Goal: Task Accomplishment & Management: Use online tool/utility

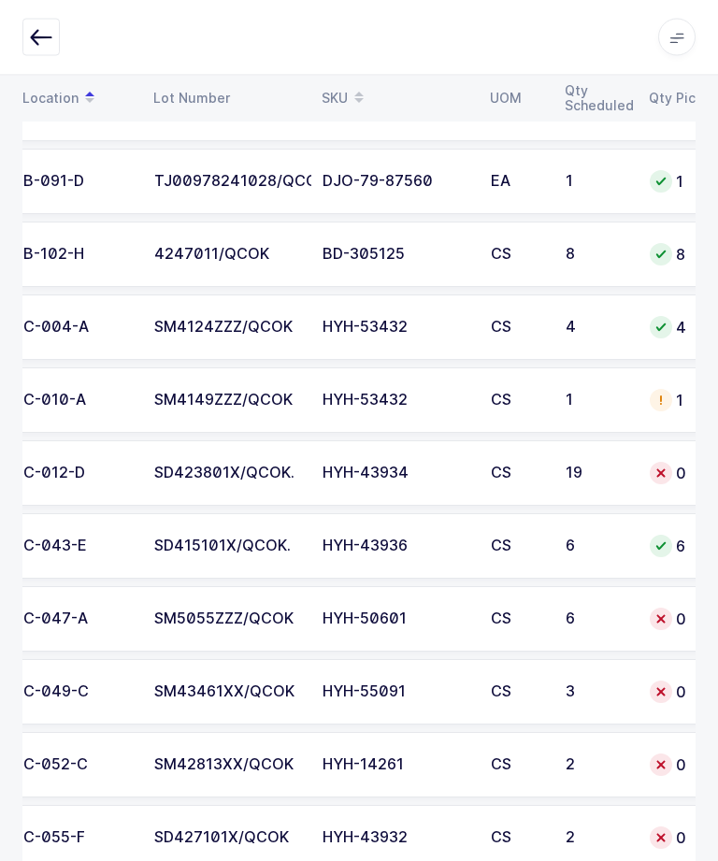
scroll to position [0, 137]
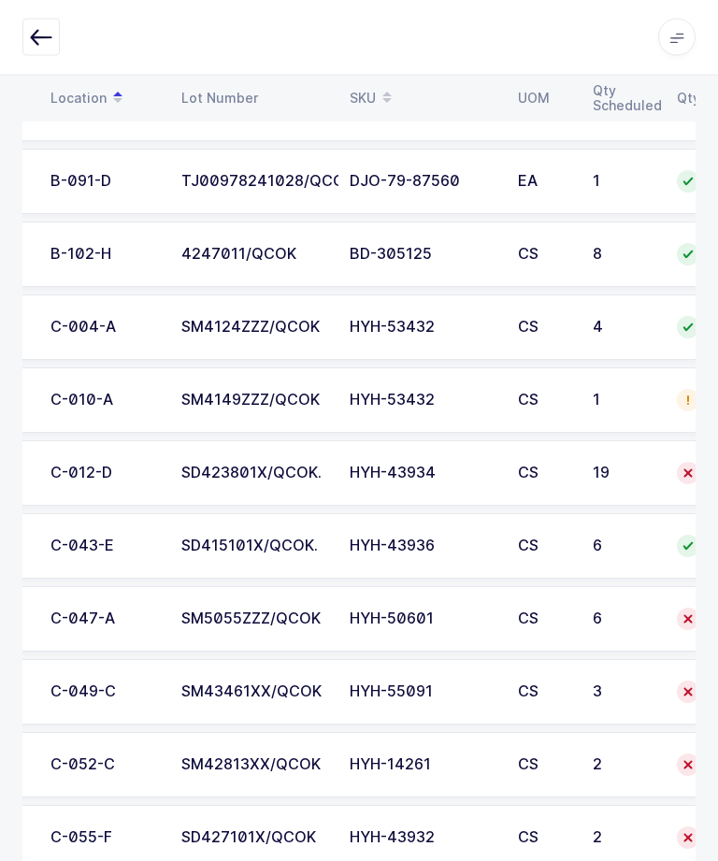
click at [481, 500] on td "HYH-43934" at bounding box center [423, 473] width 168 height 65
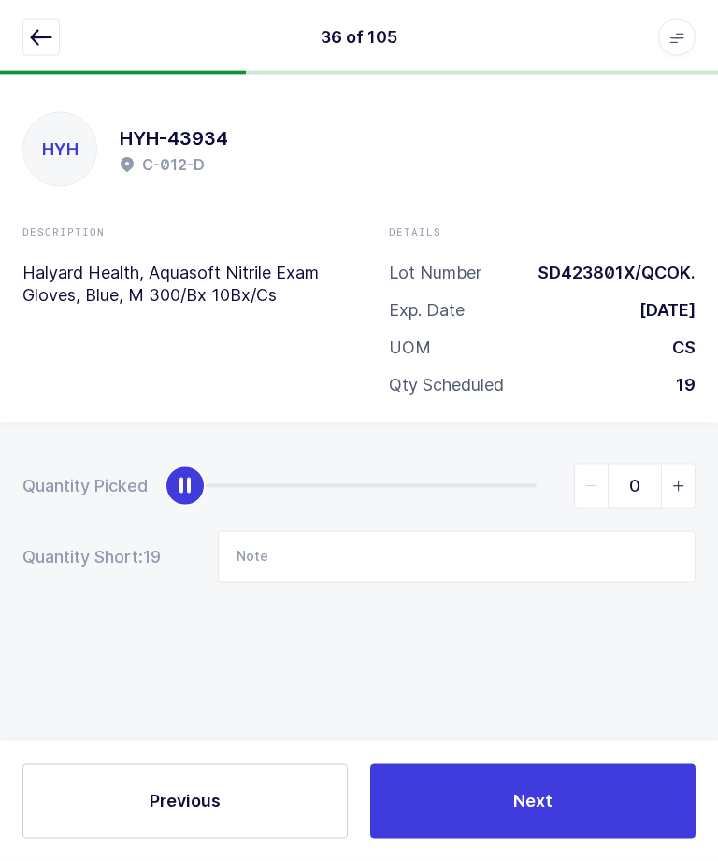
scroll to position [0, 0]
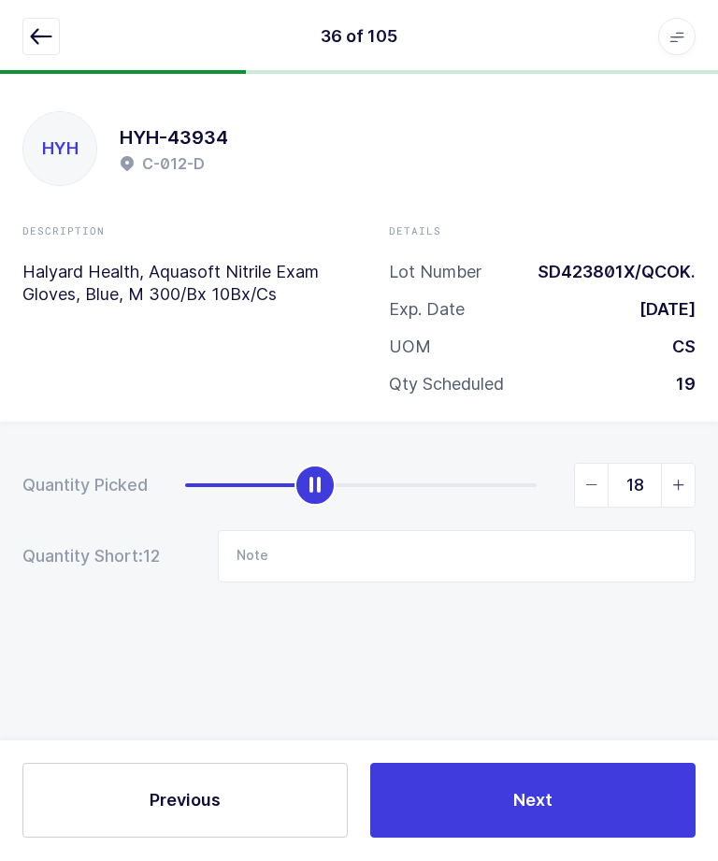
type input "19"
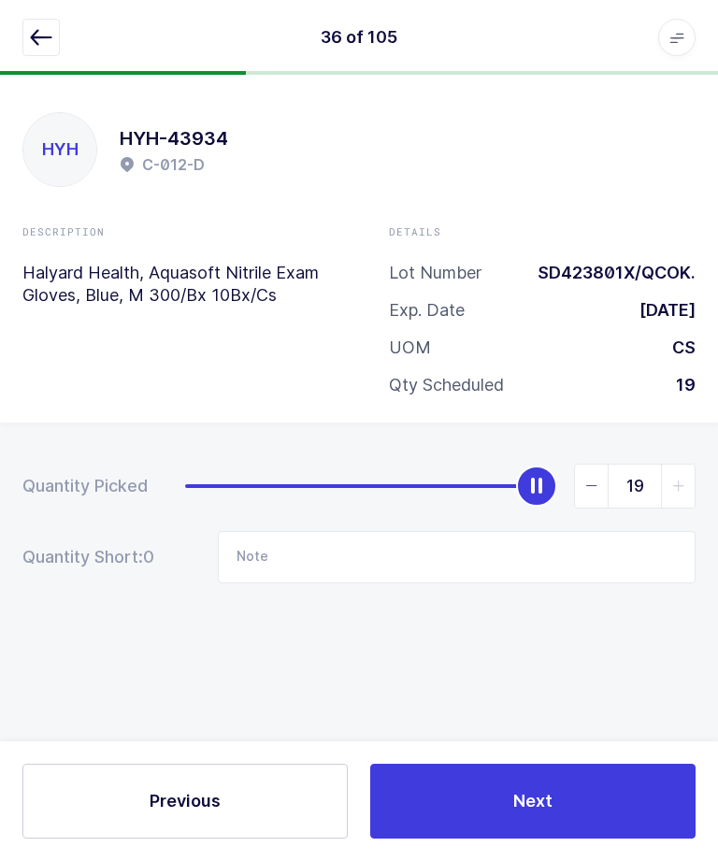
click at [519, 795] on span "Next" at bounding box center [532, 800] width 39 height 23
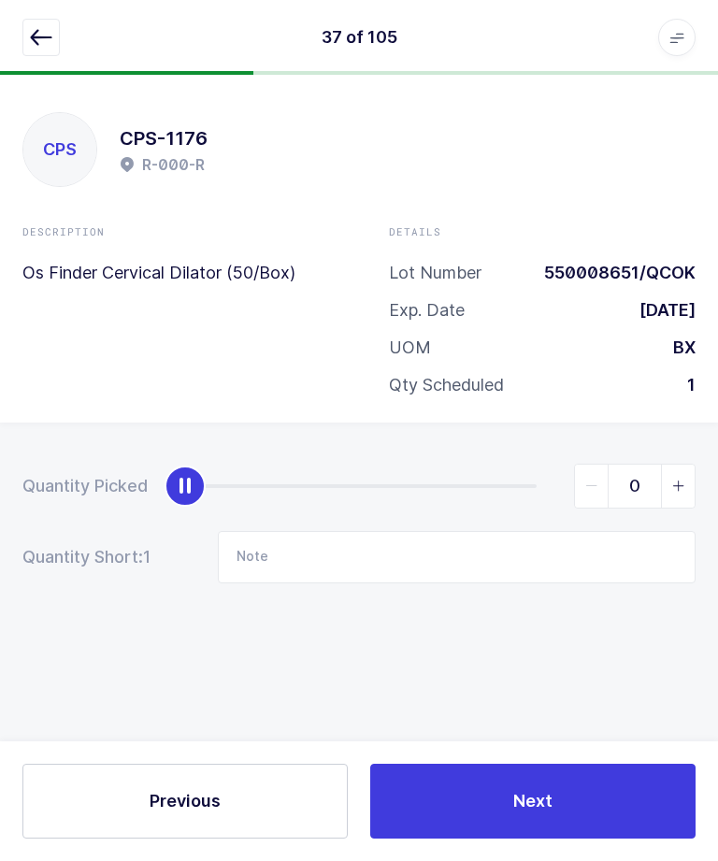
click at [43, 12] on div "37 of 105 Apps Core [GEOGRAPHIC_DATA] Admin Mission Control Purchasing [PERSON_…" at bounding box center [359, 37] width 718 height 75
click at [52, 32] on button "button" at bounding box center [40, 37] width 37 height 37
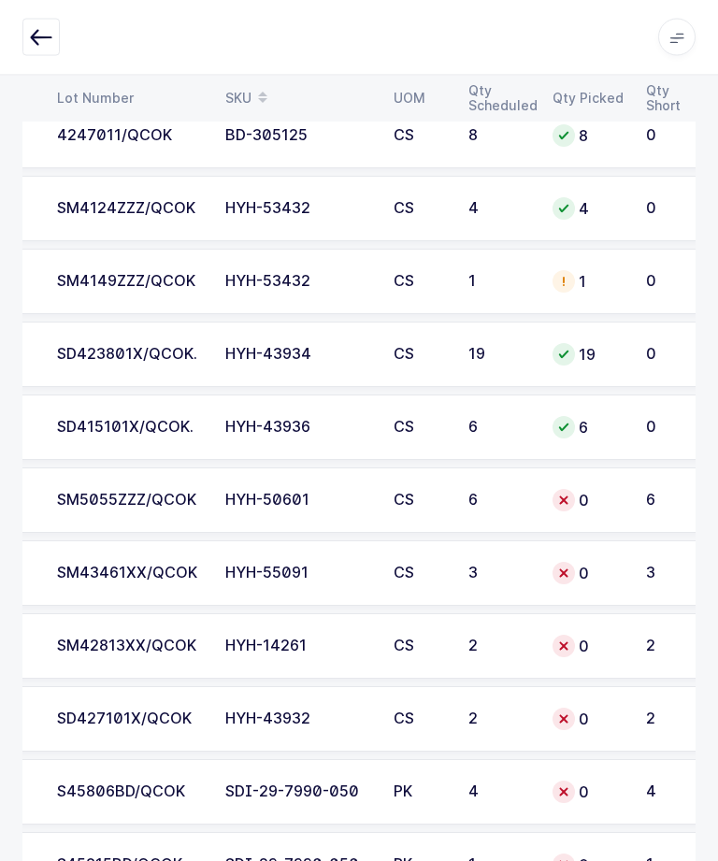
scroll to position [0, 238]
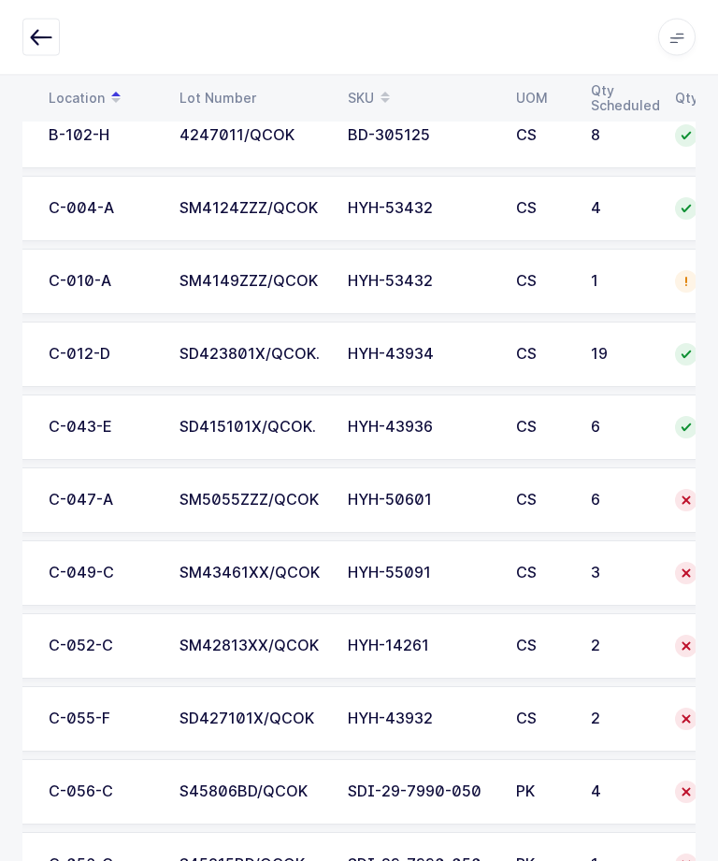
click at [186, 502] on div "SM5055ZZZ/QCOK" at bounding box center [253, 501] width 146 height 17
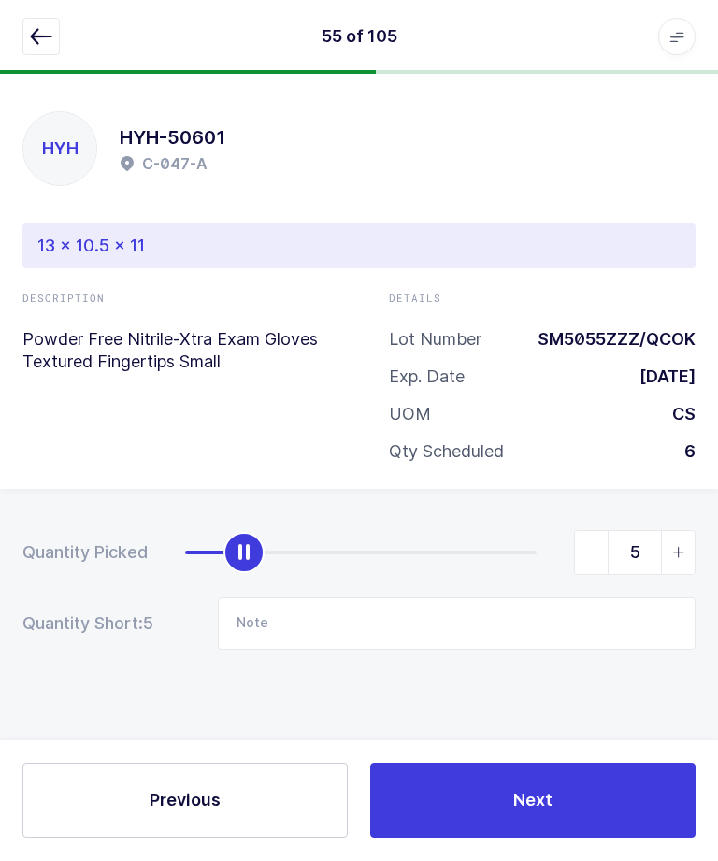
type input "6"
click at [527, 832] on button "Next" at bounding box center [532, 801] width 325 height 75
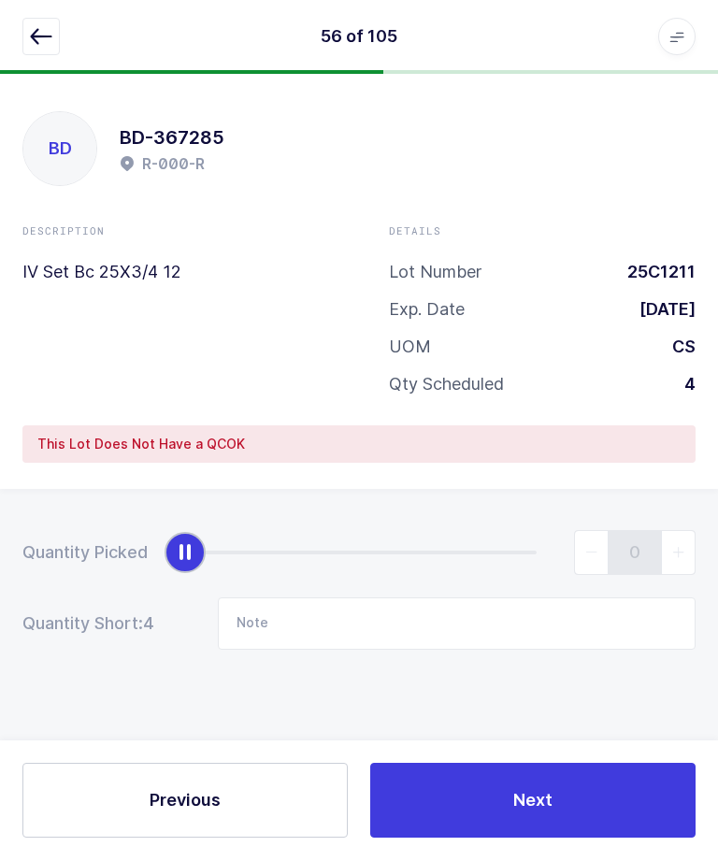
click at [34, 26] on icon "button" at bounding box center [41, 37] width 22 height 22
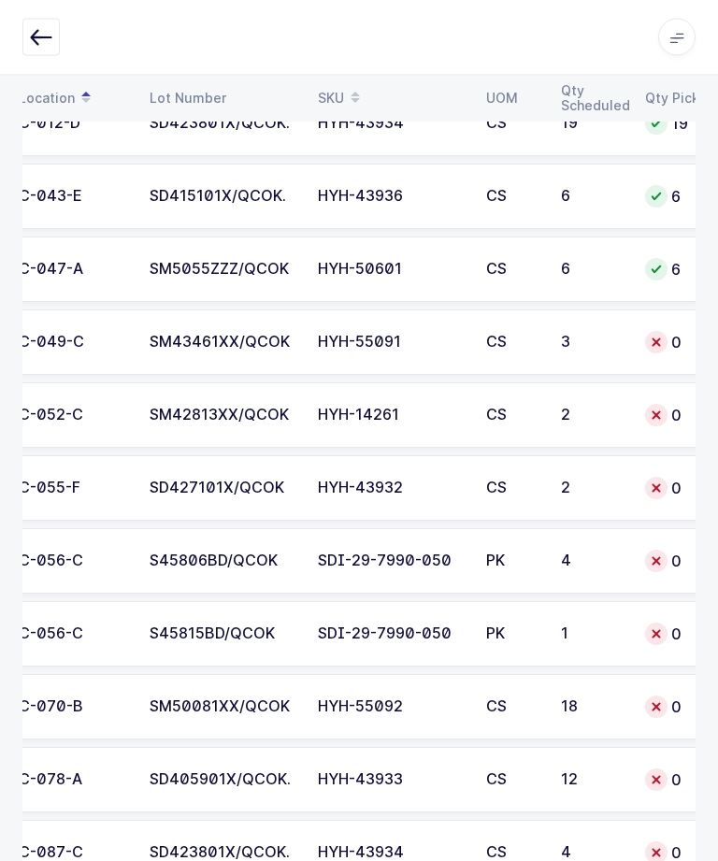
scroll to position [0, 145]
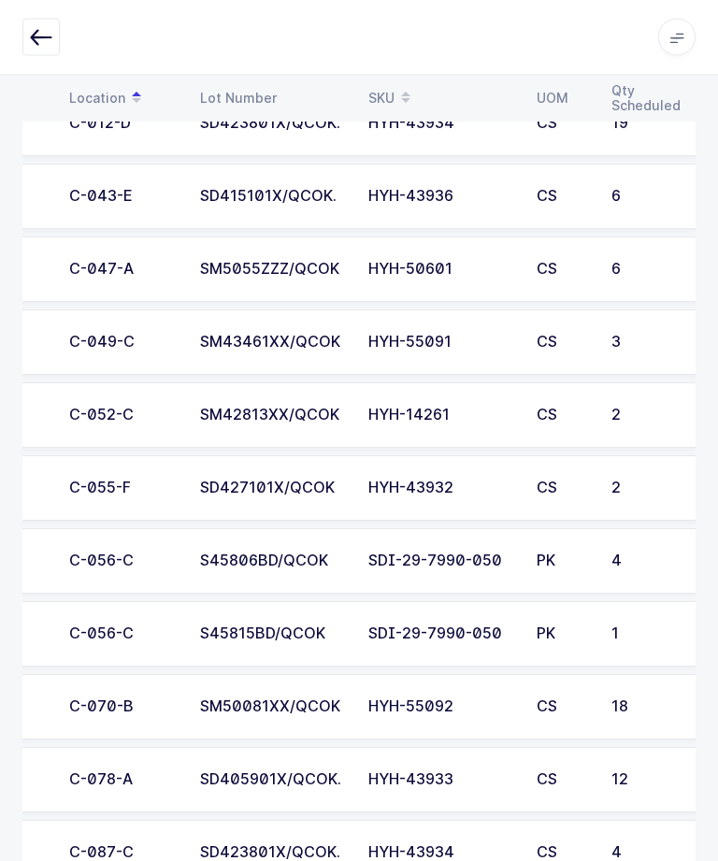
click at [155, 328] on td "C-049-C" at bounding box center [123, 342] width 131 height 65
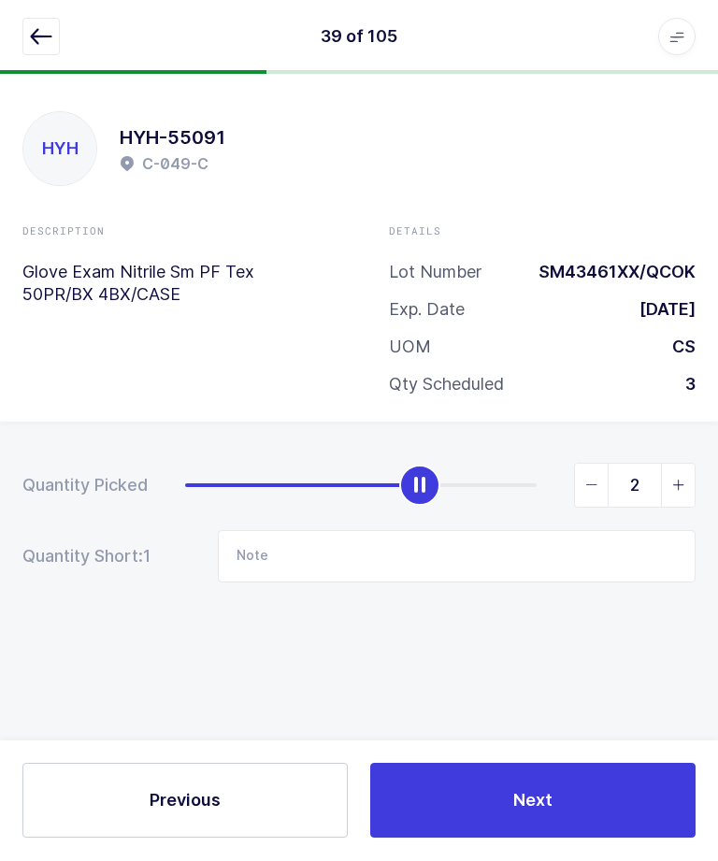
type input "3"
click at [462, 839] on button "Next" at bounding box center [532, 801] width 325 height 75
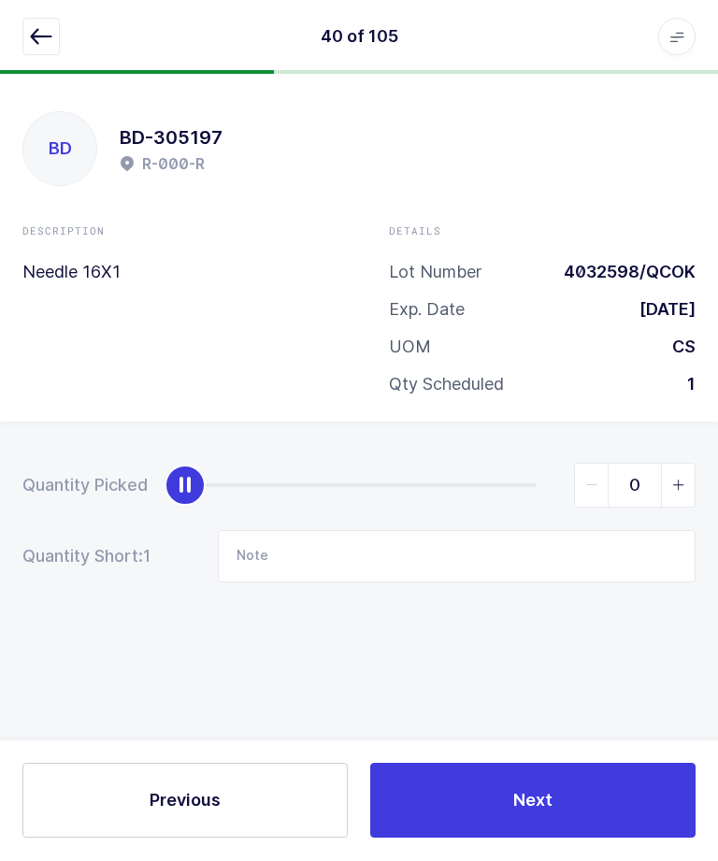
click at [24, 55] on div "40 of 105 Apps Core [GEOGRAPHIC_DATA] Admin Mission Control Purchasing [PERSON_…" at bounding box center [359, 37] width 718 height 75
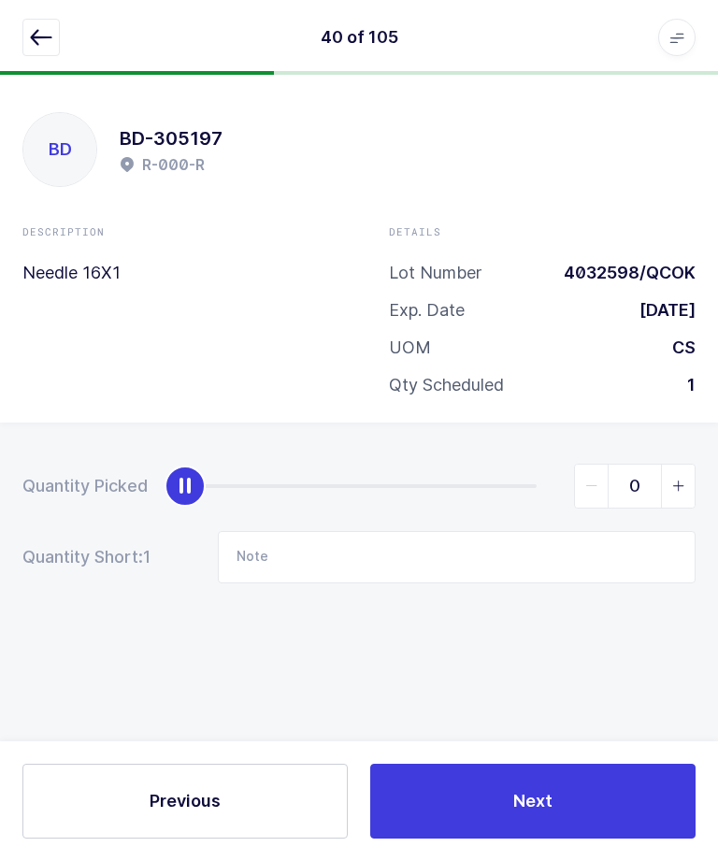
click at [48, 53] on button "button" at bounding box center [40, 37] width 37 height 37
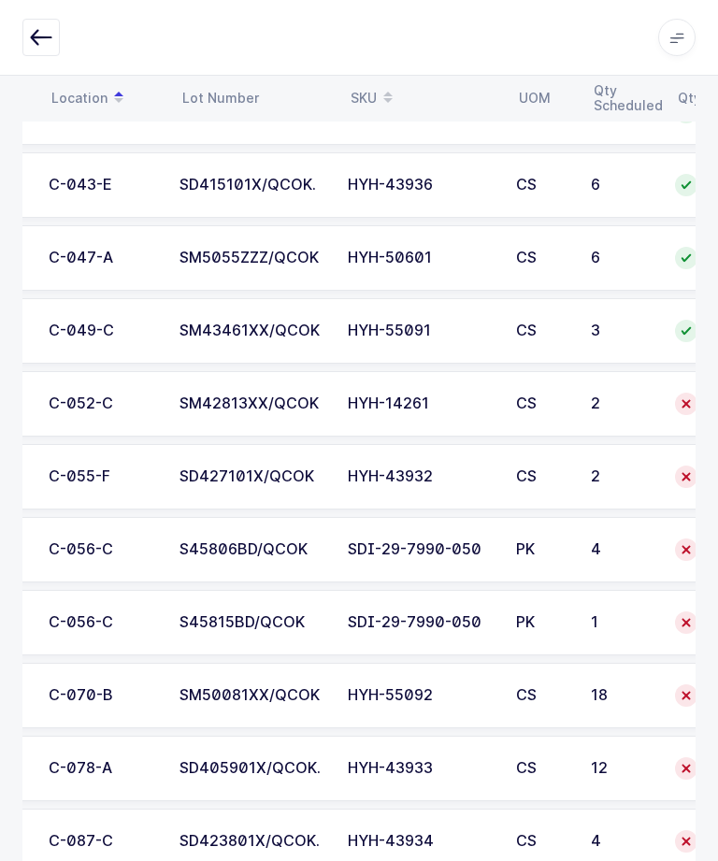
scroll to position [0, 127]
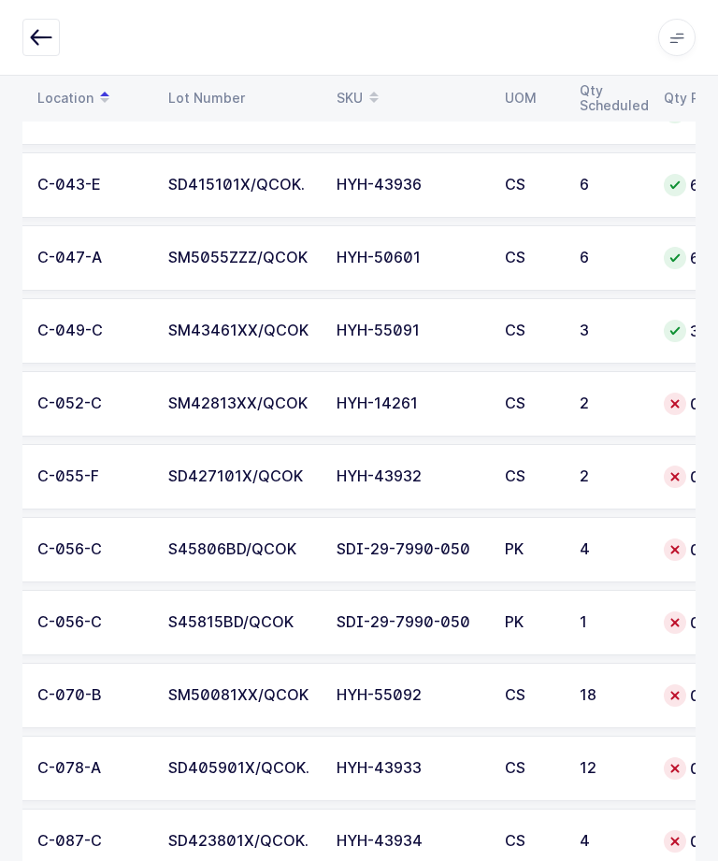
click at [166, 401] on td "SM42813XX/QCOK" at bounding box center [241, 403] width 168 height 65
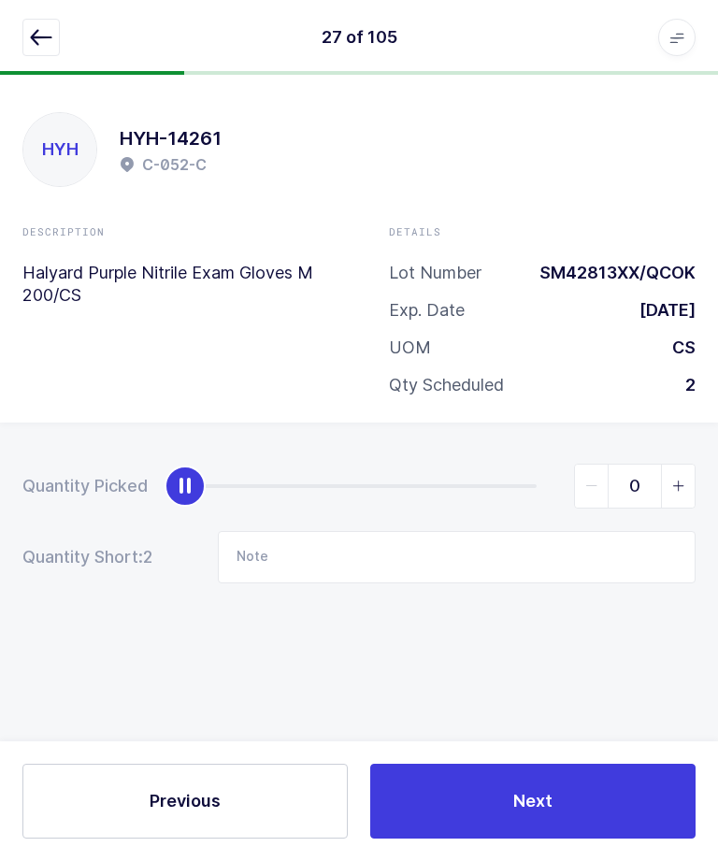
scroll to position [0, 0]
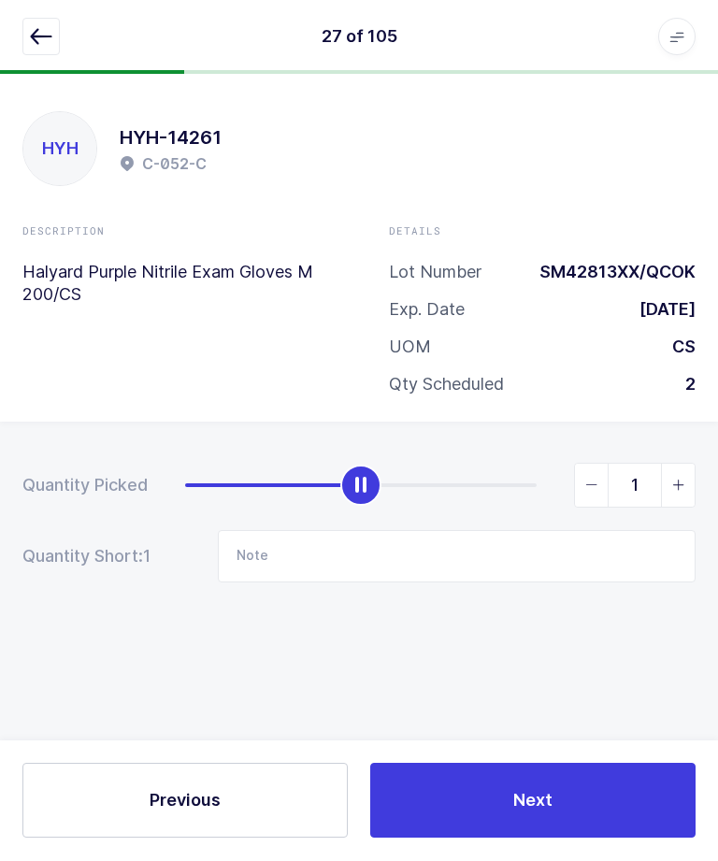
type input "2"
click at [543, 839] on button "Next" at bounding box center [532, 801] width 325 height 75
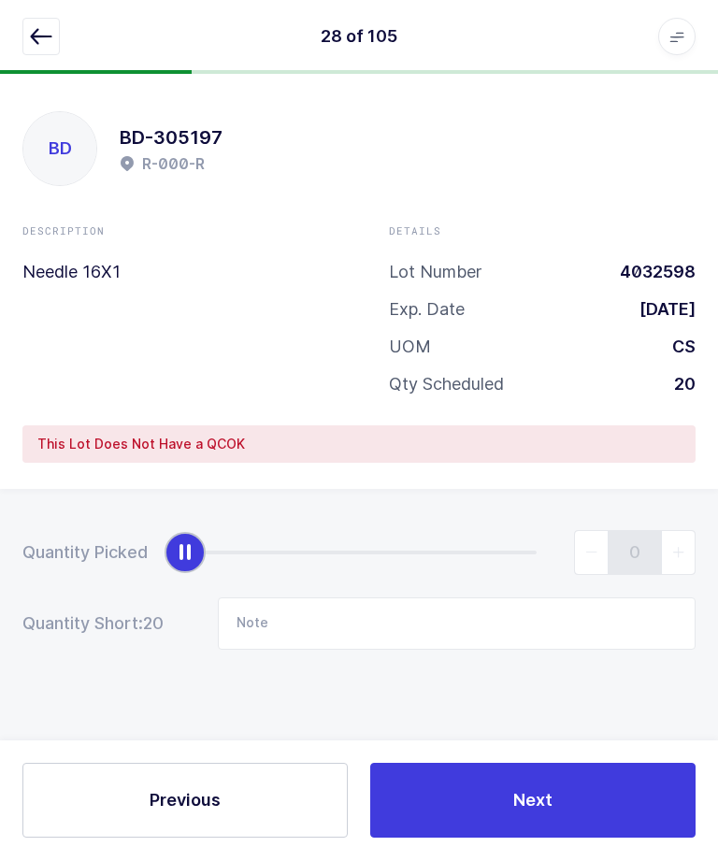
click at [18, 29] on div "28 of 105 Apps Core [GEOGRAPHIC_DATA] Admin Mission Control Purchasing [PERSON_…" at bounding box center [359, 37] width 718 height 75
click at [57, 42] on button "button" at bounding box center [40, 37] width 37 height 37
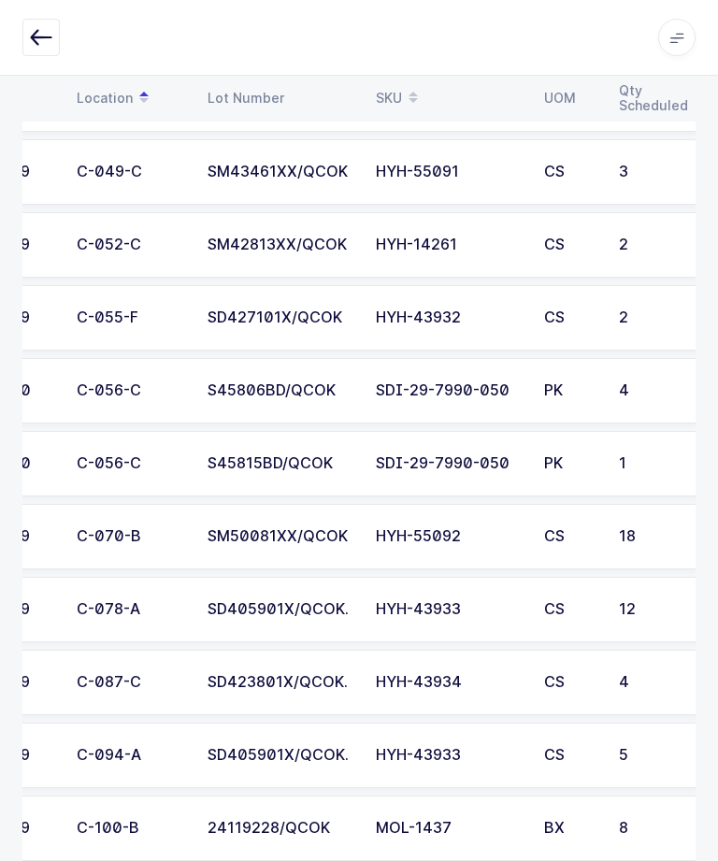
scroll to position [0, 91]
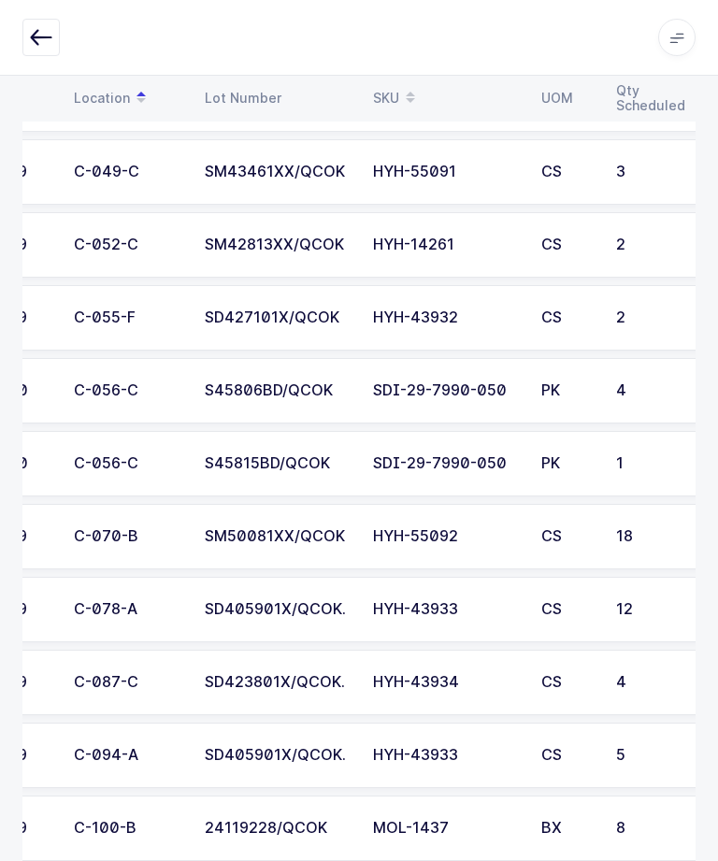
click at [240, 317] on div "SD427101X/QCOK" at bounding box center [278, 318] width 146 height 17
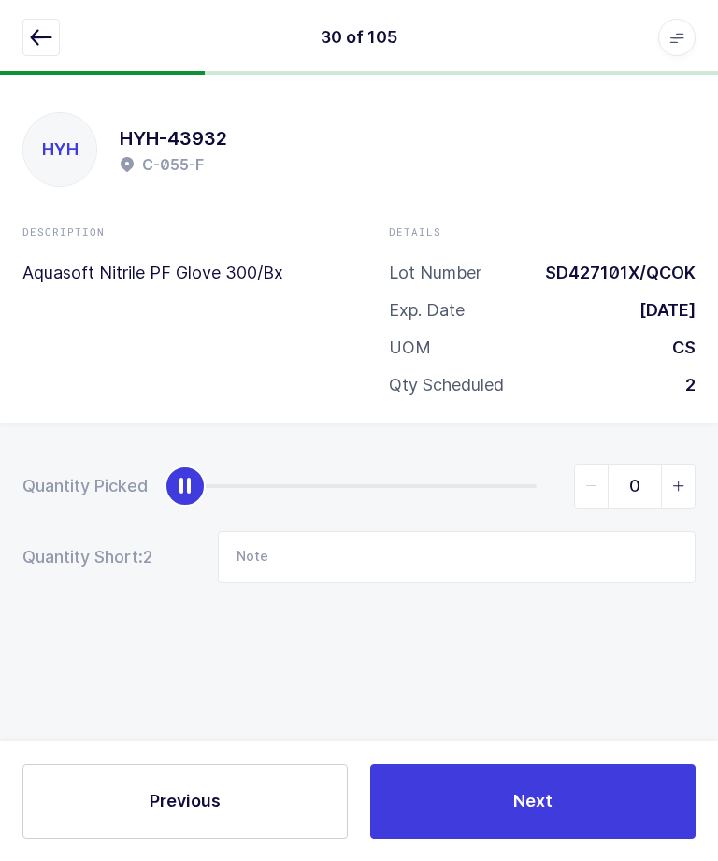
scroll to position [0, 0]
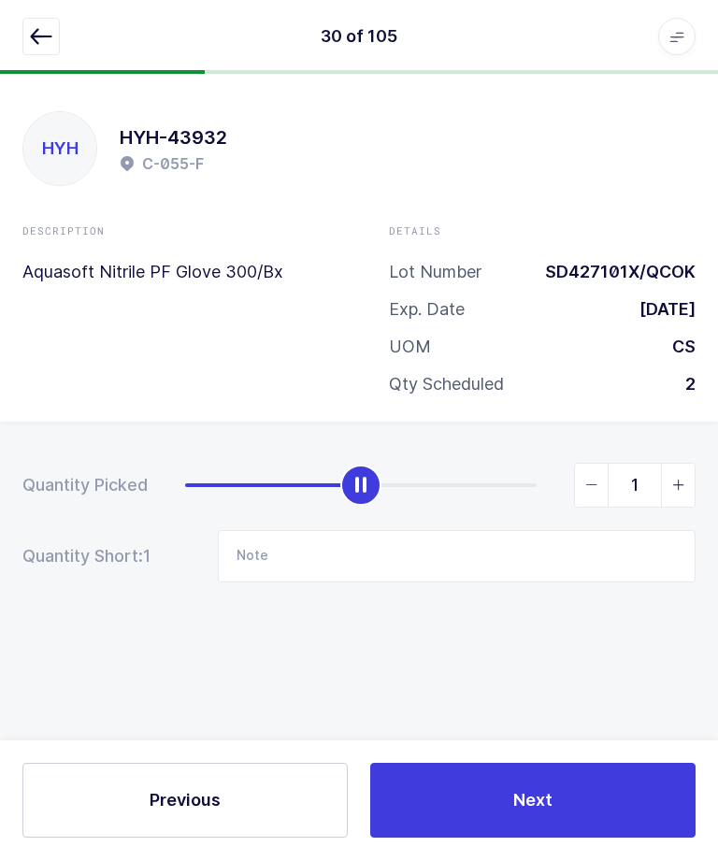
type input "2"
click at [464, 839] on button "Next" at bounding box center [532, 801] width 325 height 75
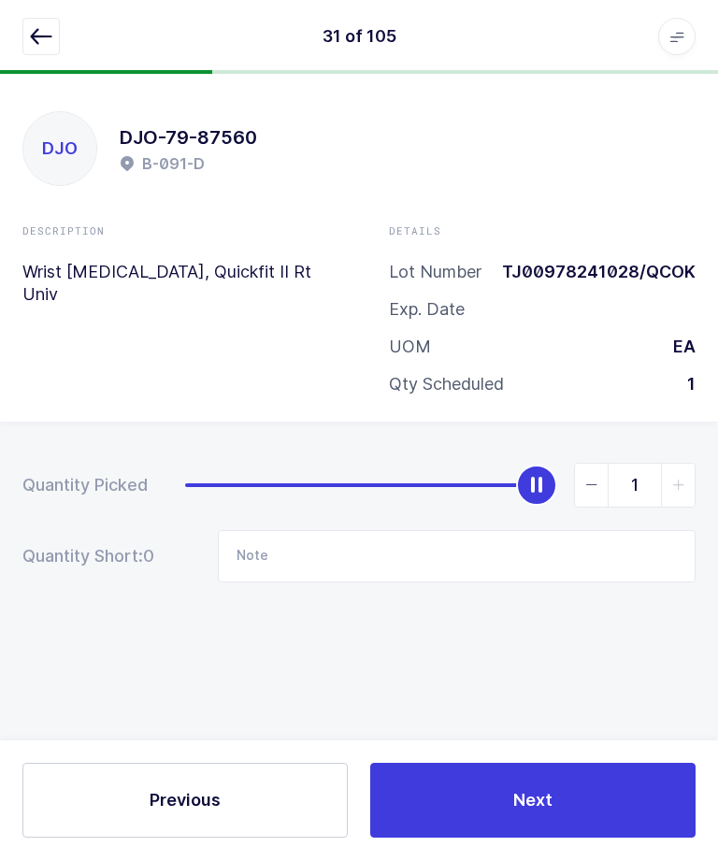
click at [36, 35] on icon "button" at bounding box center [41, 37] width 22 height 22
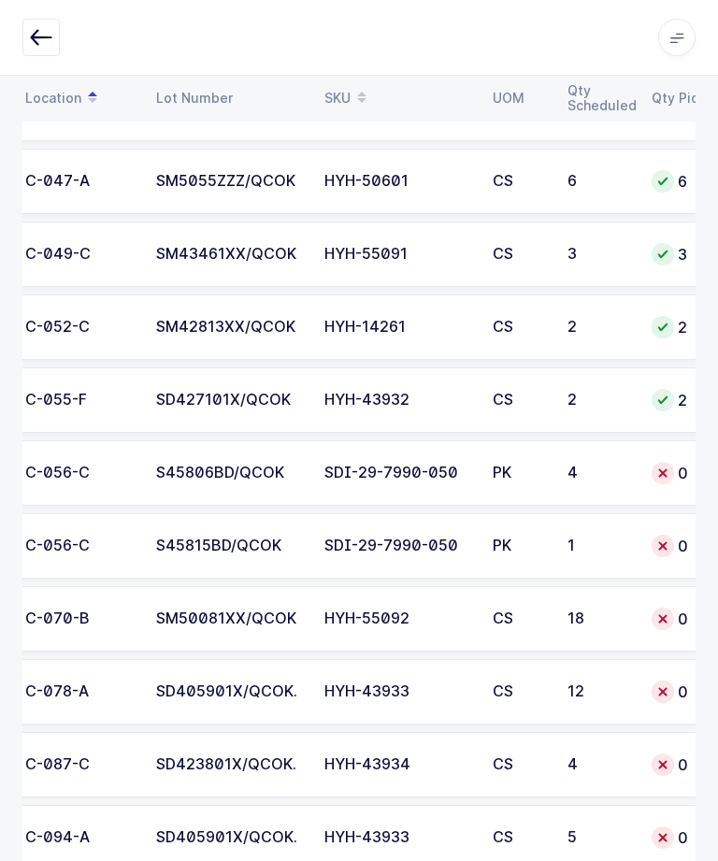
scroll to position [0, 146]
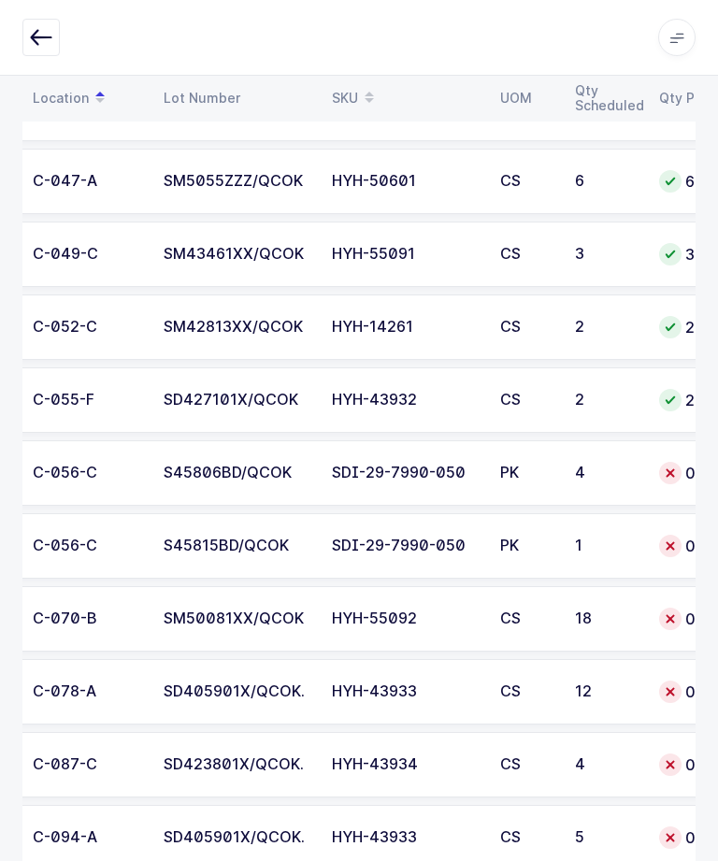
click at [607, 476] on div "4" at bounding box center [606, 473] width 62 height 17
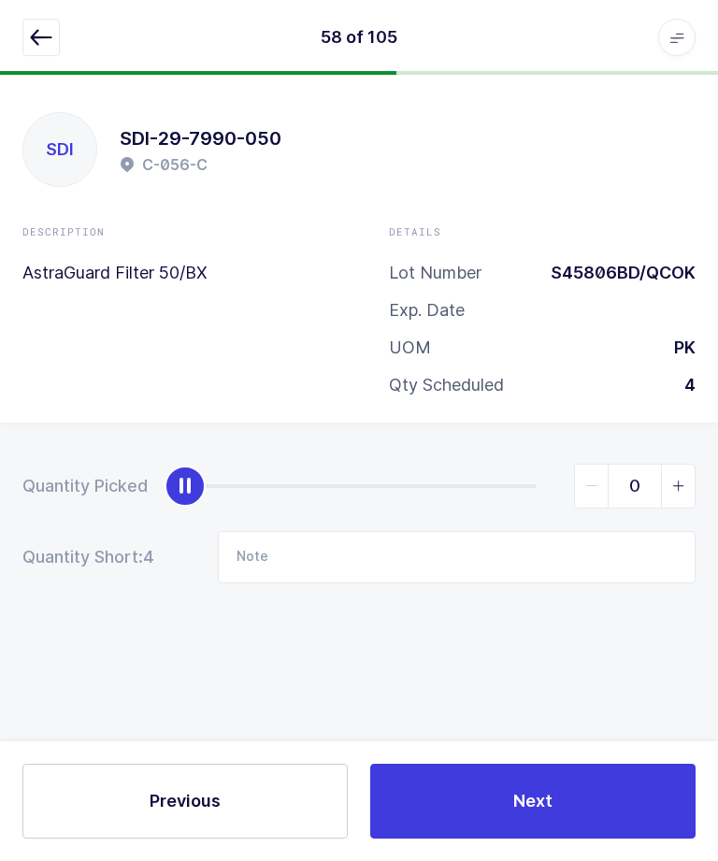
scroll to position [0, 0]
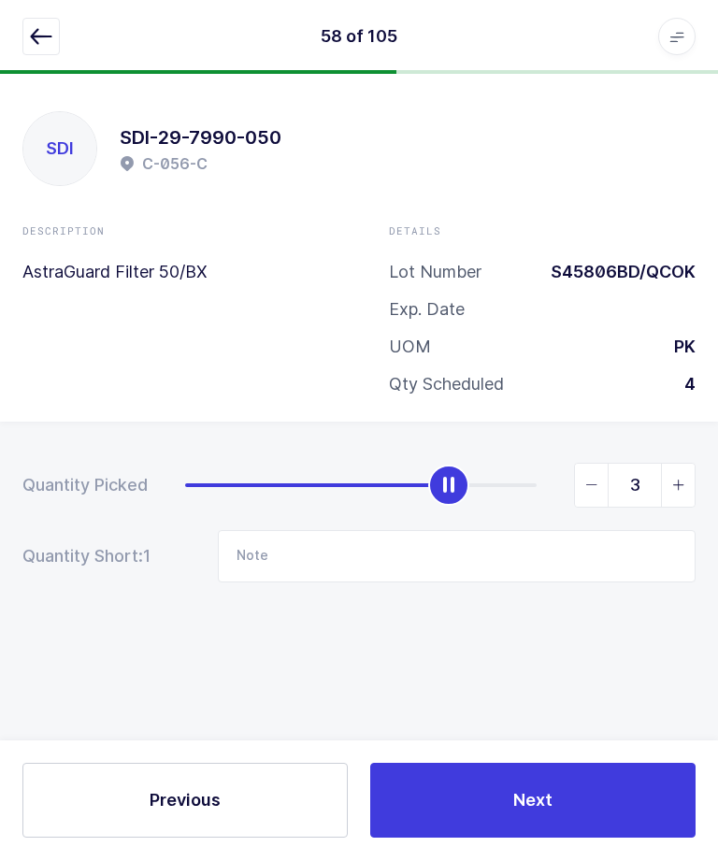
type input "4"
click at [550, 839] on button "Next" at bounding box center [532, 801] width 325 height 75
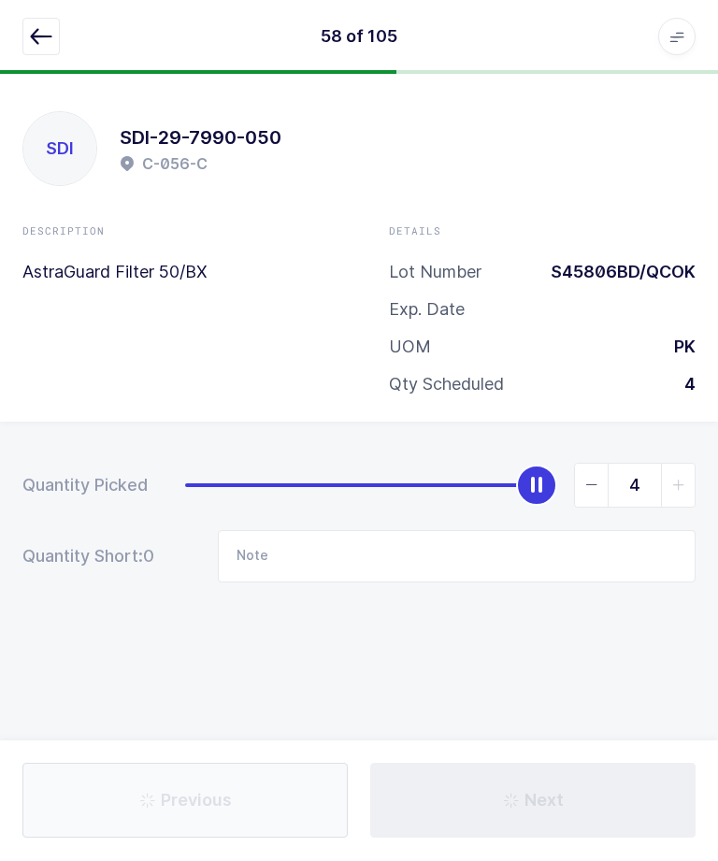
click at [590, 839] on div "Next" at bounding box center [533, 801] width 348 height 75
click at [44, 36] on icon "button" at bounding box center [41, 37] width 22 height 22
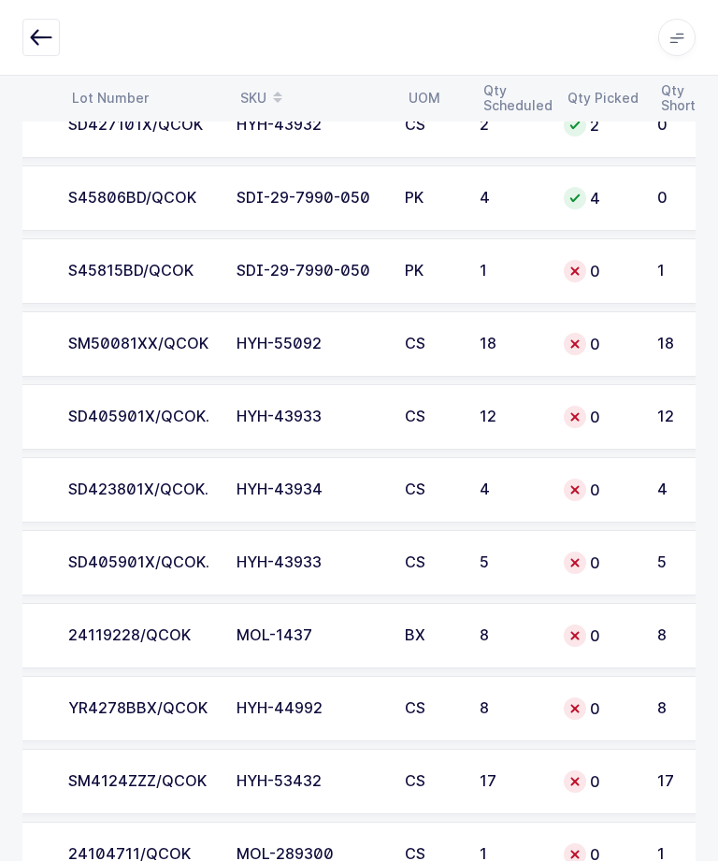
scroll to position [0, 227]
click at [114, 275] on div "S45815BD/QCOK" at bounding box center [141, 271] width 146 height 17
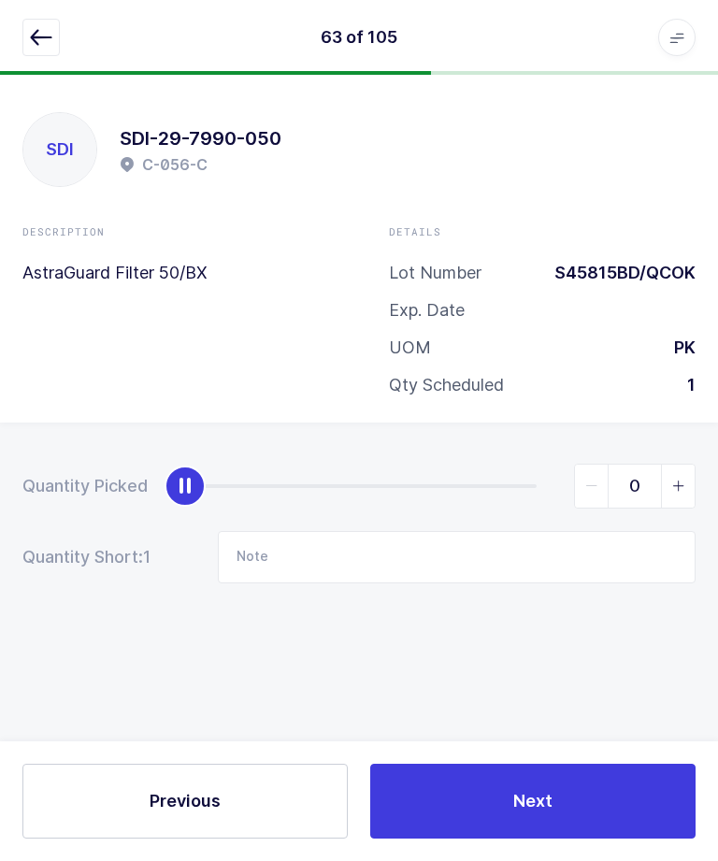
scroll to position [0, 0]
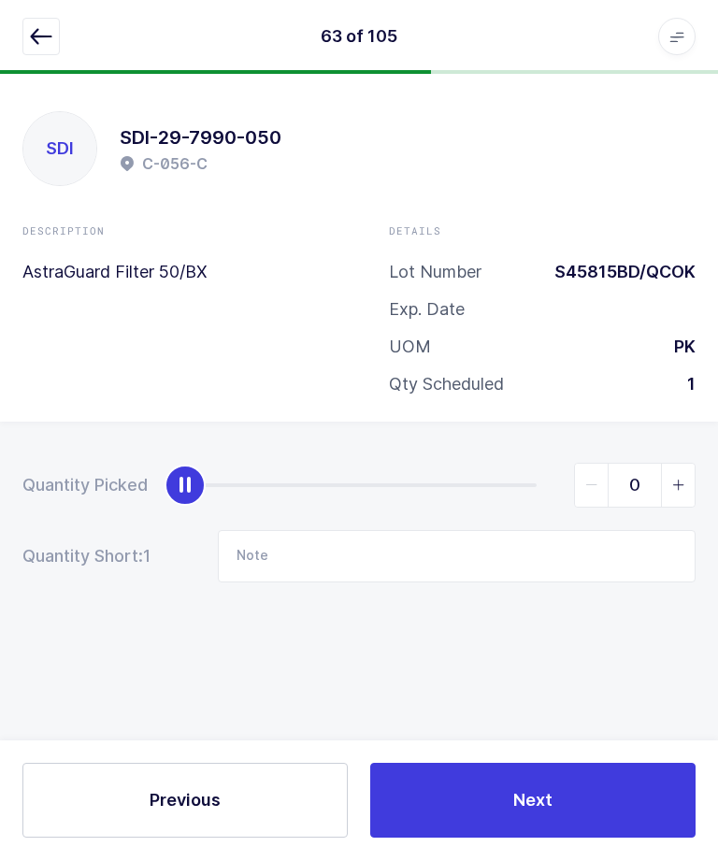
click at [684, 497] on span "slider between 0 and 1" at bounding box center [678, 486] width 34 height 43
type input "1"
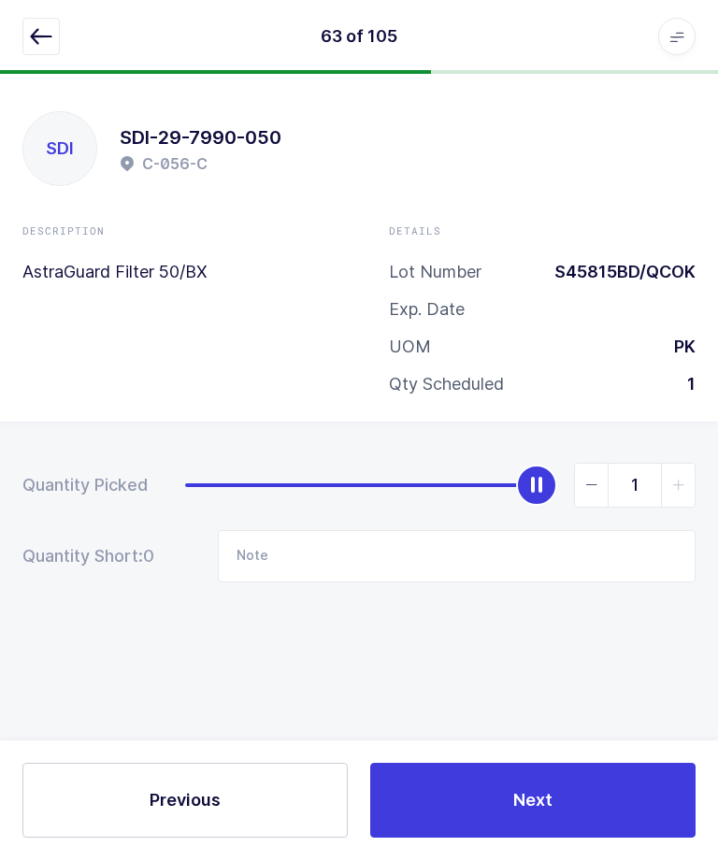
click at [570, 839] on button "Next" at bounding box center [532, 801] width 325 height 75
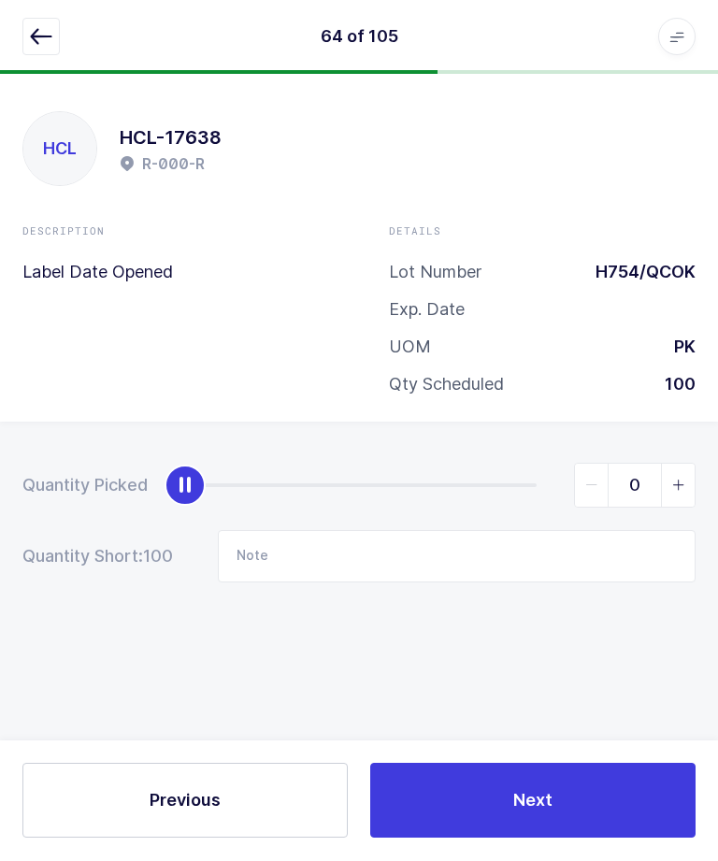
click at [34, 32] on icon "button" at bounding box center [41, 37] width 22 height 22
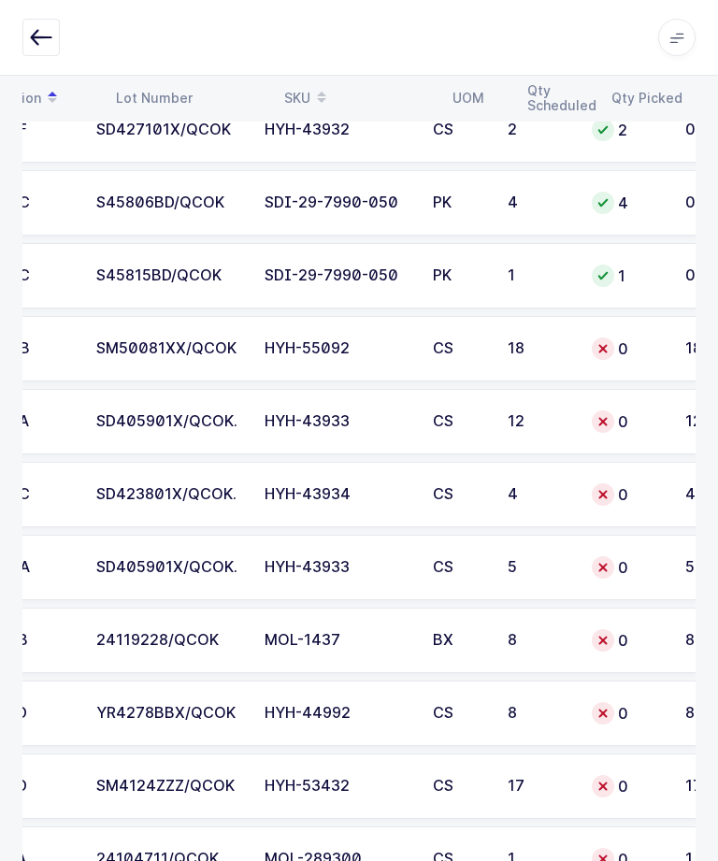
scroll to position [0, 101]
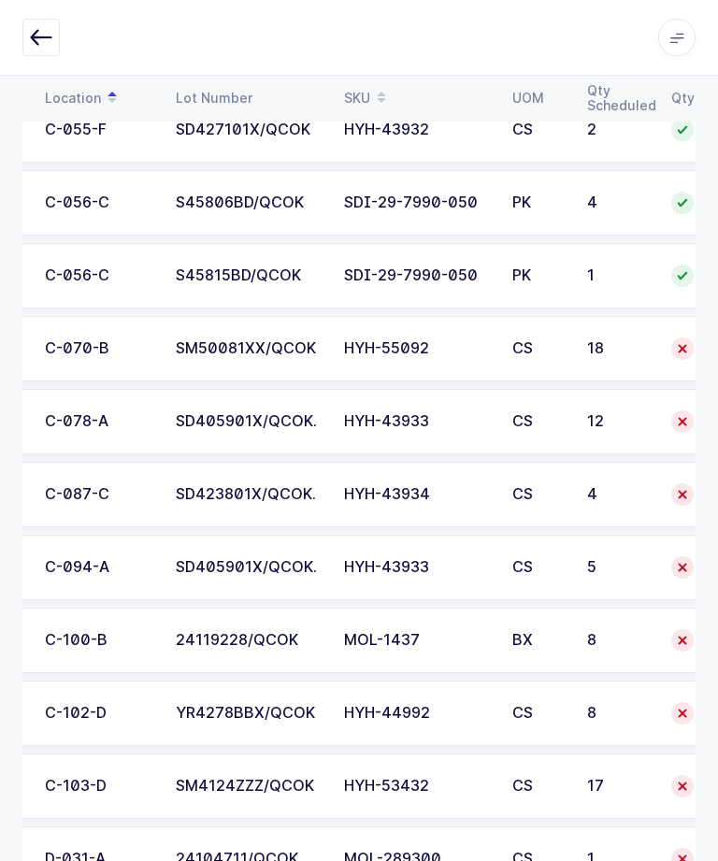
click at [277, 346] on div "SM50081XX/QCOK" at bounding box center [249, 348] width 146 height 17
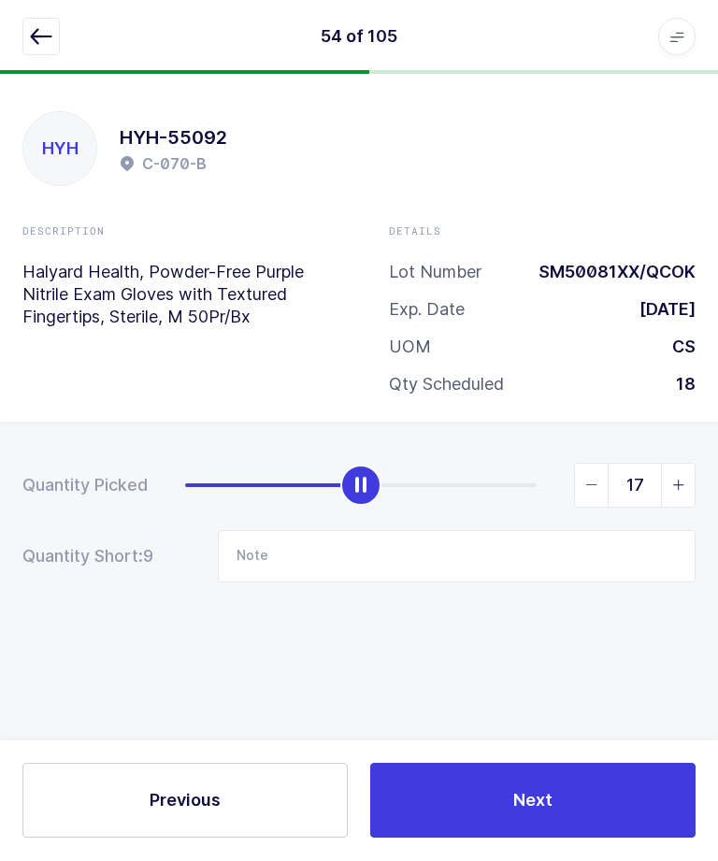
type input "18"
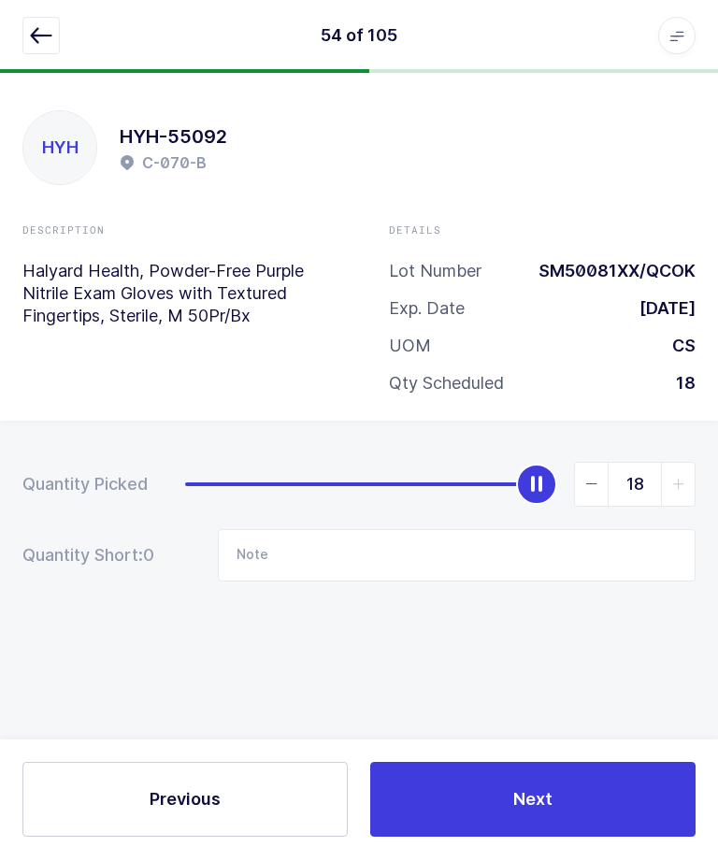
scroll to position [0, 0]
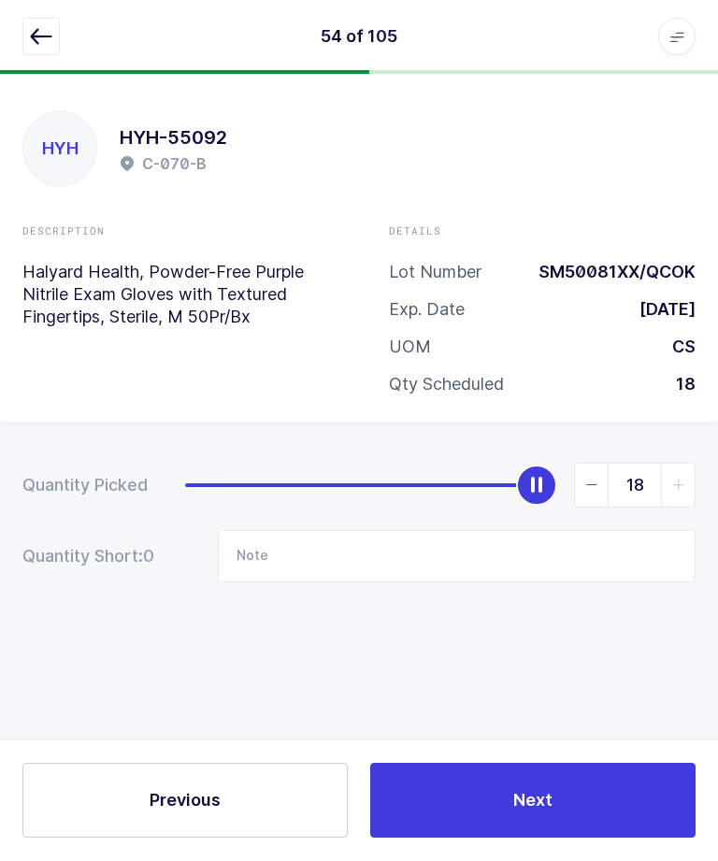
click at [547, 839] on button "Next" at bounding box center [532, 801] width 325 height 75
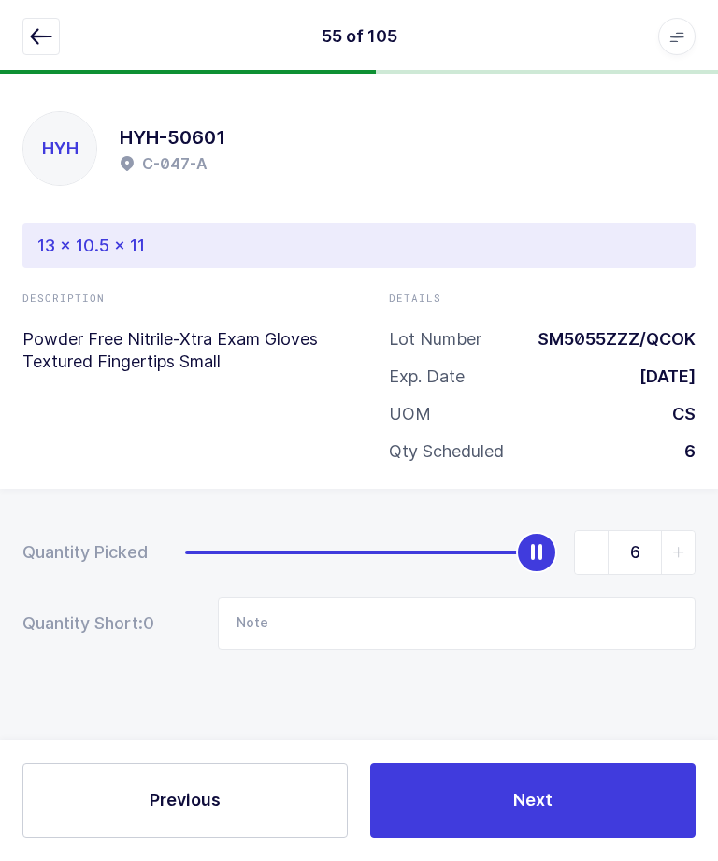
click at [54, 46] on button "button" at bounding box center [40, 37] width 37 height 37
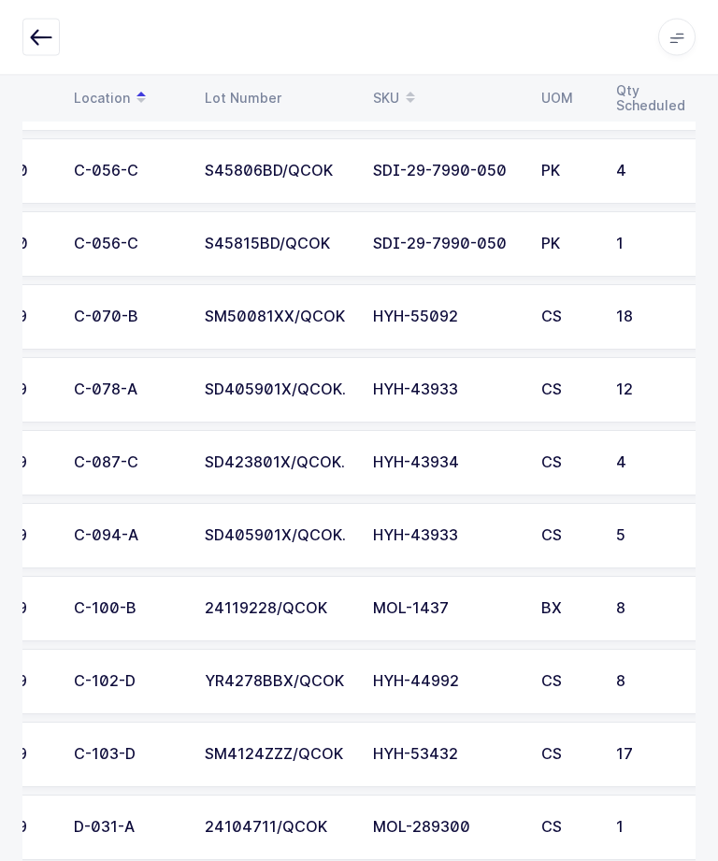
scroll to position [0, 92]
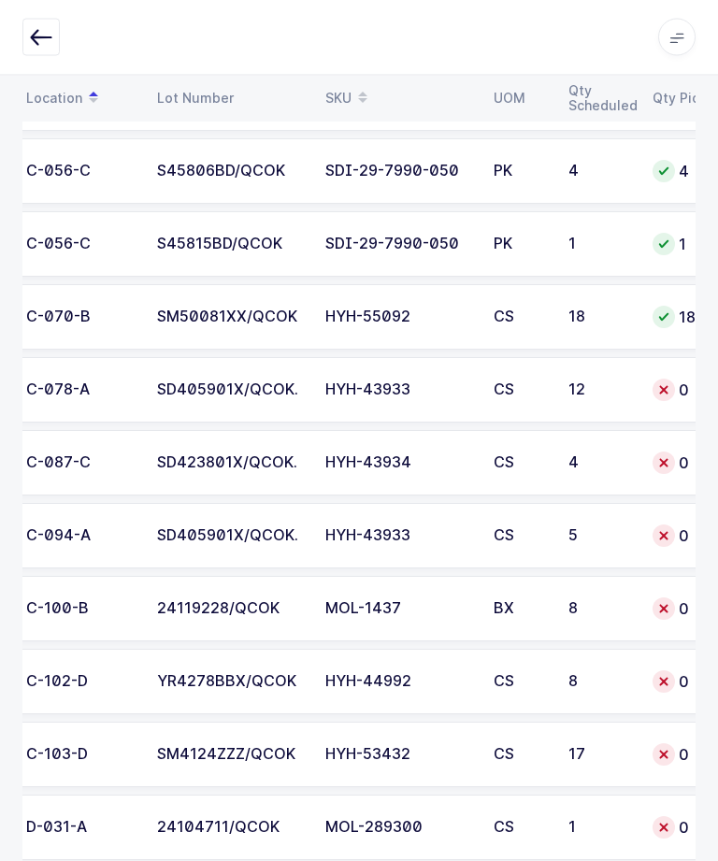
click at [180, 457] on div "SD423801X/QCOK." at bounding box center [230, 463] width 146 height 17
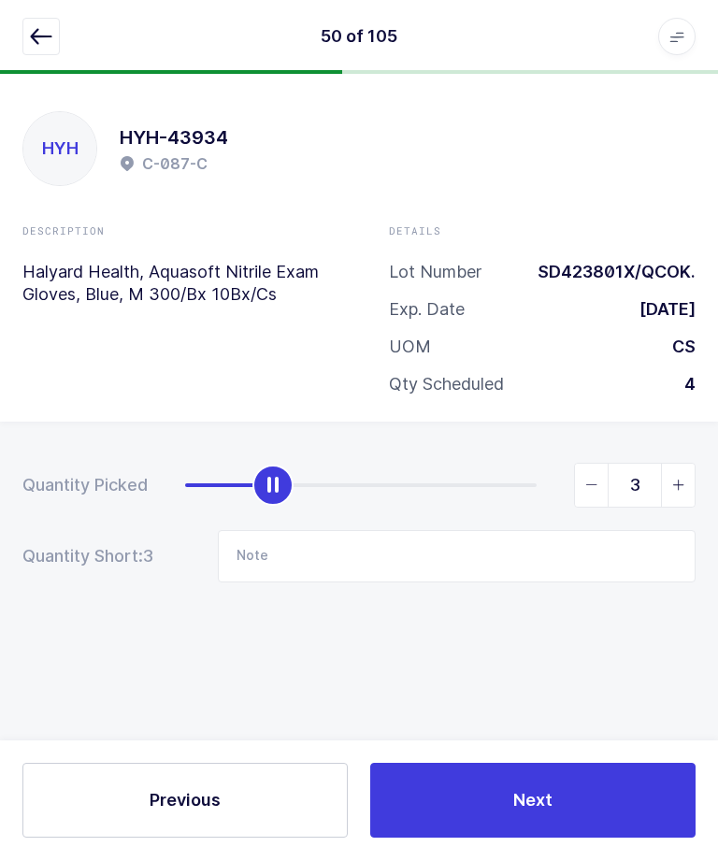
type input "4"
click at [587, 803] on div "Previous Next" at bounding box center [359, 802] width 718 height 120
click at [544, 839] on button "Next" at bounding box center [532, 801] width 325 height 75
click at [44, 49] on button "button" at bounding box center [40, 37] width 37 height 37
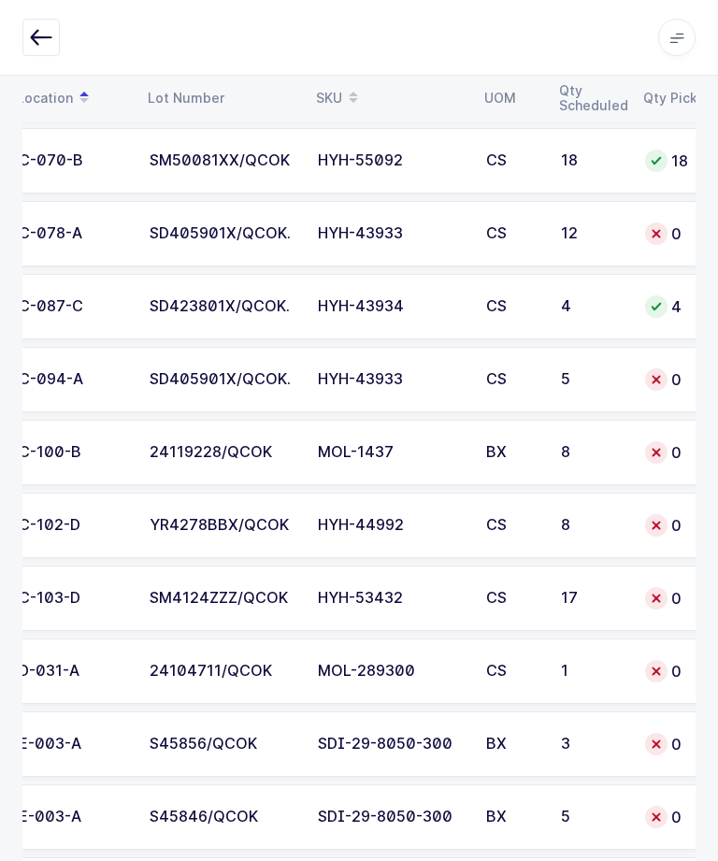
scroll to position [0, 136]
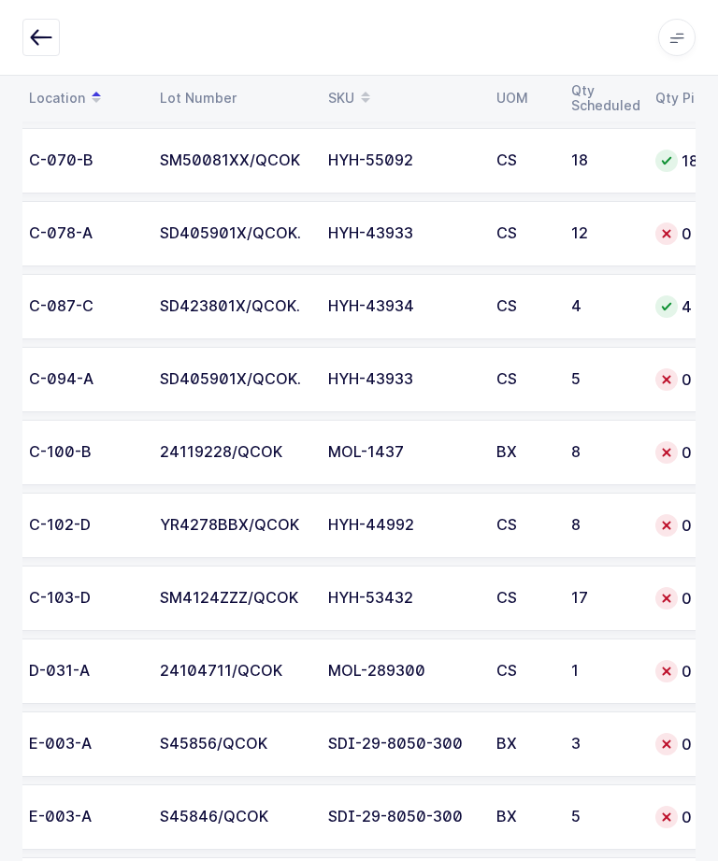
click at [266, 247] on td "SD405901X/QCOK." at bounding box center [233, 233] width 168 height 65
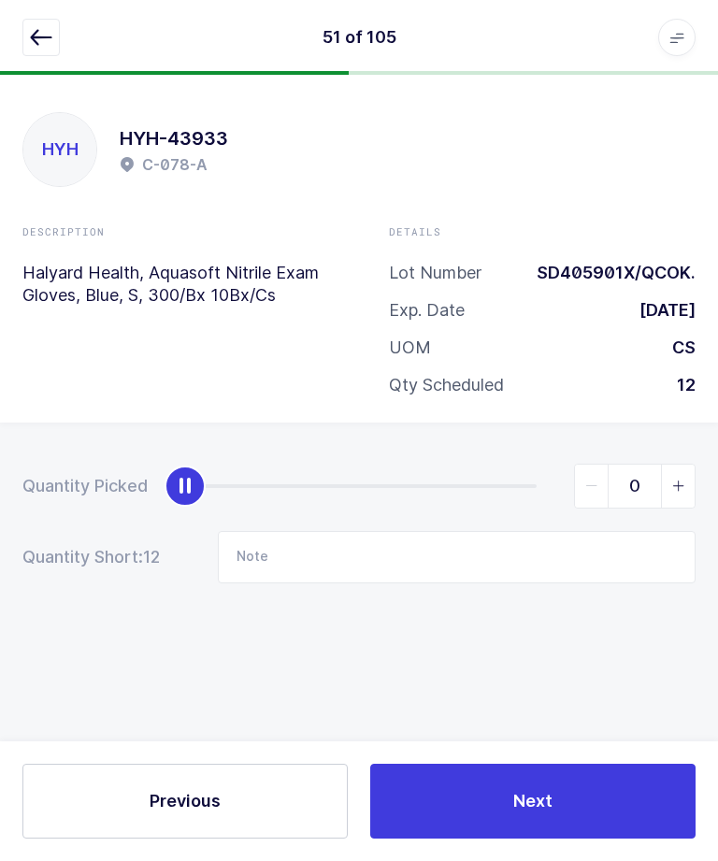
scroll to position [0, 0]
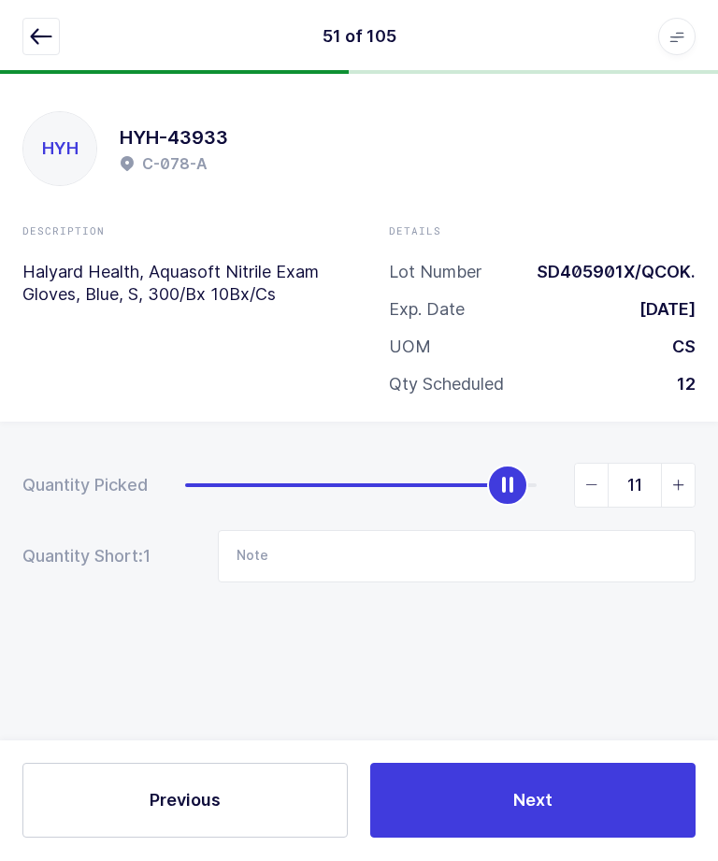
type input "12"
click at [559, 551] on input "Note" at bounding box center [457, 557] width 478 height 52
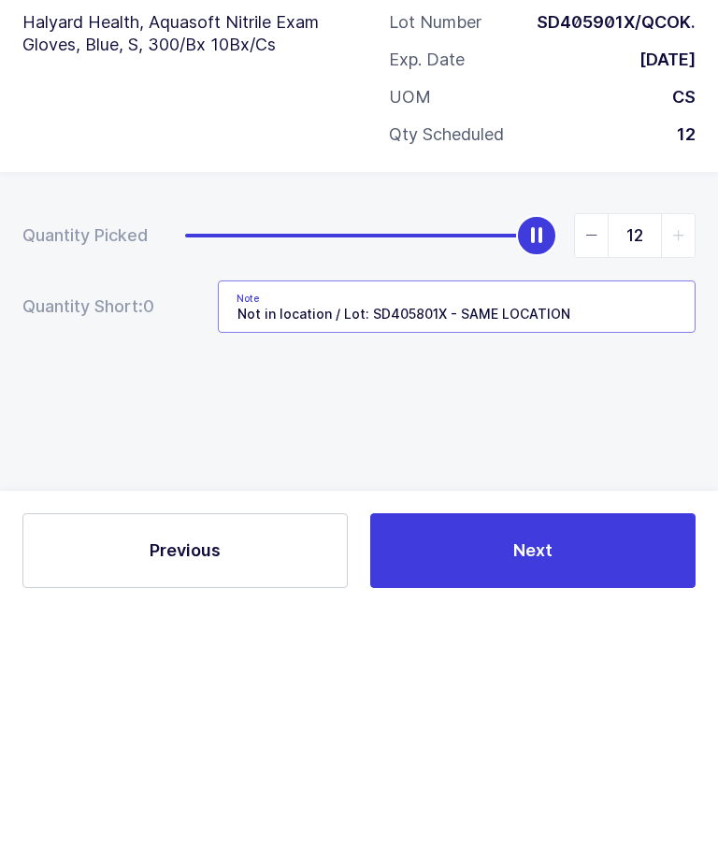
type input "Not in location / Lot: SD405801X - SAME LOCATION"
click at [609, 423] on div "Quantity Picked 12 Quantity Short: 0 Note Not in location / Lot: SD405801X - SA…" at bounding box center [359, 589] width 718 height 333
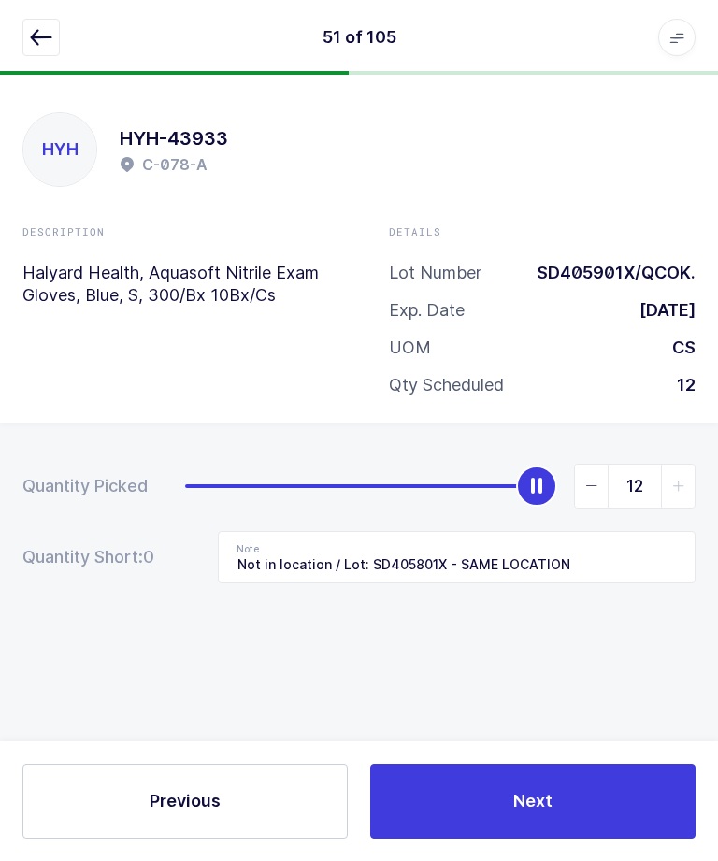
click at [526, 813] on span "Next" at bounding box center [532, 800] width 39 height 23
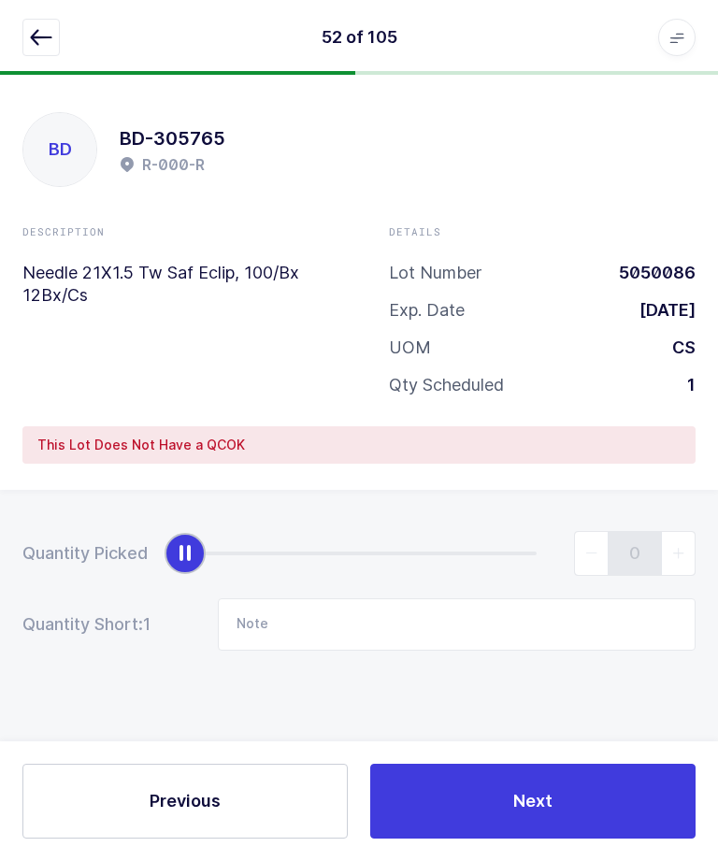
click at [49, 45] on icon "button" at bounding box center [41, 37] width 22 height 22
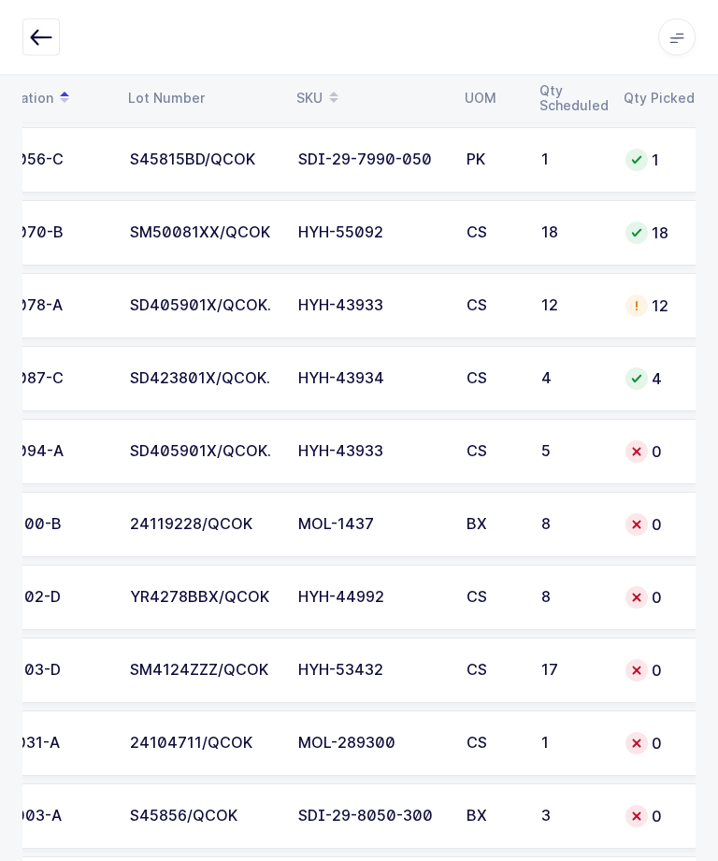
scroll to position [0, 166]
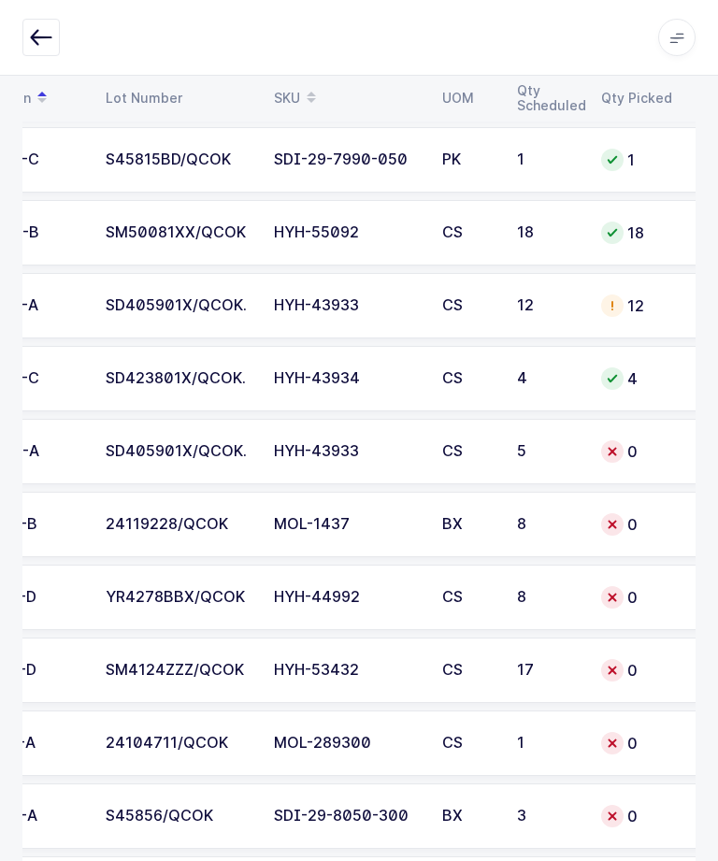
click at [570, 455] on div "5" at bounding box center [548, 451] width 62 height 17
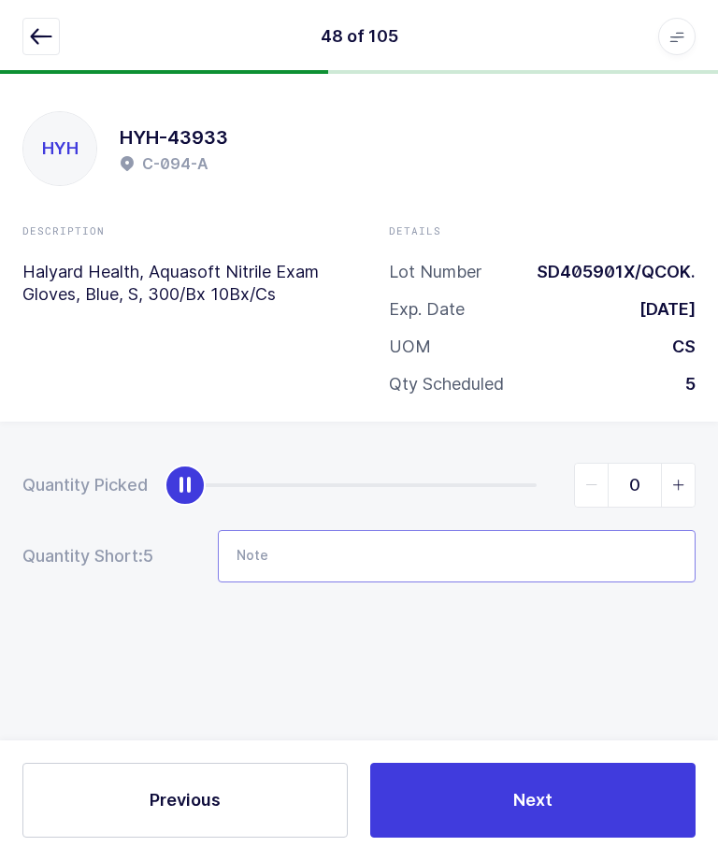
click at [508, 554] on input "Note" at bounding box center [457, 557] width 478 height 52
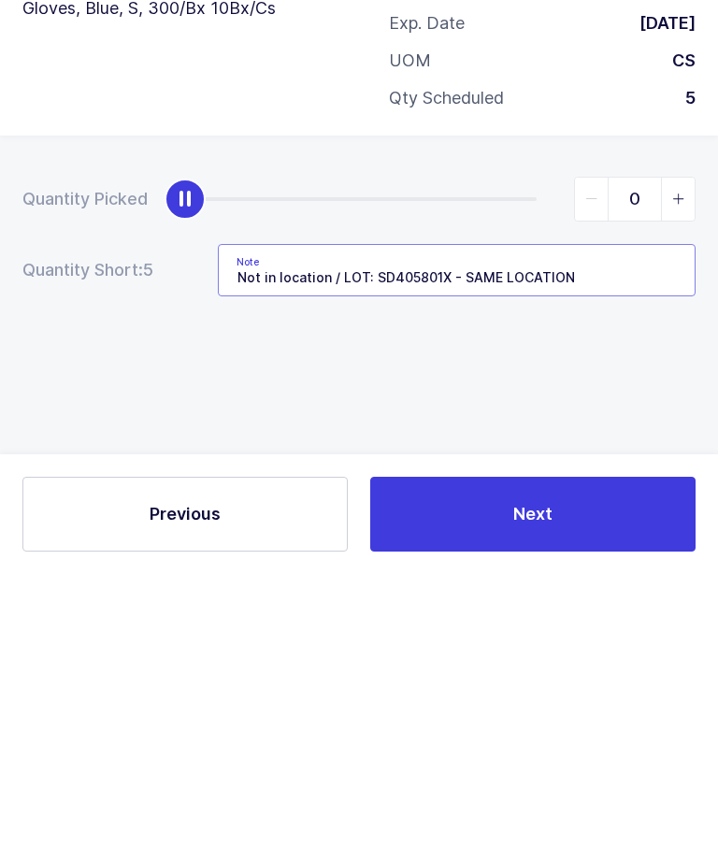
type input "Not in location / LOT: SD405801X - SAME LOCATION"
click at [601, 423] on div "Quantity Picked 0 Quantity Short: 5 Note Not in location / LOT: SD405801X - SAM…" at bounding box center [359, 589] width 718 height 333
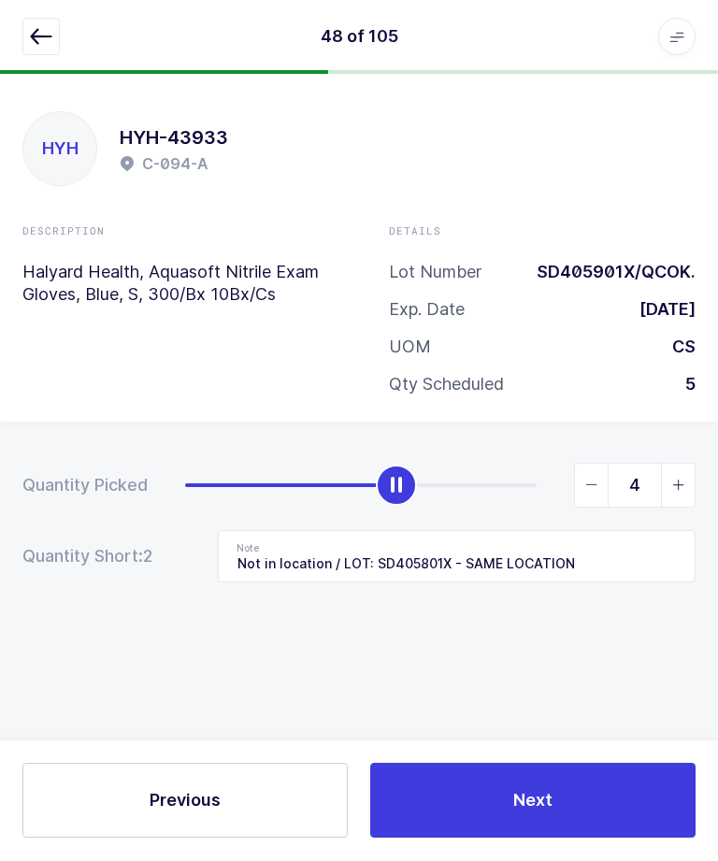
type input "5"
click at [589, 839] on button "Next" at bounding box center [532, 801] width 325 height 75
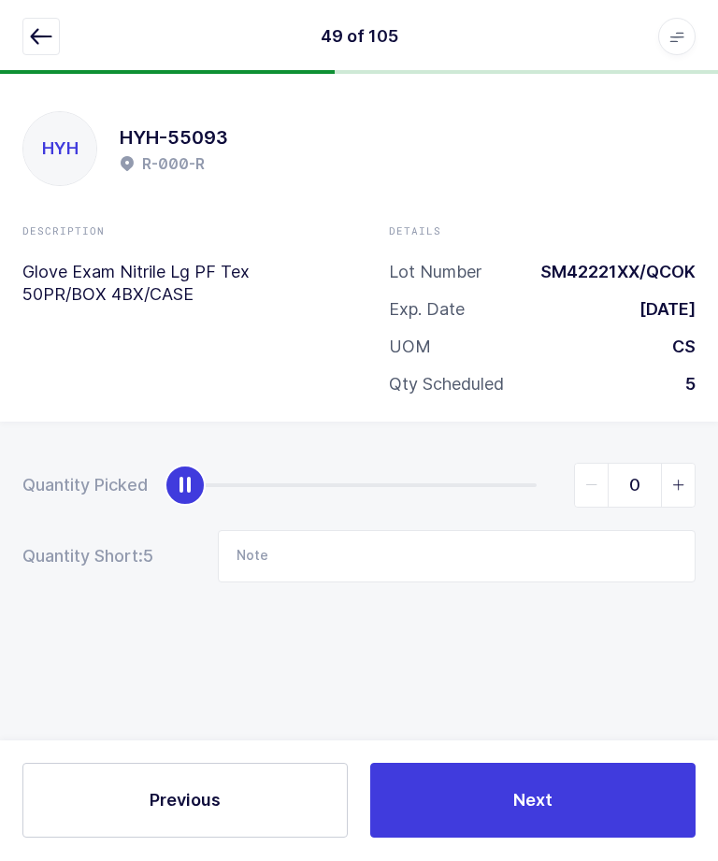
click at [44, 51] on button "button" at bounding box center [40, 37] width 37 height 37
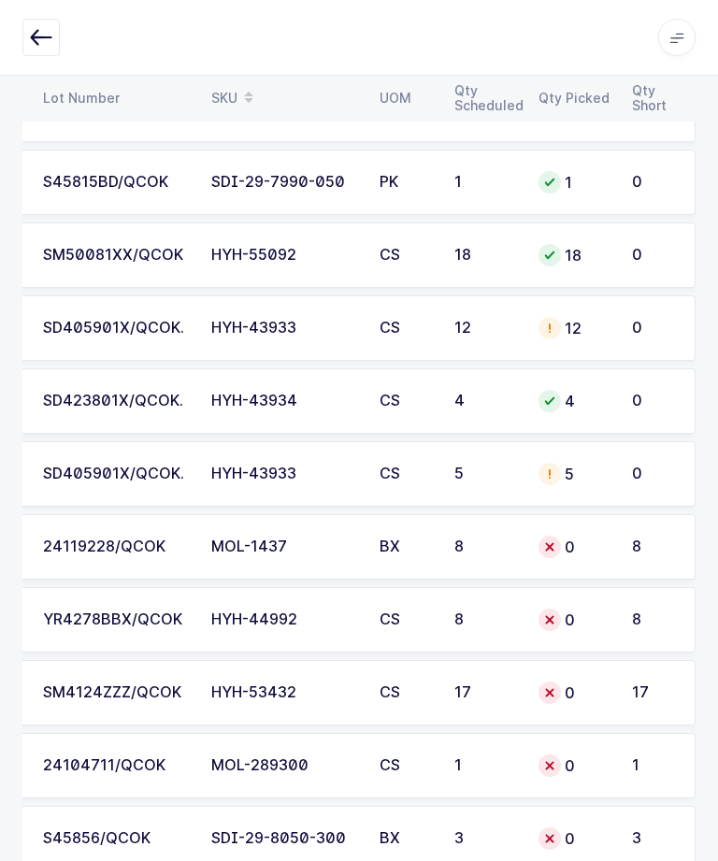
scroll to position [0, 110]
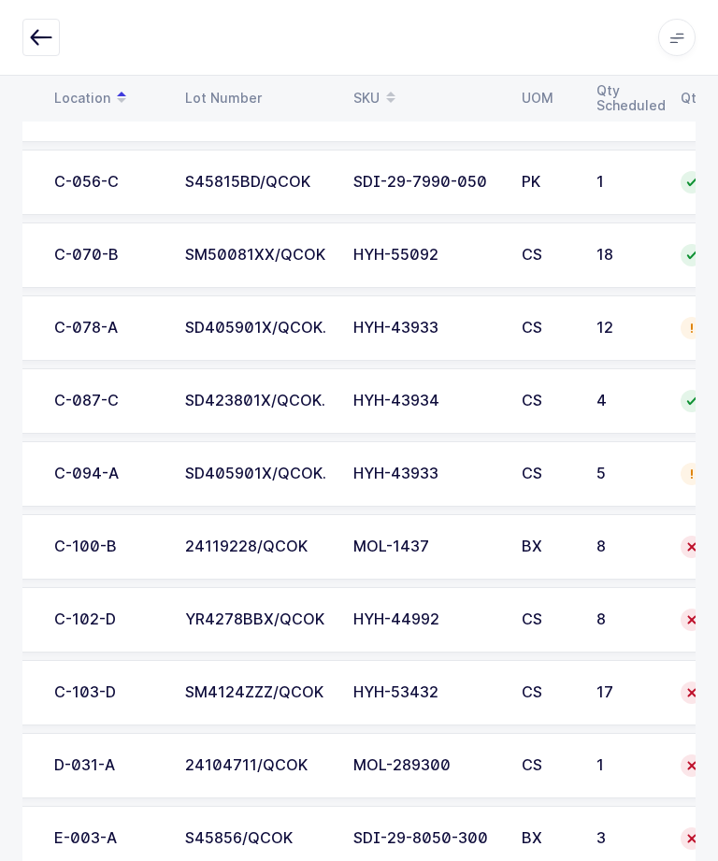
click at [481, 547] on div "MOL-1437" at bounding box center [427, 547] width 146 height 17
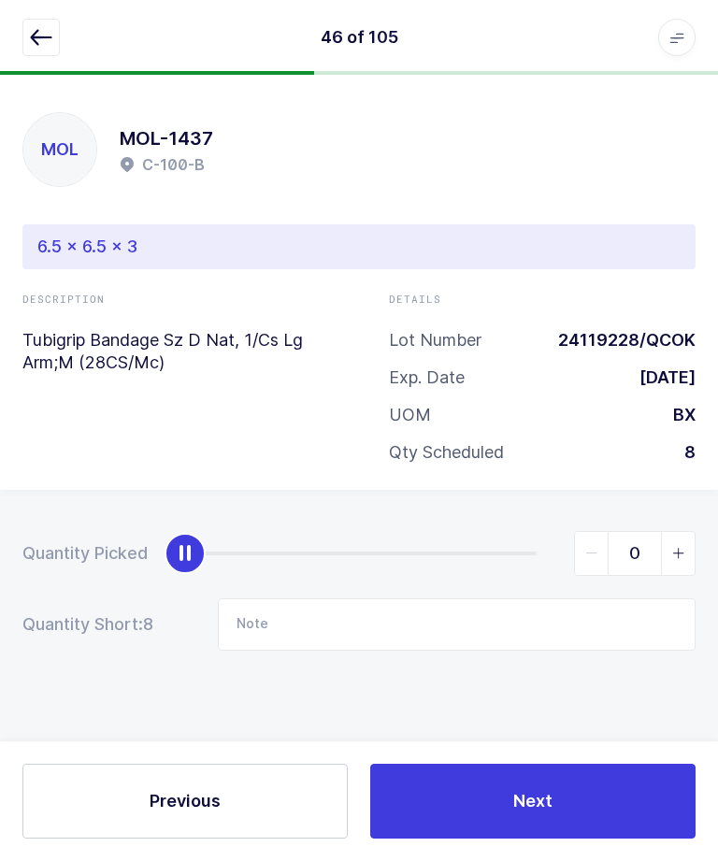
scroll to position [0, 0]
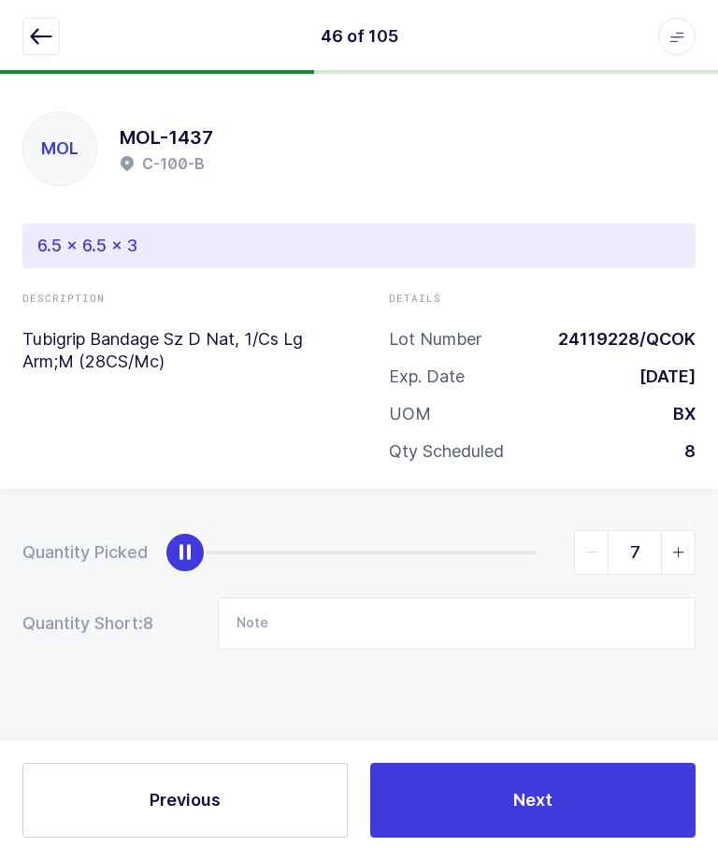
type input "8"
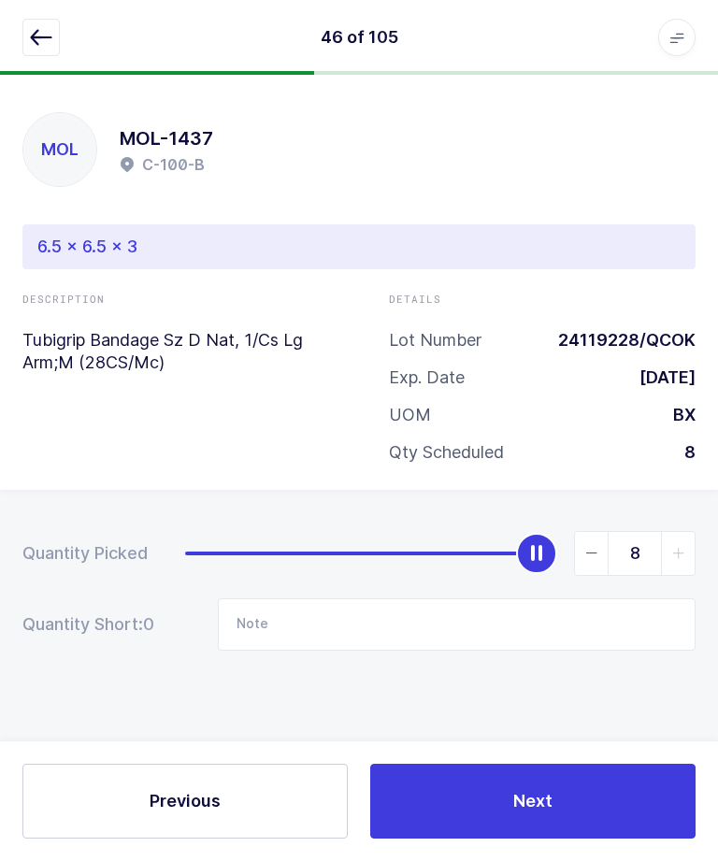
click at [589, 839] on button "Next" at bounding box center [532, 801] width 325 height 75
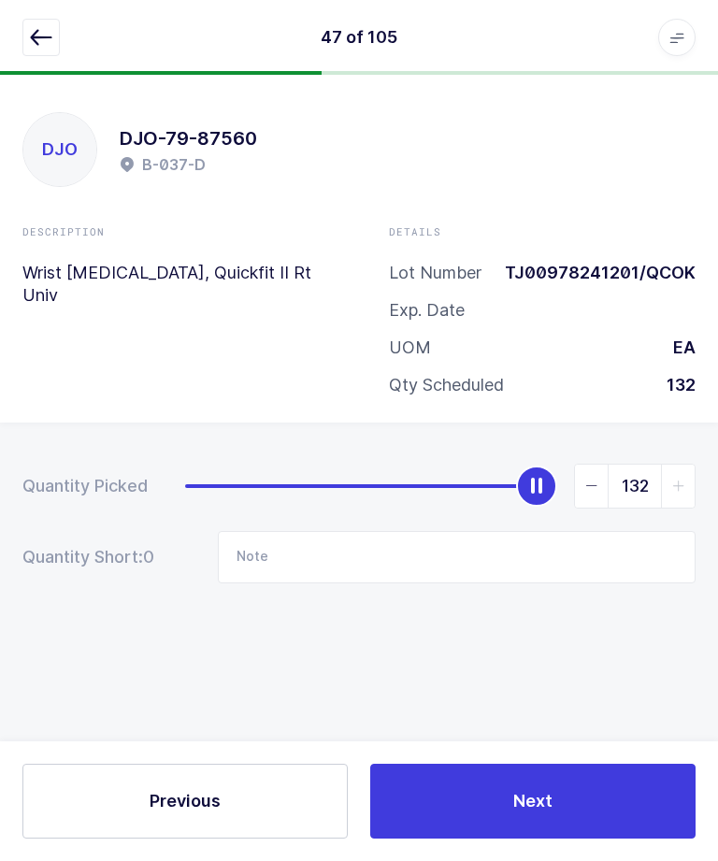
click at [45, 36] on icon "button" at bounding box center [41, 37] width 22 height 22
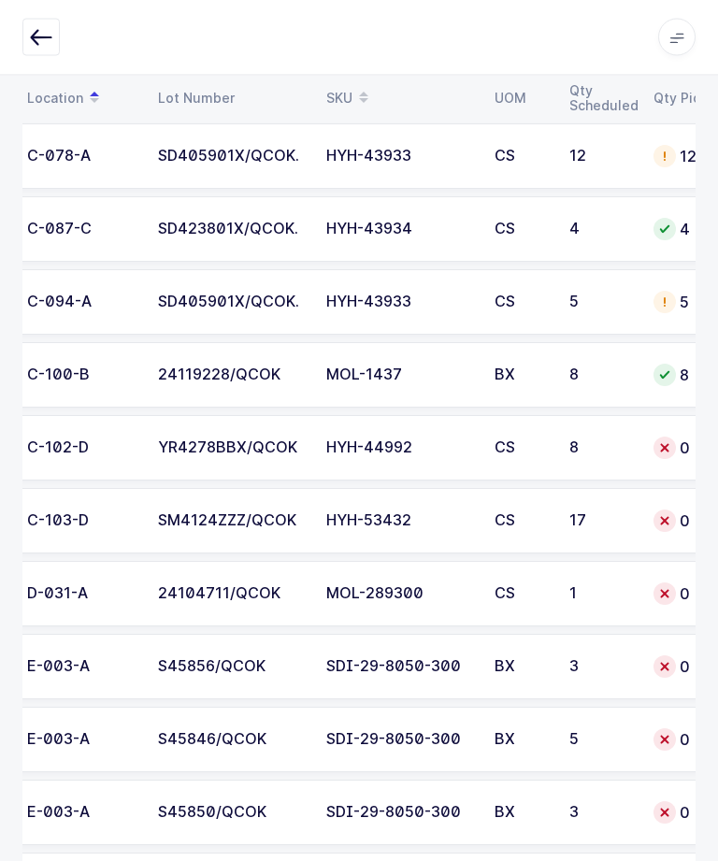
scroll to position [2310, 0]
click at [224, 512] on div "SM4124ZZZ/QCOK" at bounding box center [231, 520] width 146 height 17
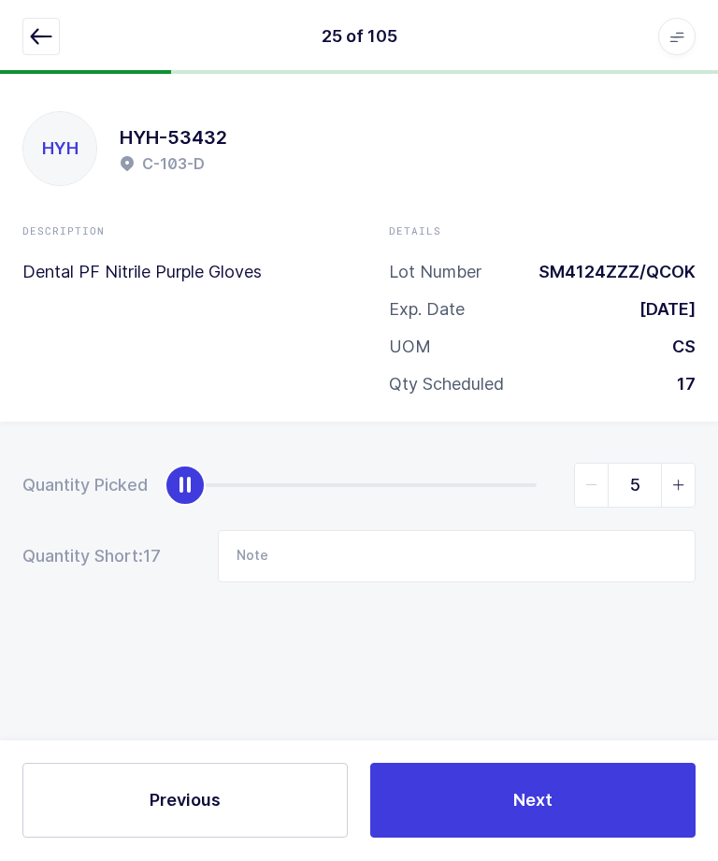
scroll to position [3, 0]
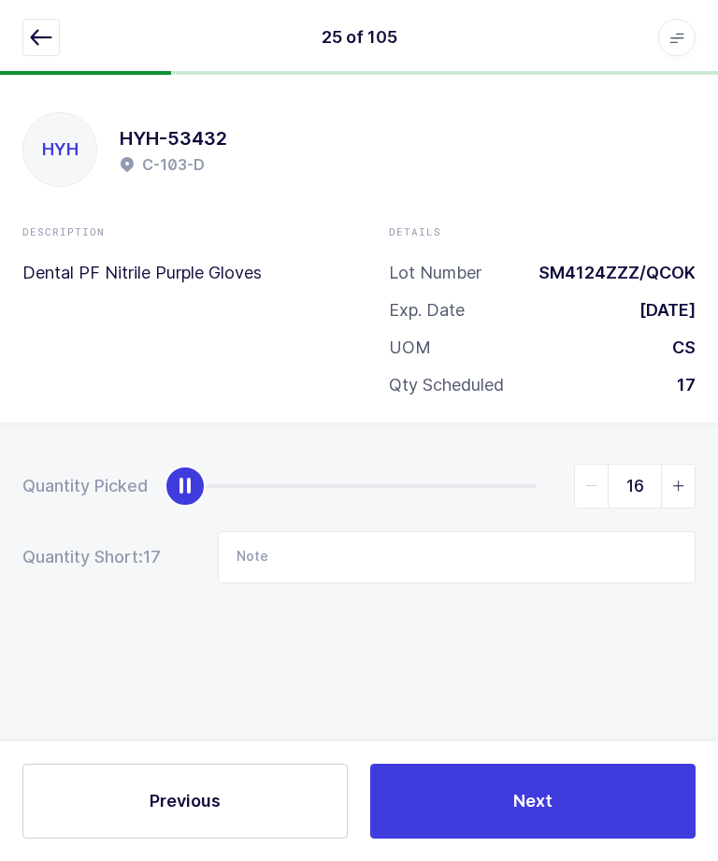
type input "17"
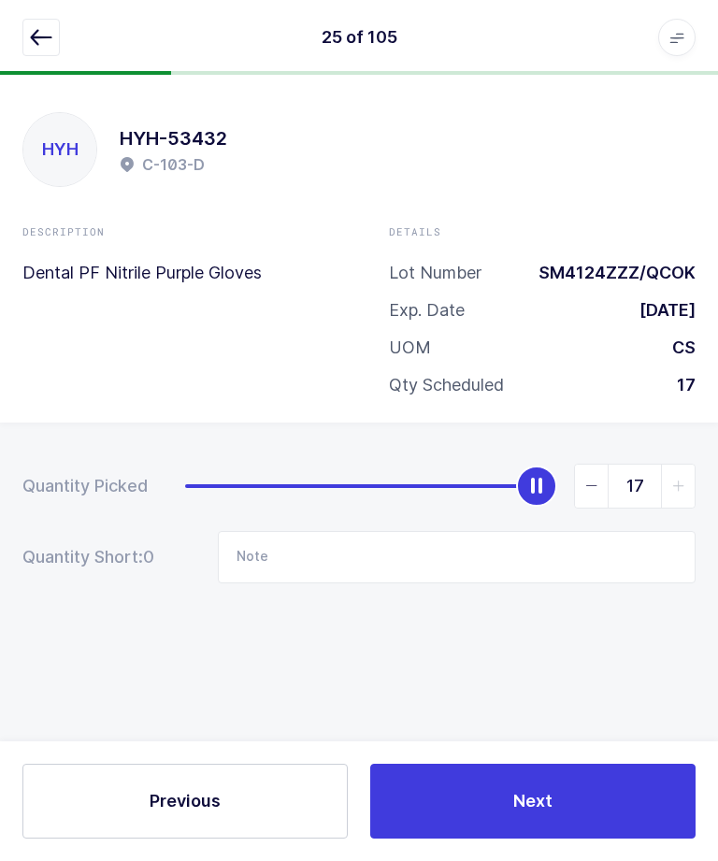
click at [668, 779] on button "Next" at bounding box center [532, 801] width 325 height 75
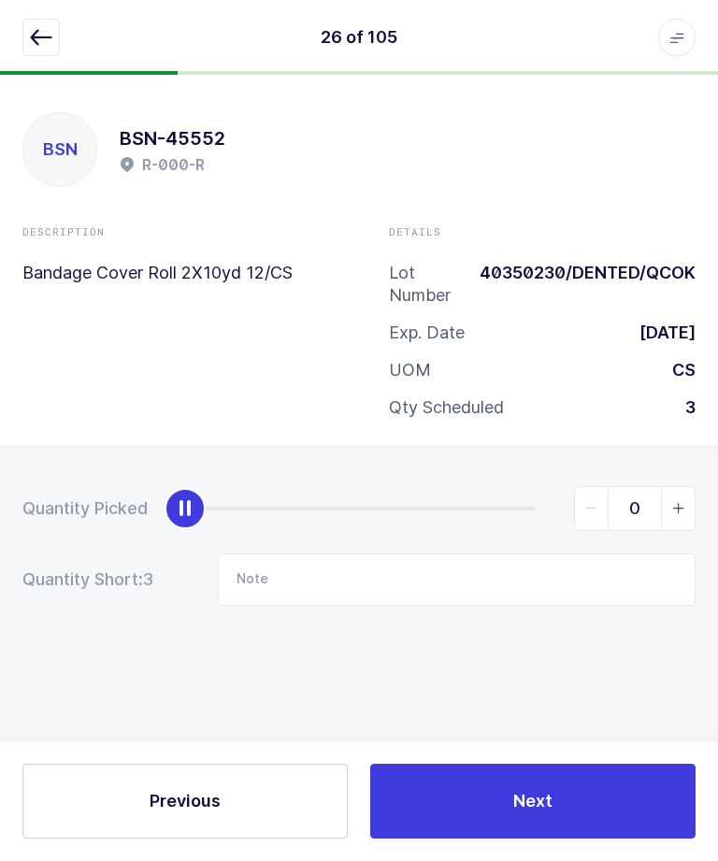
click at [45, 22] on button "button" at bounding box center [40, 37] width 37 height 37
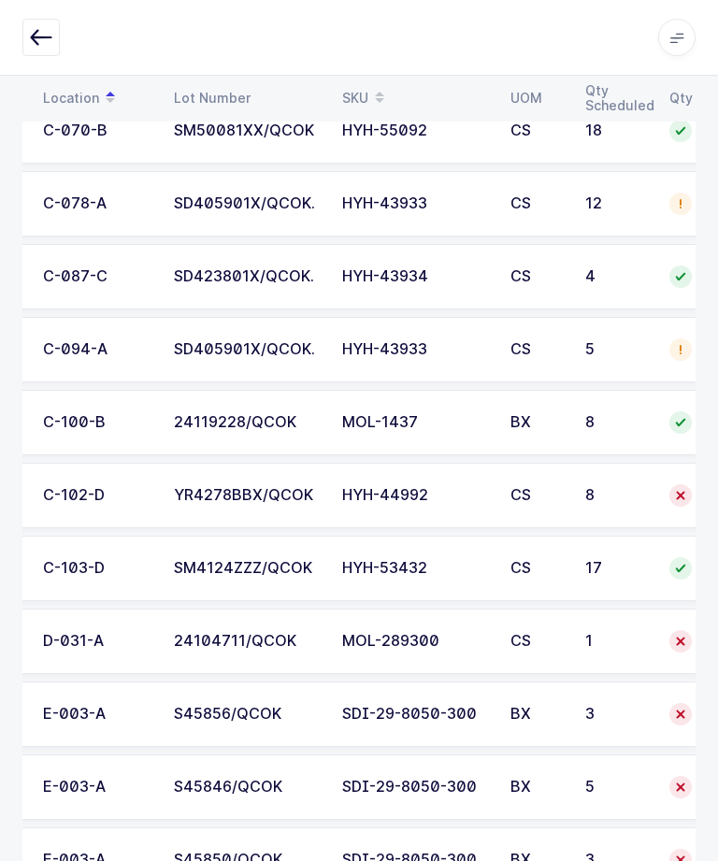
scroll to position [0, 120]
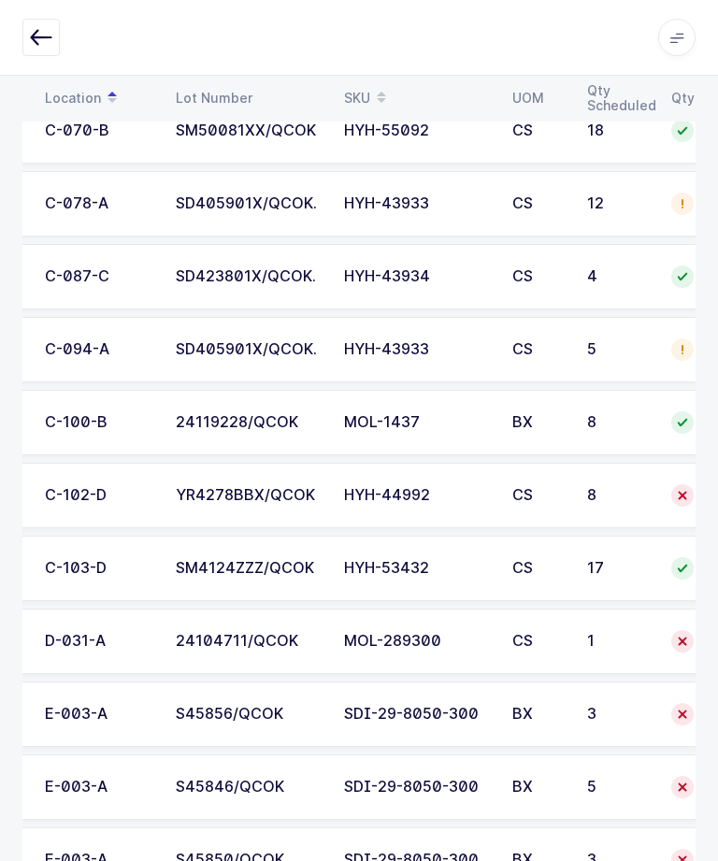
click at [398, 477] on td "HYH-44992" at bounding box center [417, 495] width 168 height 65
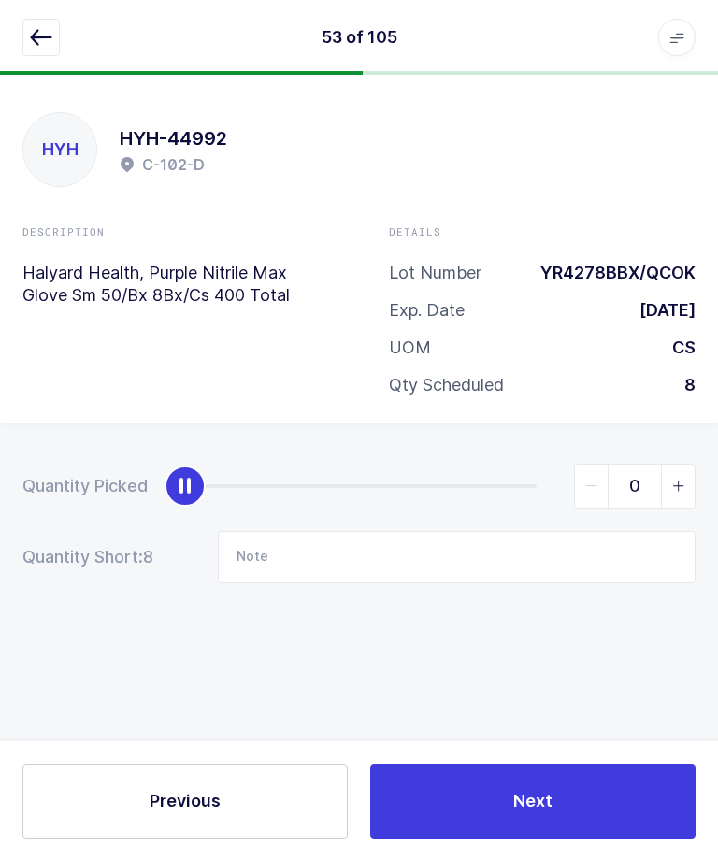
scroll to position [43, 0]
type input "8"
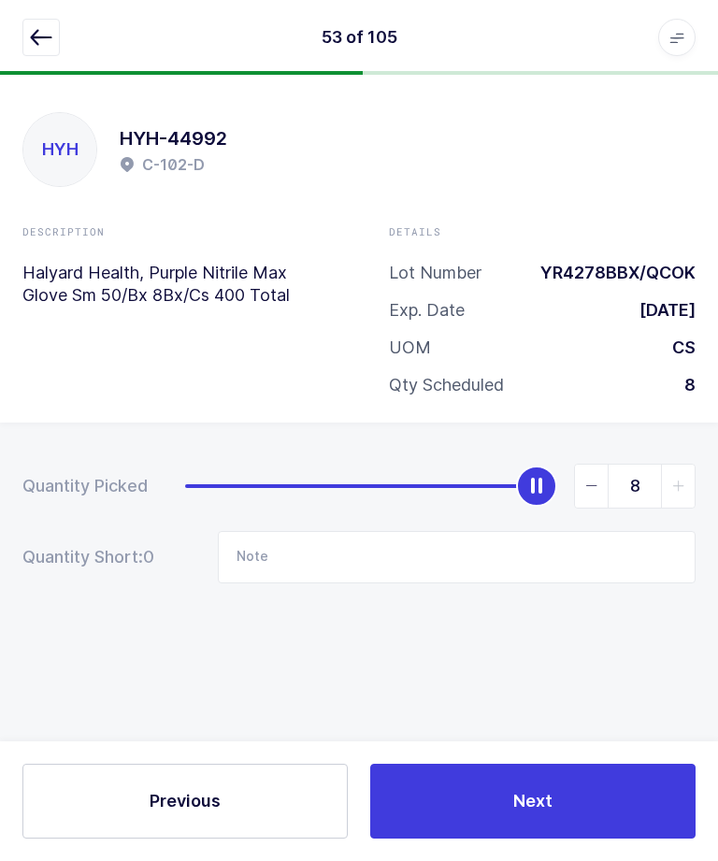
click at [525, 787] on button "Next" at bounding box center [532, 801] width 325 height 75
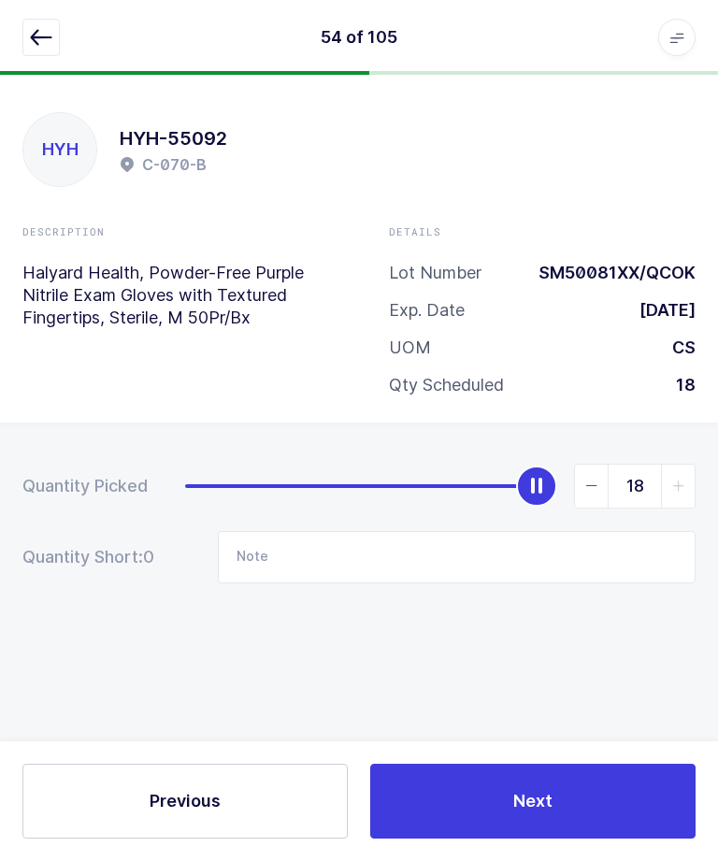
click at [37, 51] on button "button" at bounding box center [40, 37] width 37 height 37
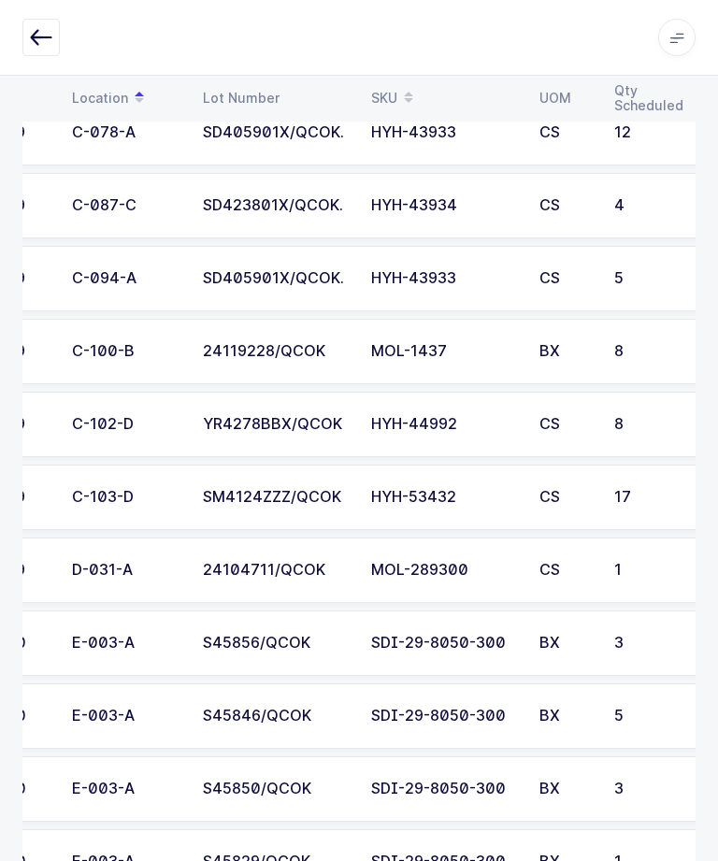
scroll to position [2334, 0]
click at [171, 570] on div "D-031-A" at bounding box center [126, 569] width 108 height 17
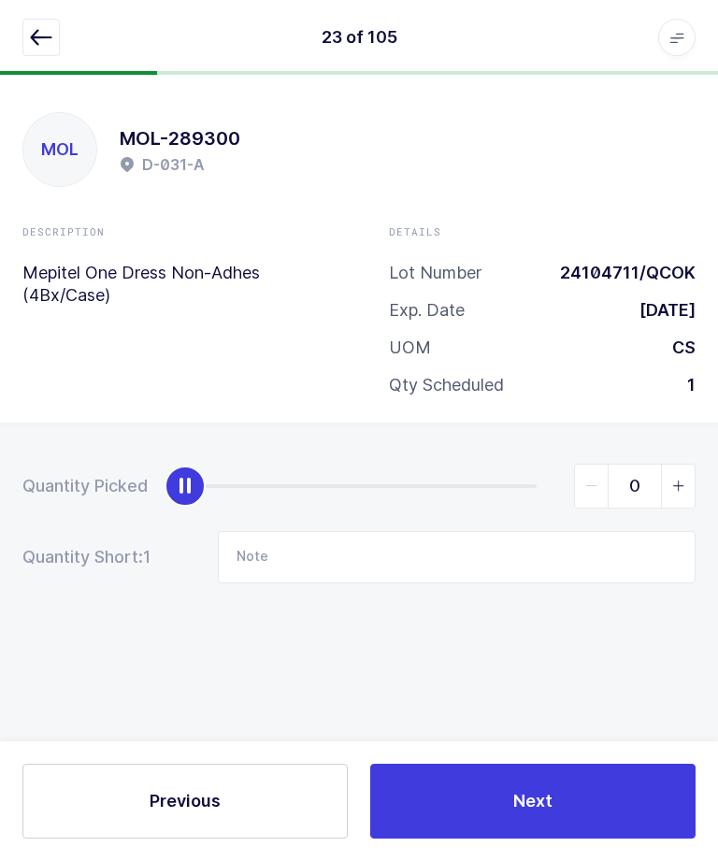
scroll to position [63, 0]
click at [534, 531] on input "Note" at bounding box center [457, 557] width 478 height 52
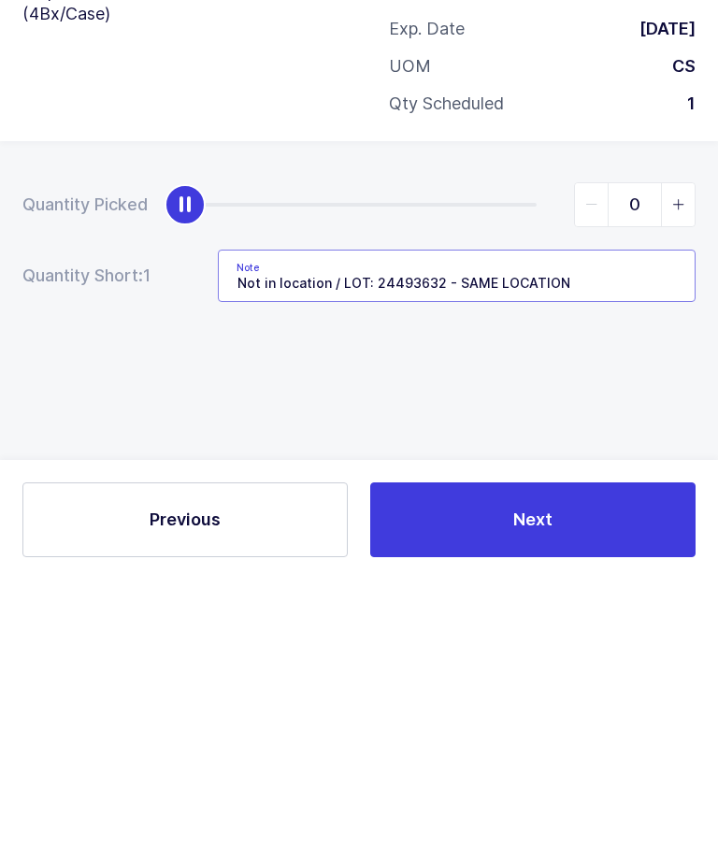
type input "Not in location / LOT: 24493632 - SAME LOCATION"
click at [600, 423] on div "Quantity Picked 0 Quantity Short: 1 Note Not in location / LOT: 24493632 - SAME…" at bounding box center [359, 589] width 718 height 333
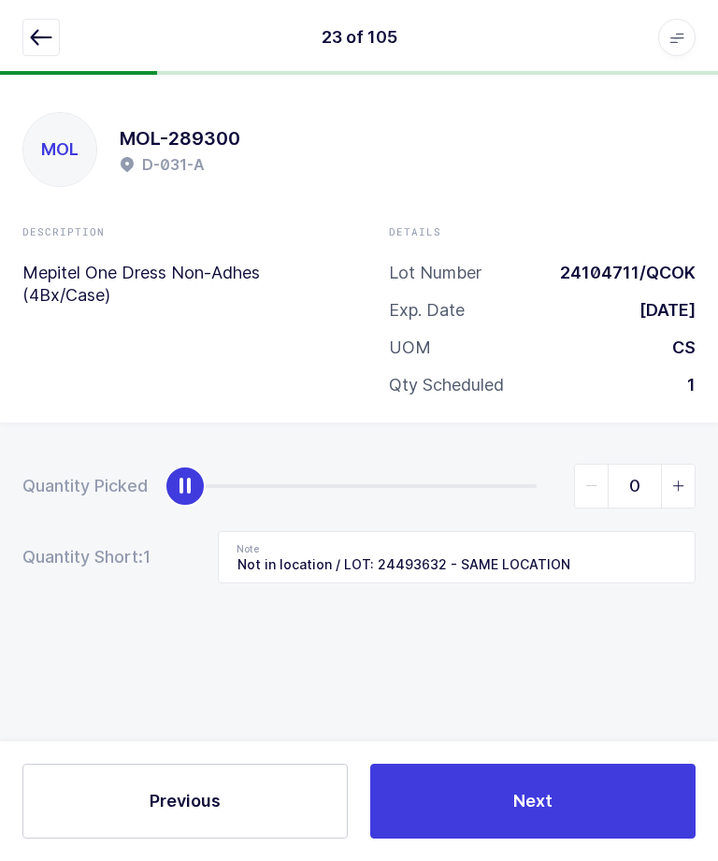
click at [679, 465] on span "slider between 0 and 1" at bounding box center [678, 486] width 34 height 43
type input "1"
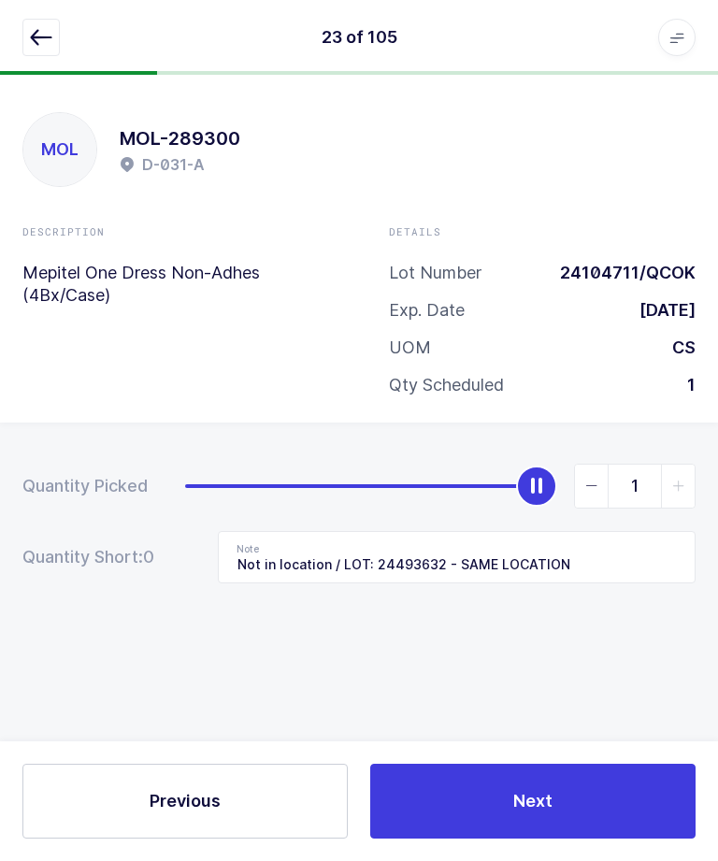
click at [617, 833] on button "Next" at bounding box center [532, 801] width 325 height 75
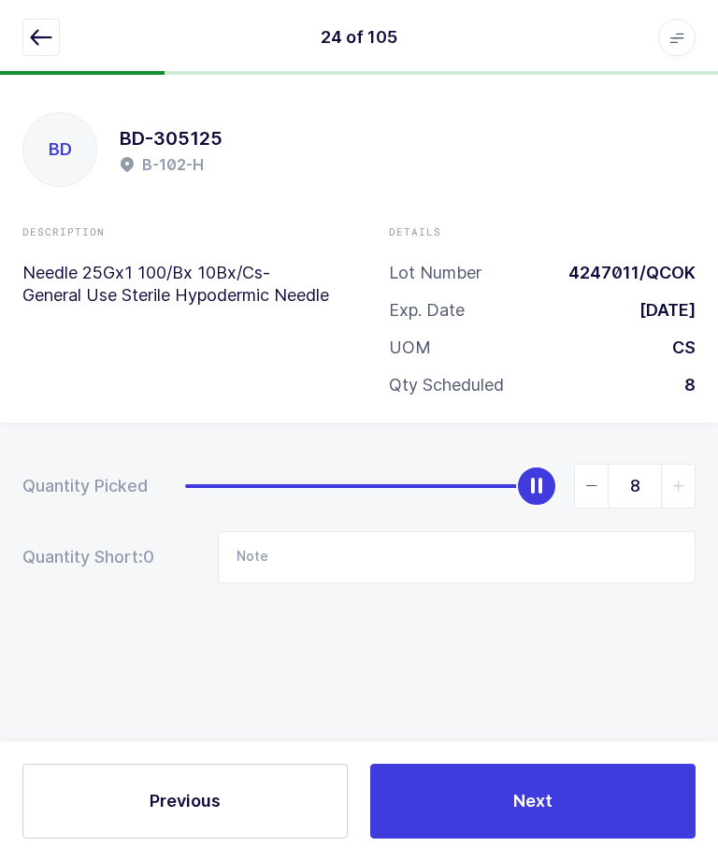
click at [52, 53] on button "button" at bounding box center [40, 37] width 37 height 37
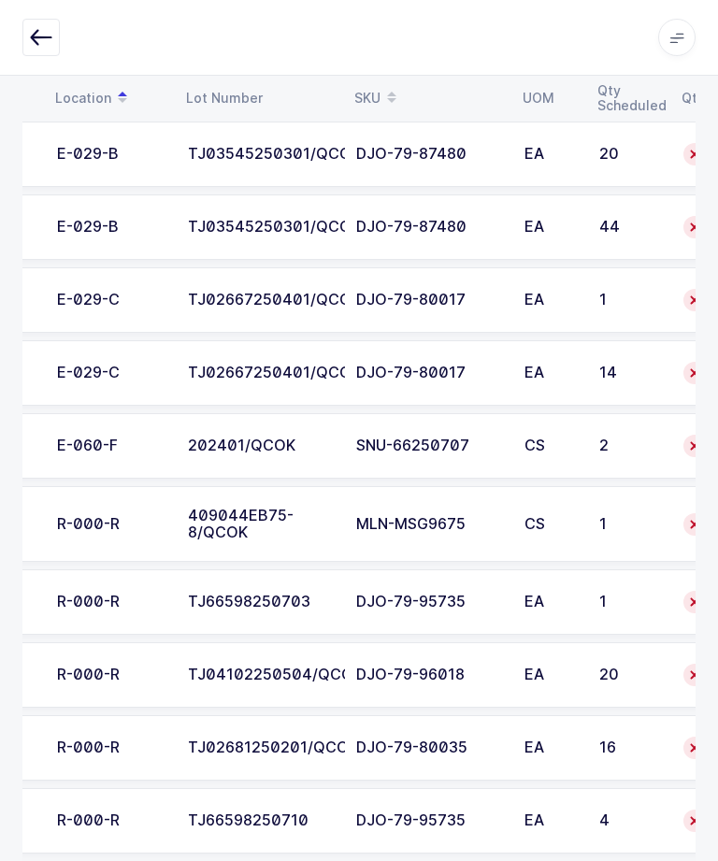
scroll to position [0, 108]
click at [166, 433] on td "E-060-F" at bounding box center [111, 445] width 131 height 65
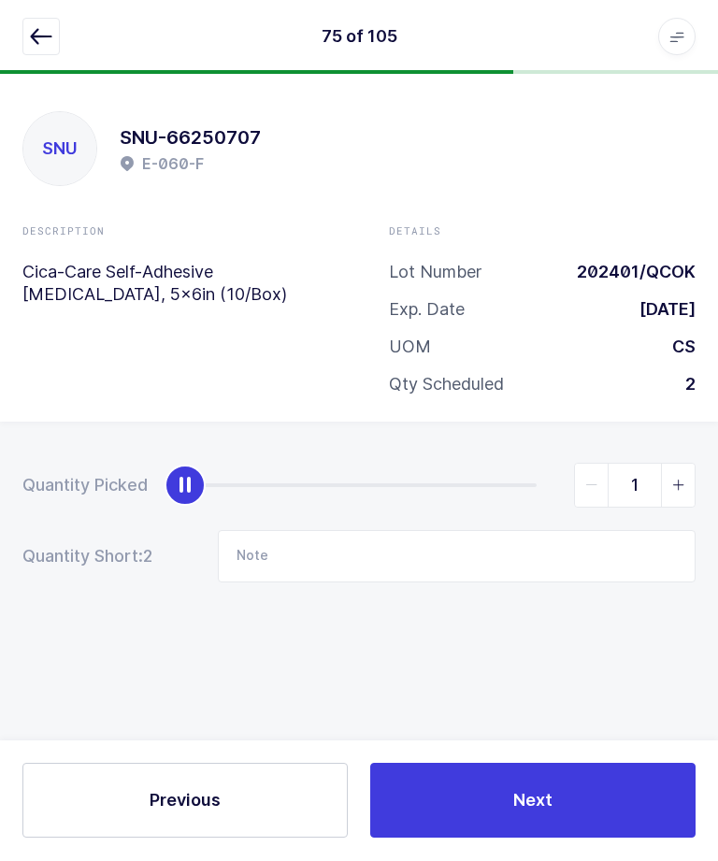
type input "2"
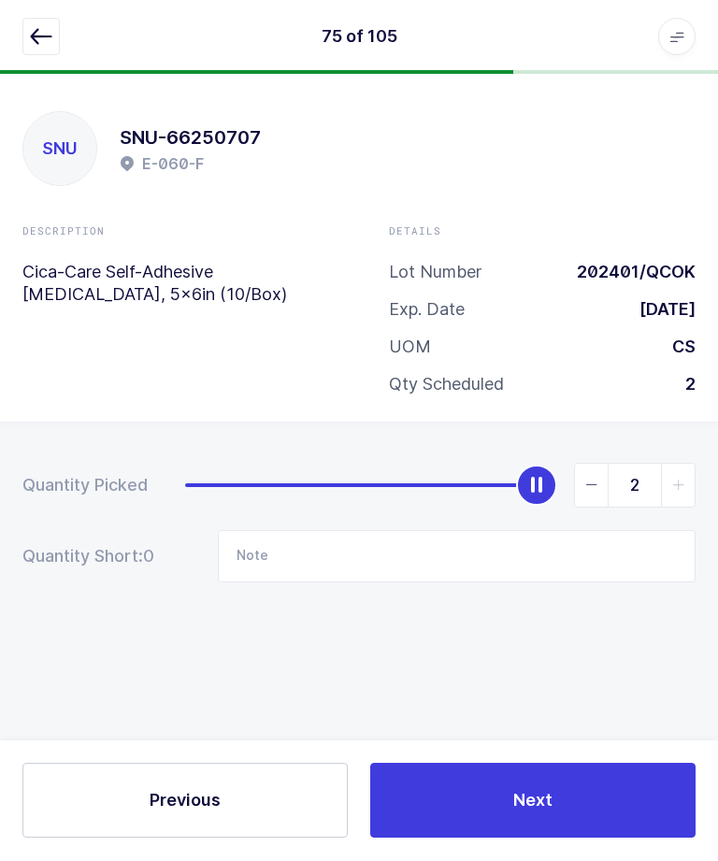
click at [464, 839] on button "Next" at bounding box center [532, 801] width 325 height 75
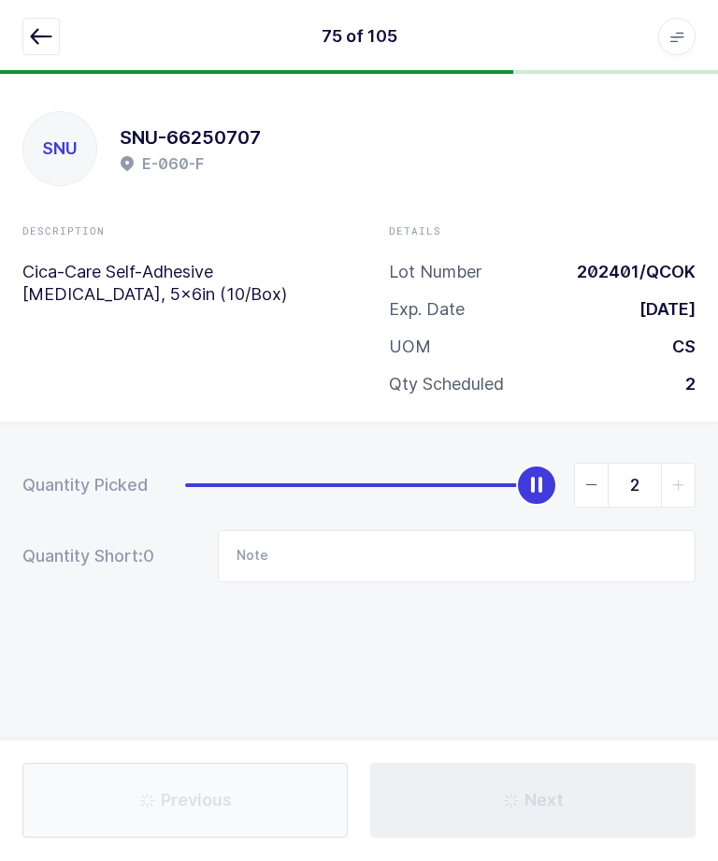
type input "Not in location"
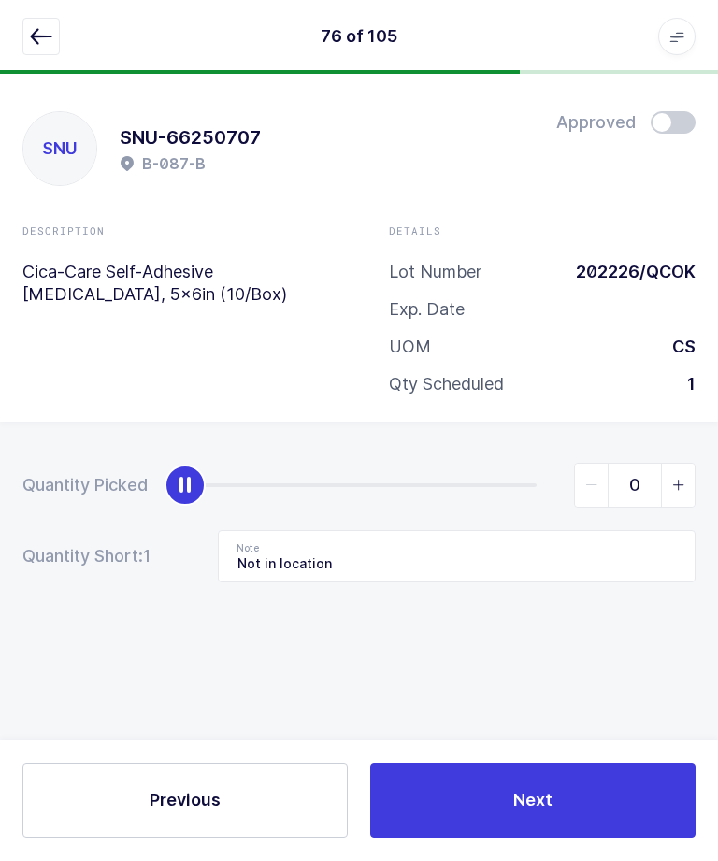
click at [40, 51] on button "button" at bounding box center [40, 37] width 37 height 37
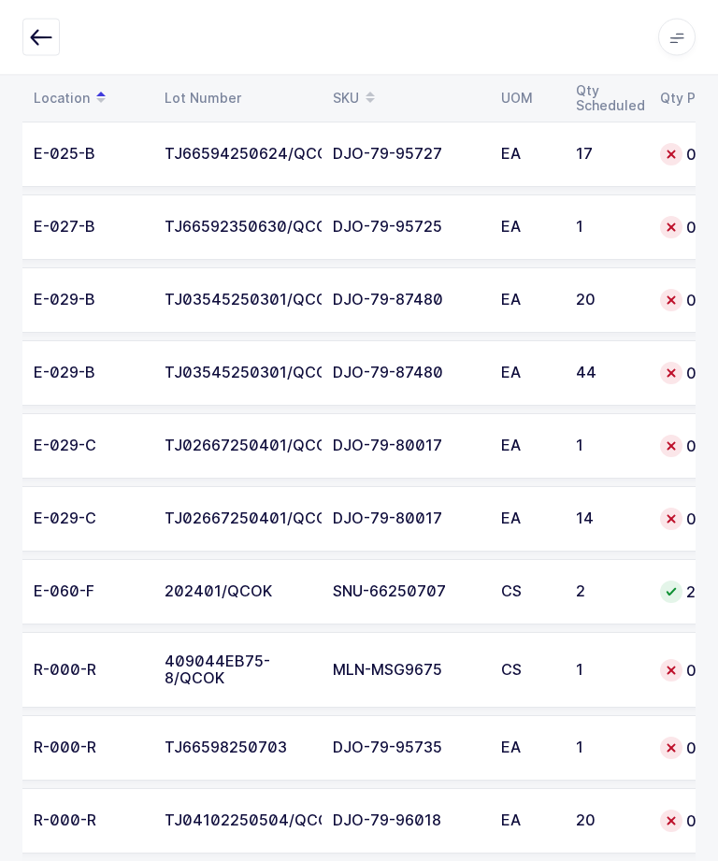
scroll to position [0, 137]
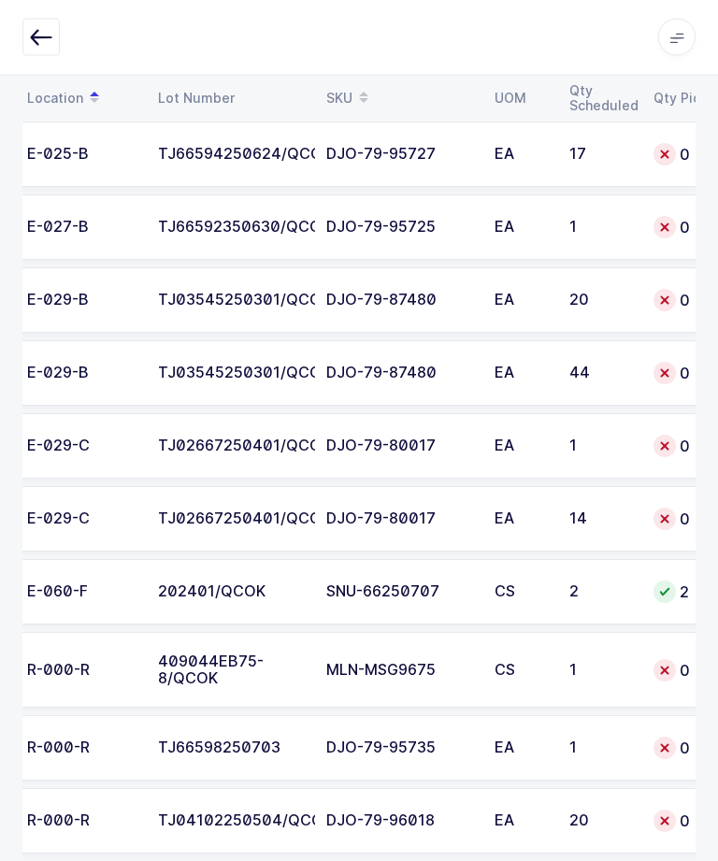
click at [243, 643] on td "409044EB75-8/QCOK" at bounding box center [231, 671] width 168 height 77
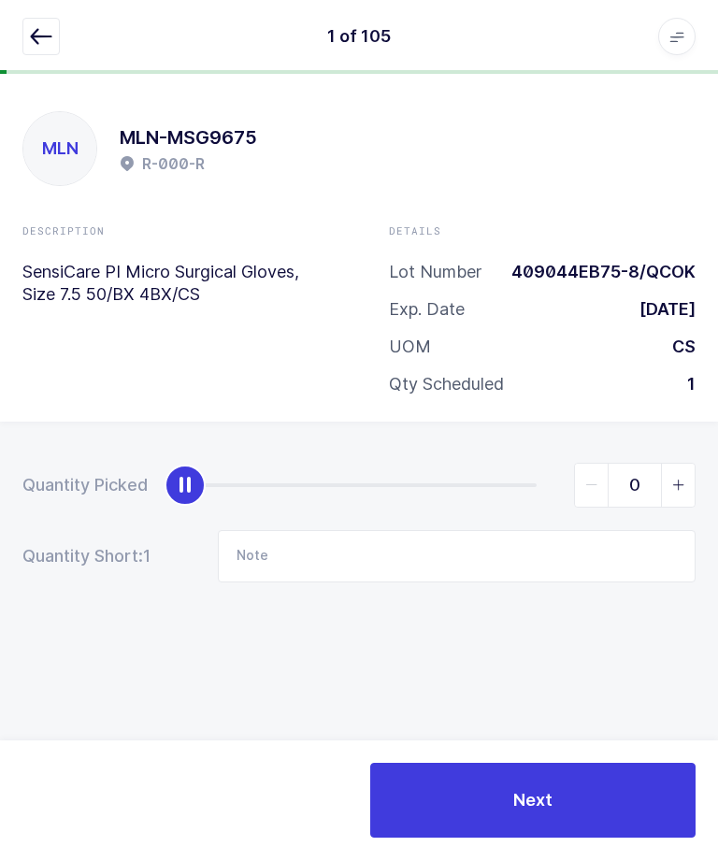
click at [30, 21] on button "button" at bounding box center [40, 37] width 37 height 37
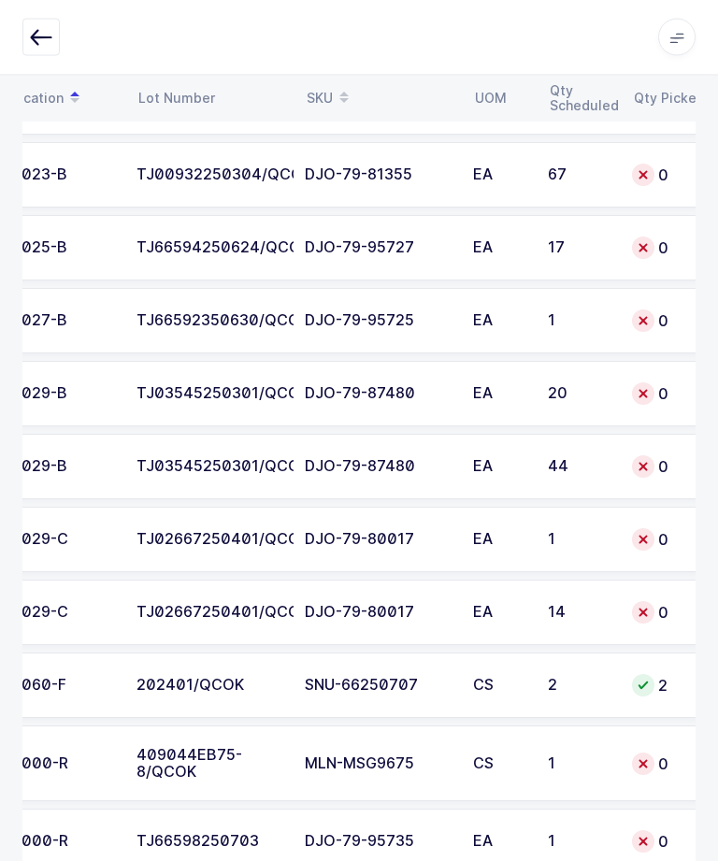
scroll to position [0, 163]
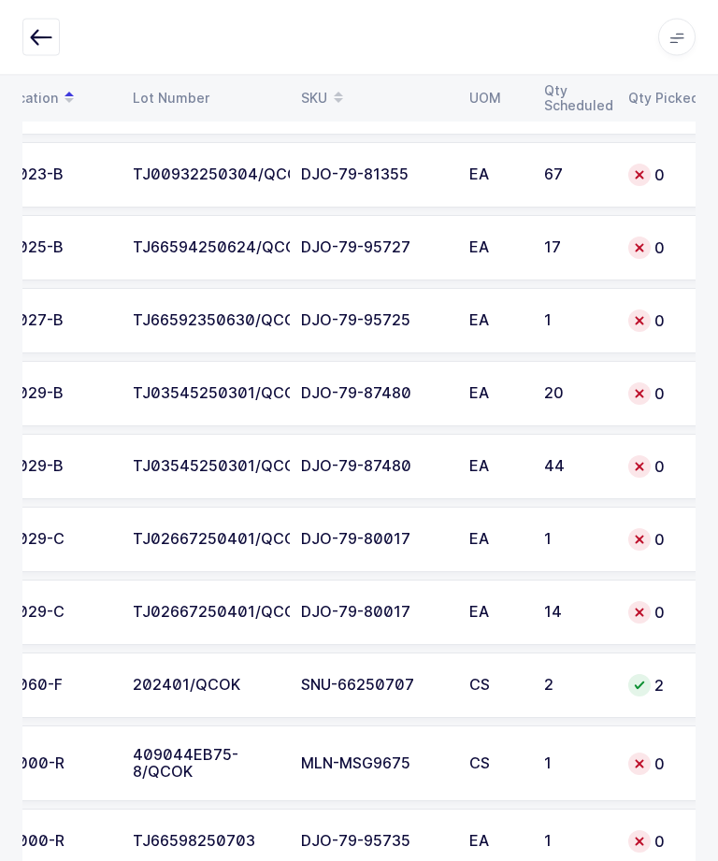
click at [166, 619] on td "TJ02667250401/QCOK" at bounding box center [206, 613] width 168 height 65
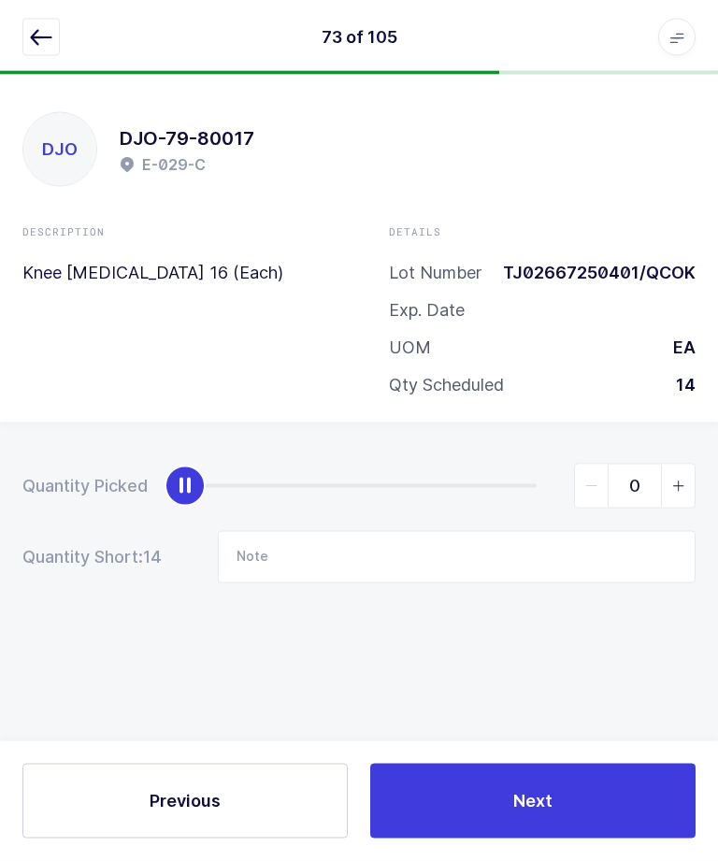
scroll to position [0, 0]
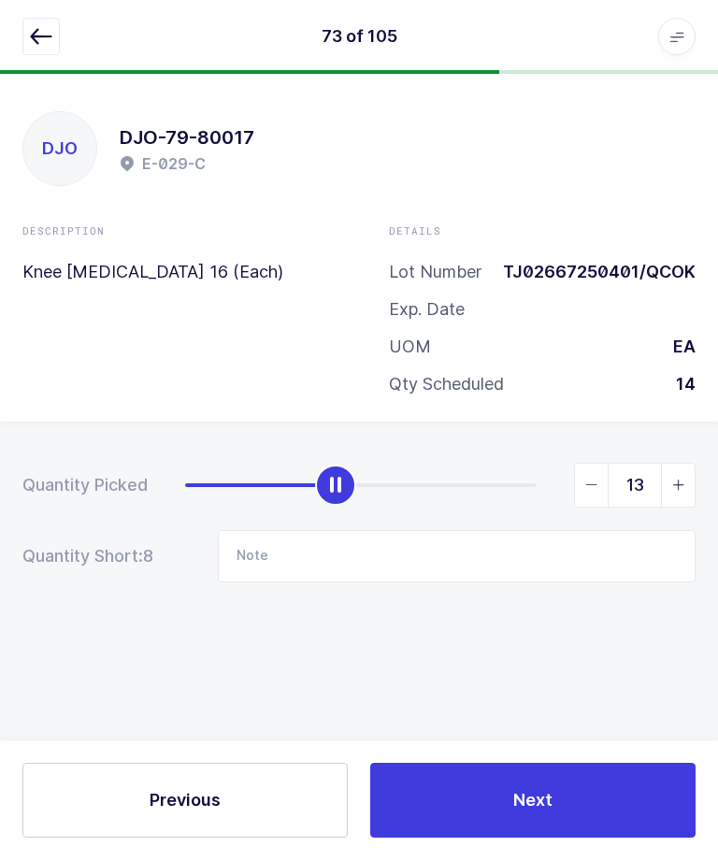
type input "14"
click at [500, 839] on button "Next" at bounding box center [532, 801] width 325 height 75
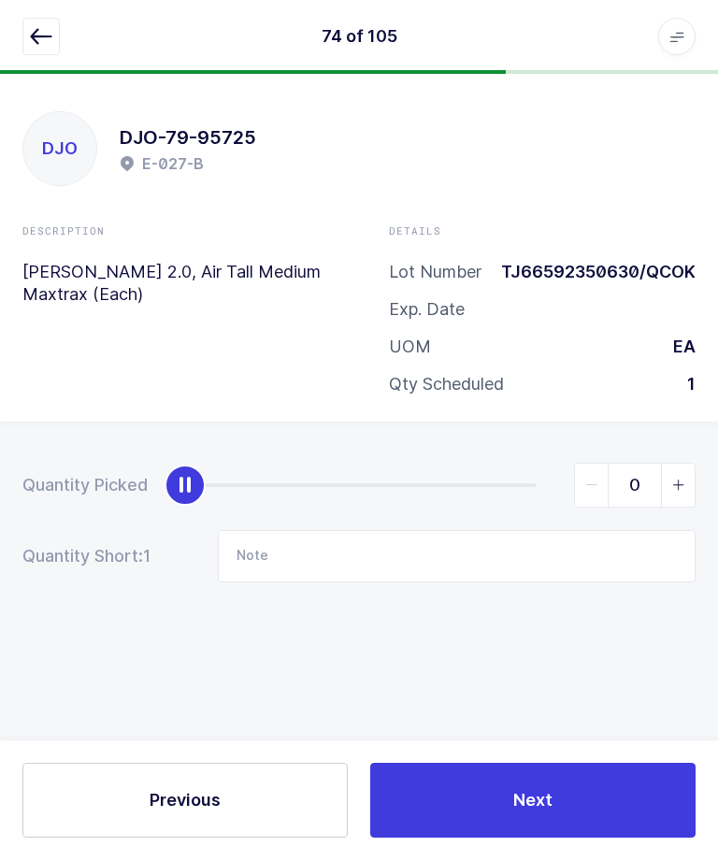
click at [36, 36] on icon "button" at bounding box center [41, 37] width 22 height 22
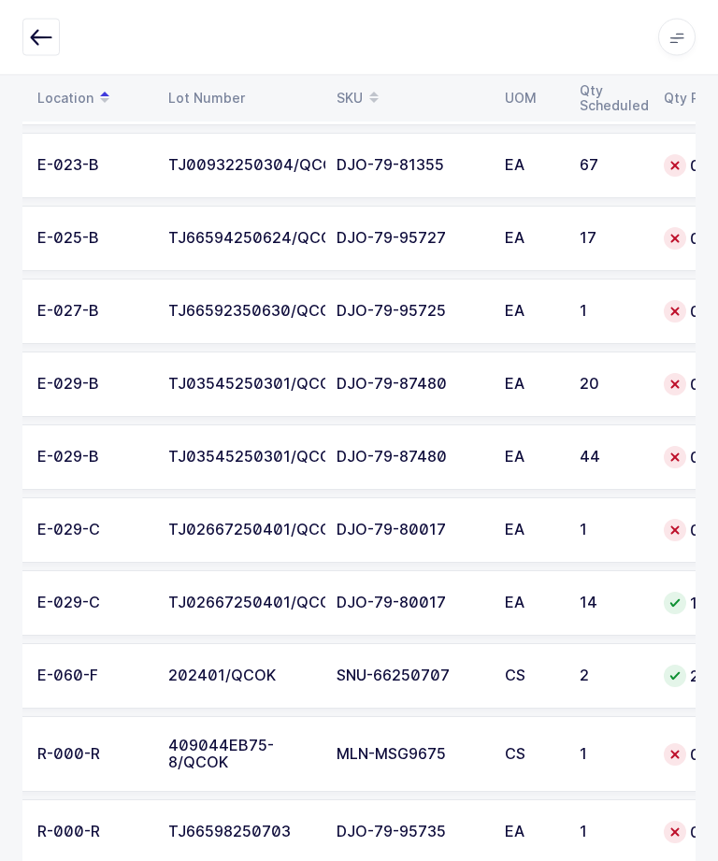
scroll to position [0, 127]
click at [132, 526] on div "E-029-C" at bounding box center [91, 531] width 108 height 17
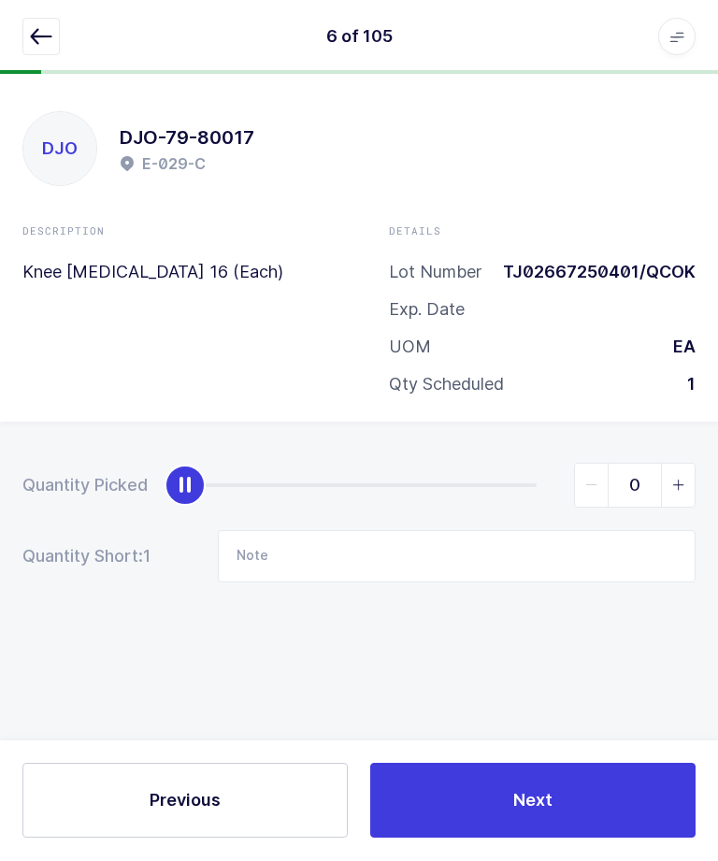
click at [682, 480] on icon "slider between 0 and 1" at bounding box center [678, 486] width 13 height 13
type input "1"
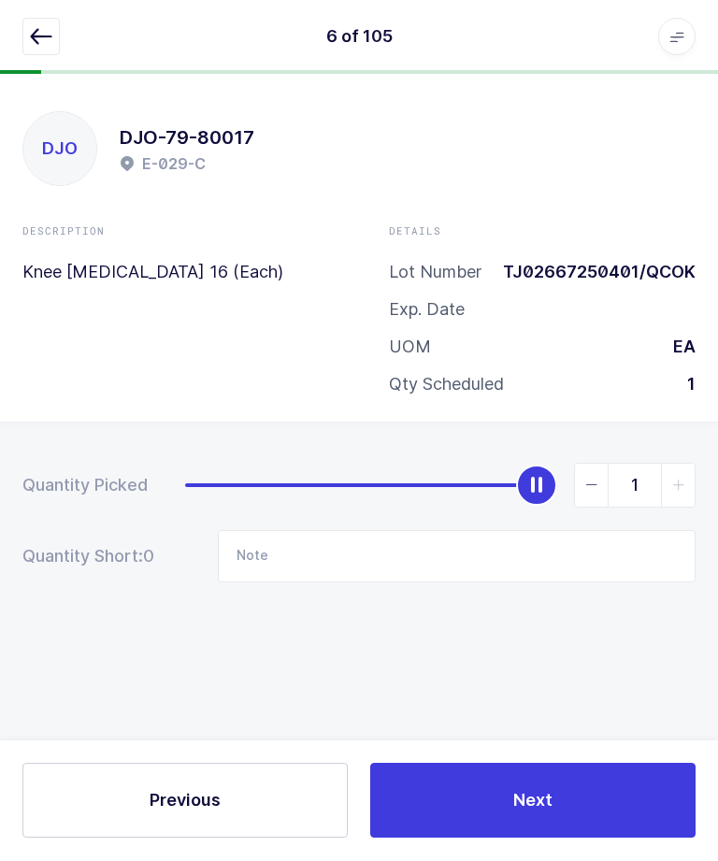
click at [584, 839] on button "Next" at bounding box center [532, 801] width 325 height 75
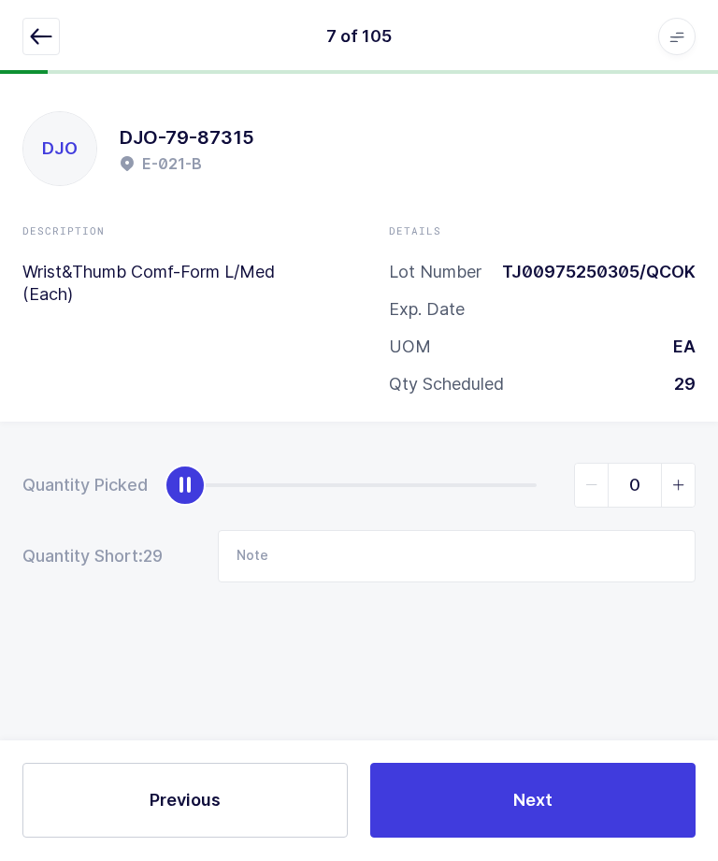
click at [25, 40] on button "button" at bounding box center [40, 37] width 37 height 37
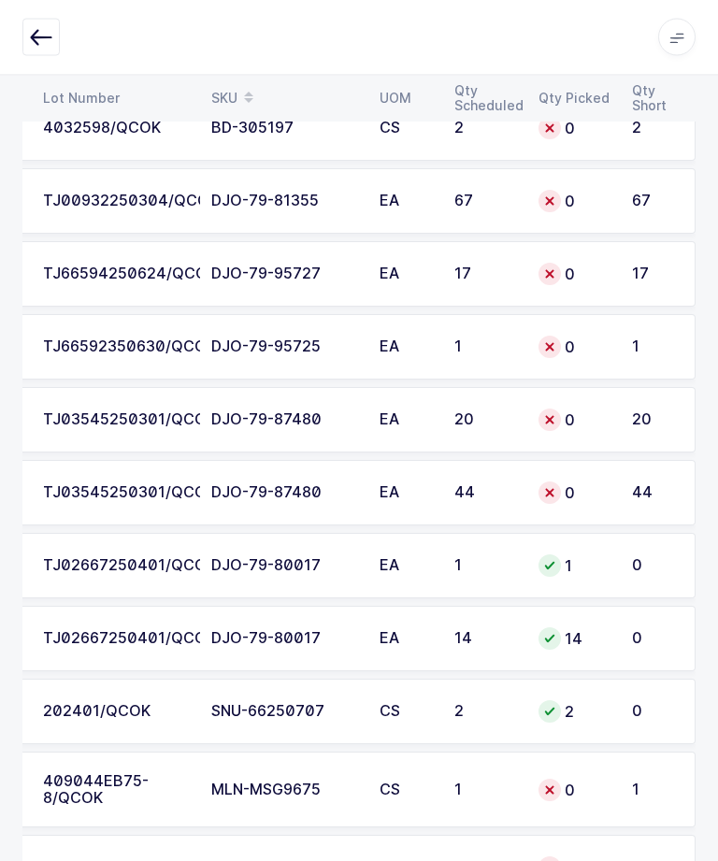
scroll to position [0, 253]
click at [253, 485] on div "DJO-79-87480" at bounding box center [284, 493] width 146 height 17
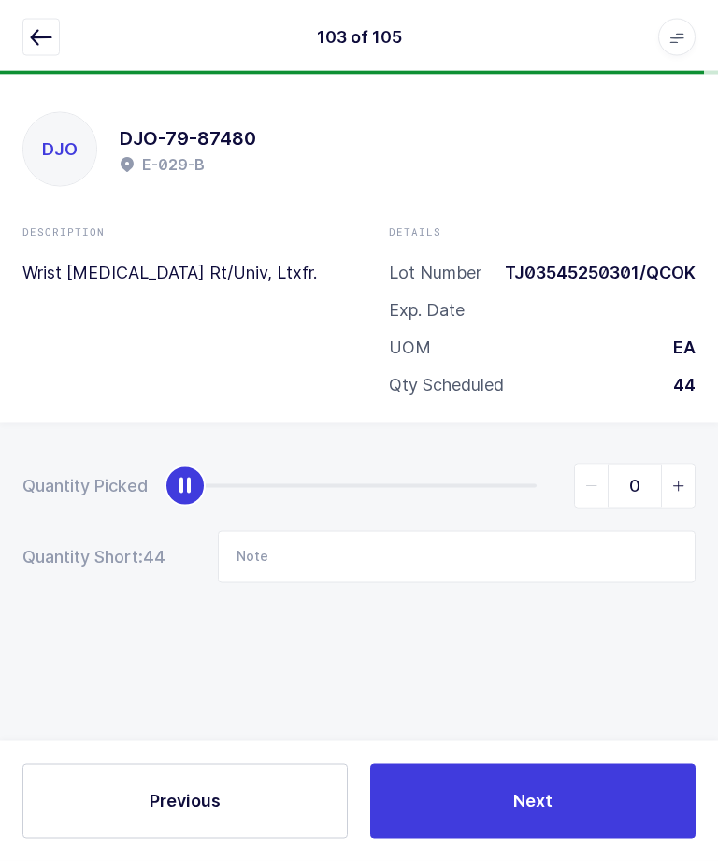
scroll to position [0, 0]
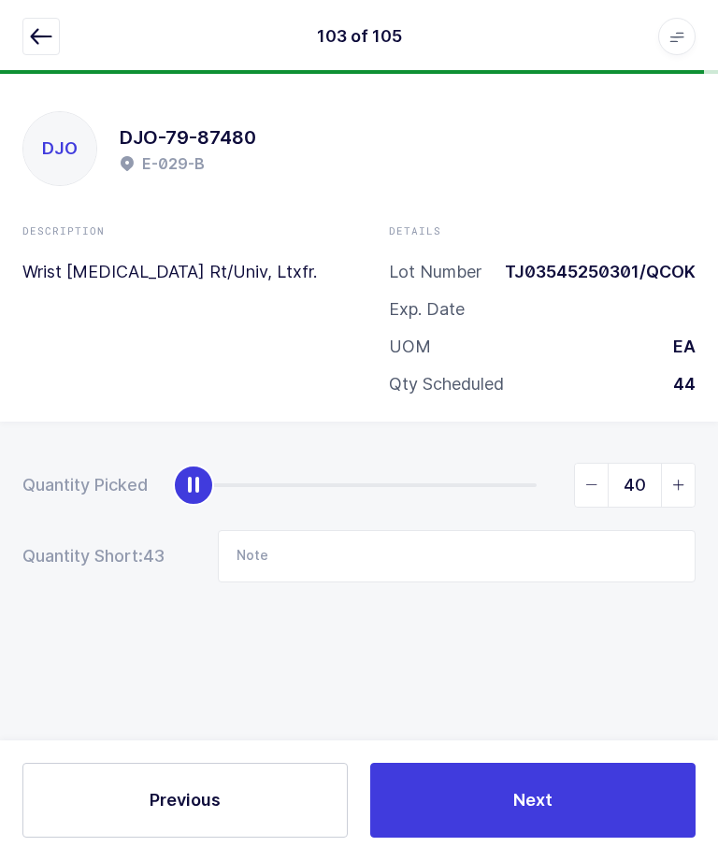
type input "44"
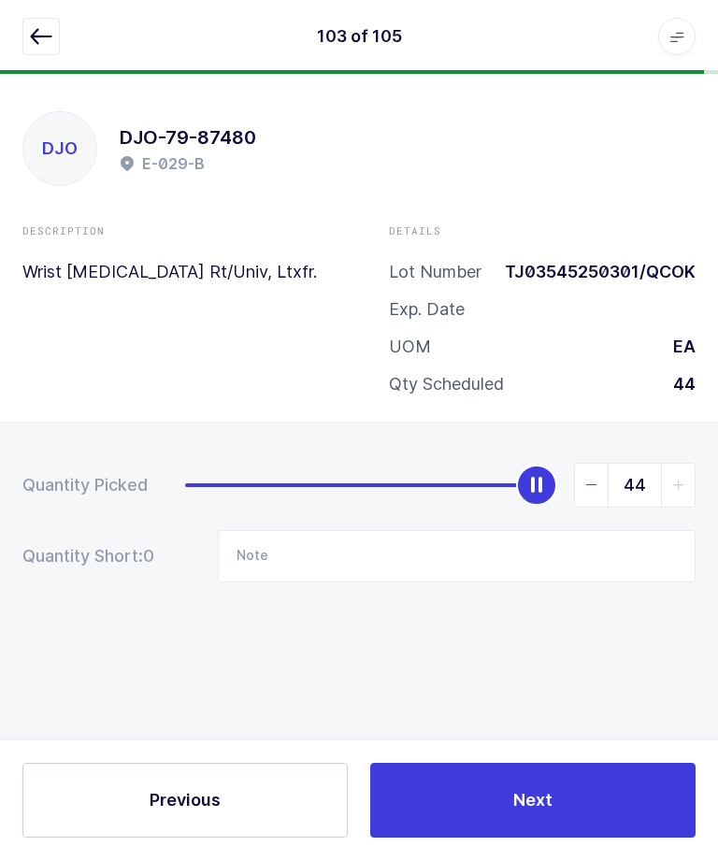
click at [534, 813] on span "Next" at bounding box center [532, 800] width 39 height 23
click at [37, 52] on button "button" at bounding box center [40, 37] width 37 height 37
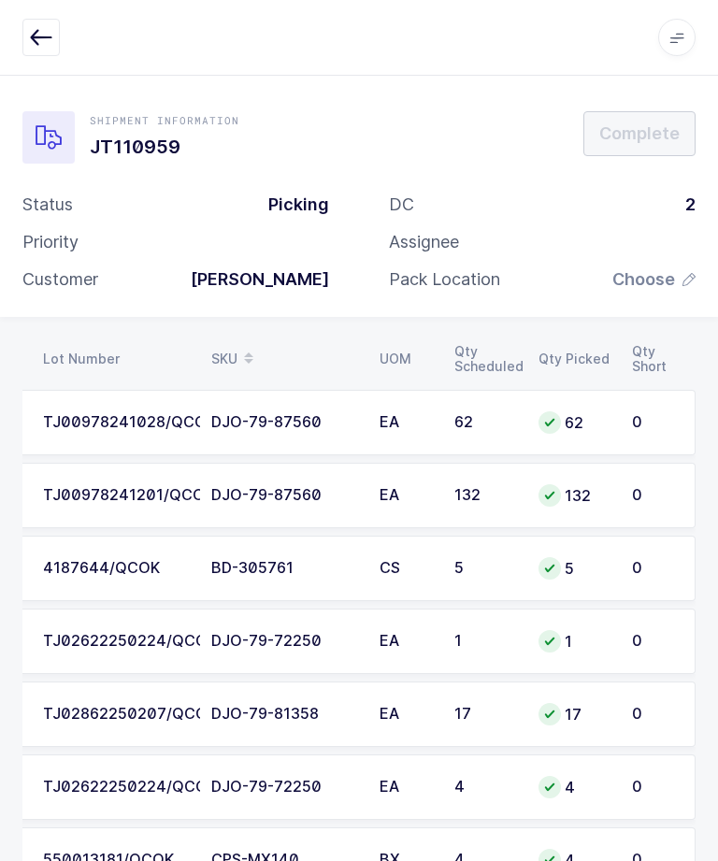
scroll to position [0, 253]
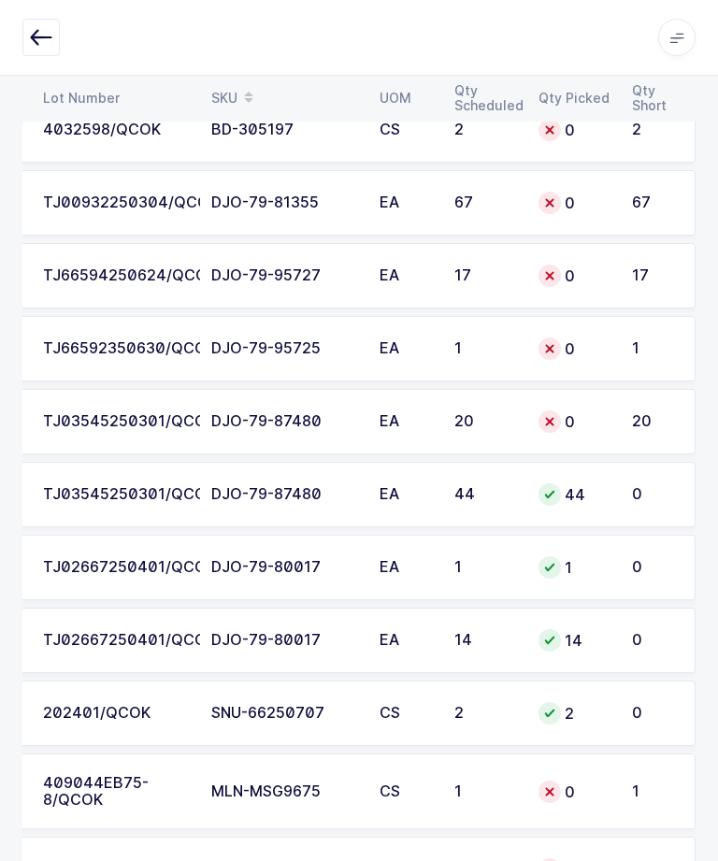
click at [92, 414] on div "TJ03545250301/QCOK" at bounding box center [116, 421] width 146 height 17
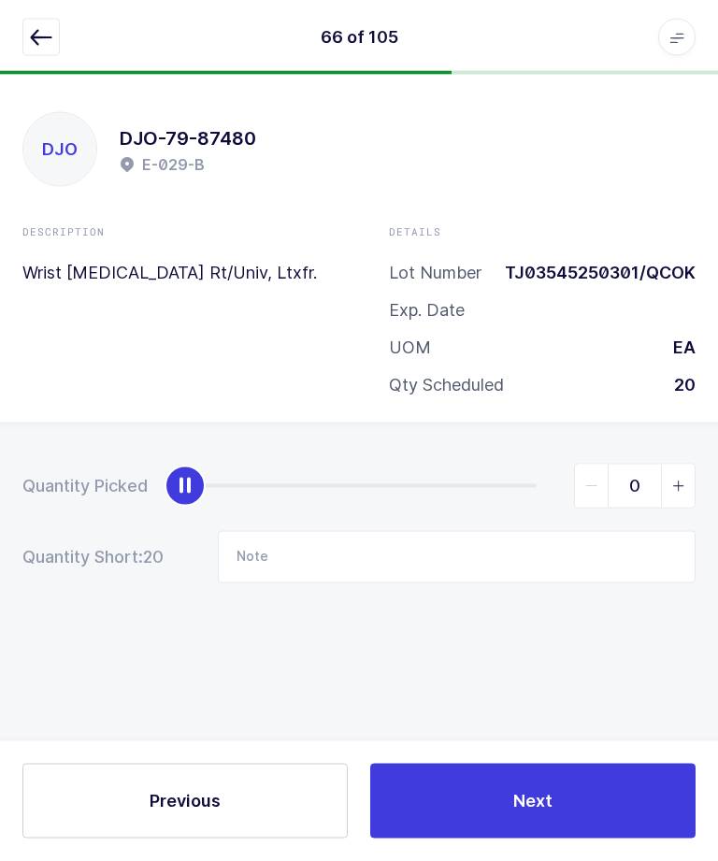
scroll to position [58, 0]
type input "20"
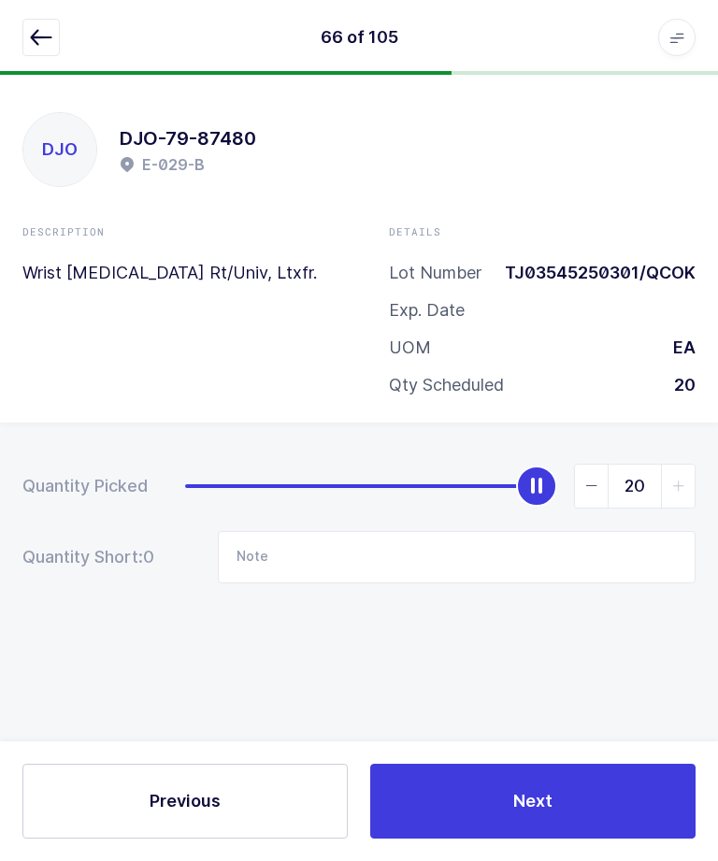
click at [543, 787] on button "Next" at bounding box center [532, 801] width 325 height 75
click at [43, 37] on icon "button" at bounding box center [41, 37] width 22 height 22
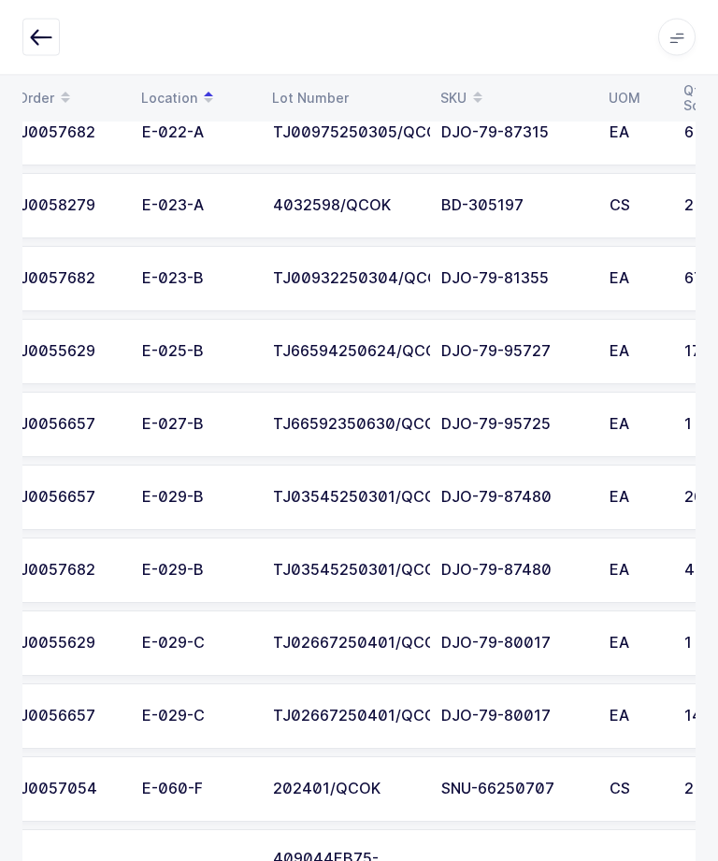
scroll to position [0, 22]
click at [649, 417] on div "EA" at bounding box center [637, 425] width 52 height 17
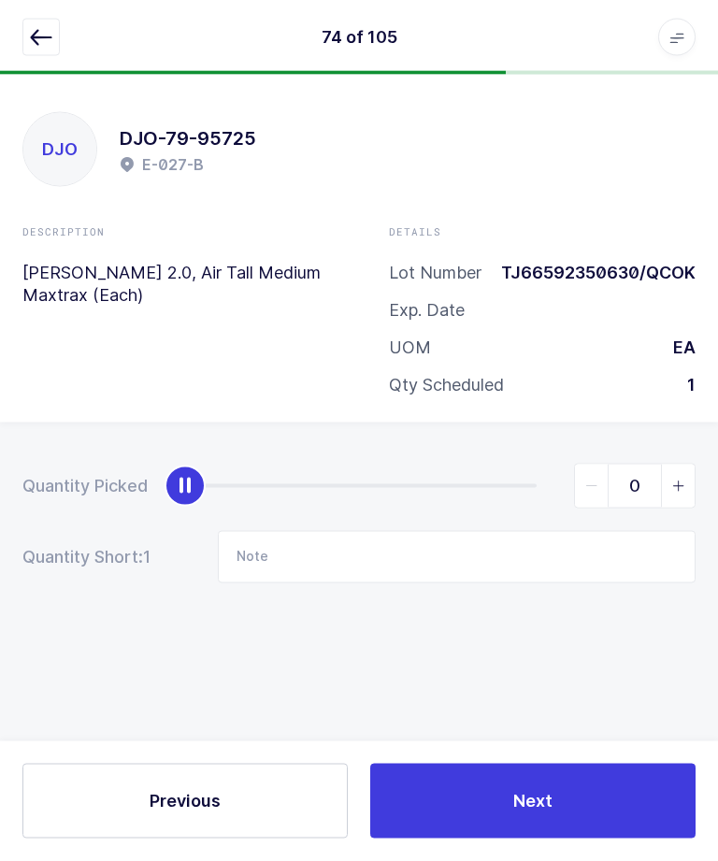
scroll to position [0, 0]
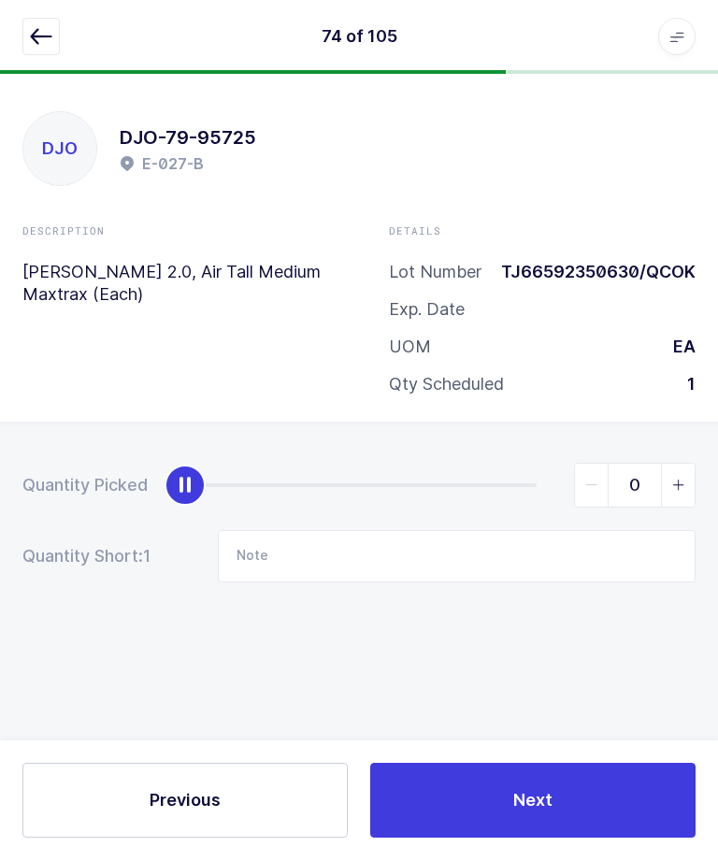
click at [685, 491] on span "slider between 0 and 1" at bounding box center [678, 486] width 34 height 43
type input "1"
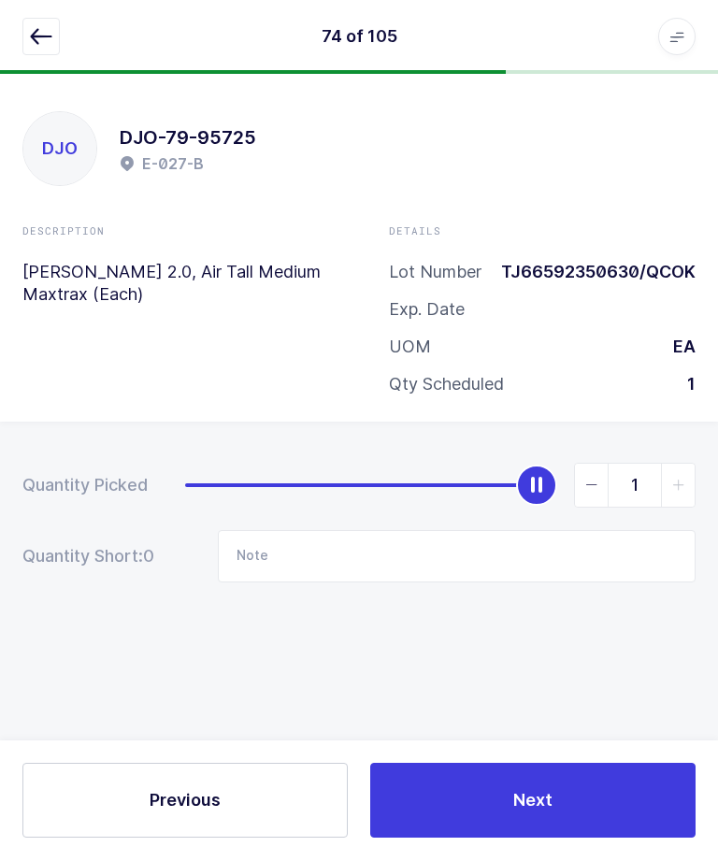
click at [628, 839] on button "Next" at bounding box center [532, 801] width 325 height 75
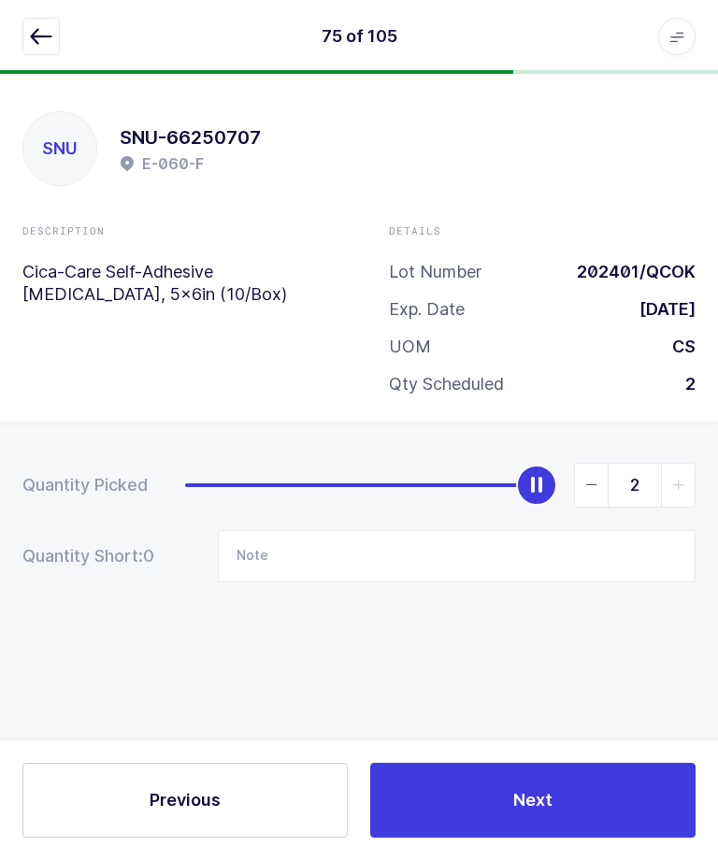
click at [51, 43] on icon "button" at bounding box center [41, 37] width 22 height 22
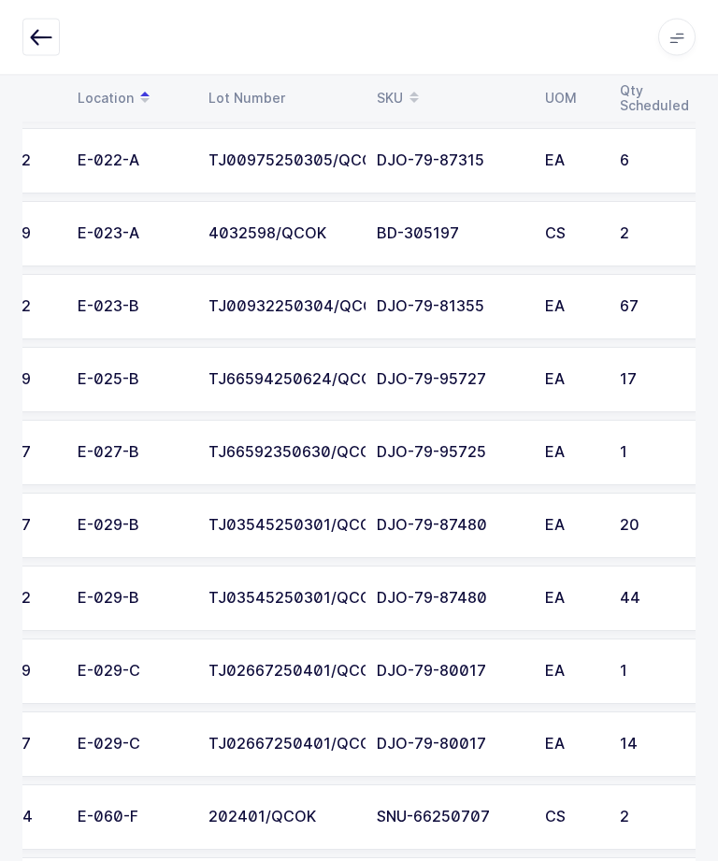
scroll to position [3462, 0]
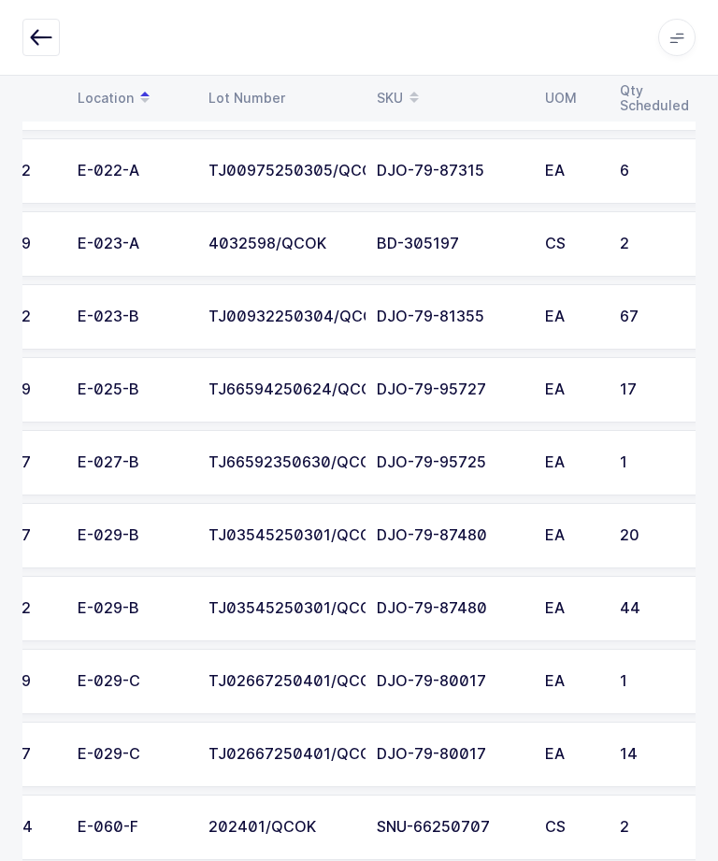
click at [647, 375] on td "17" at bounding box center [651, 389] width 84 height 65
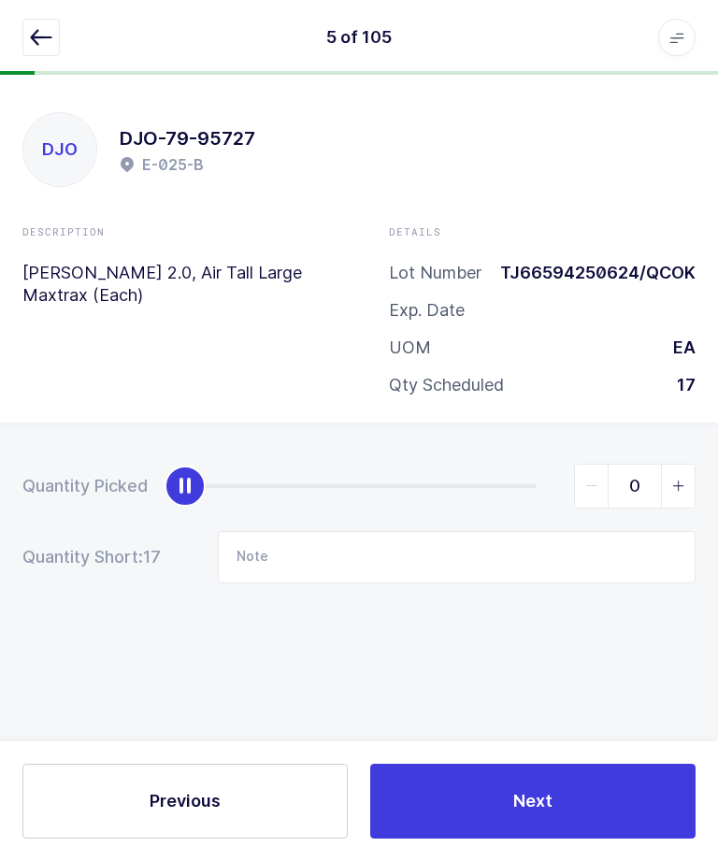
scroll to position [0, 0]
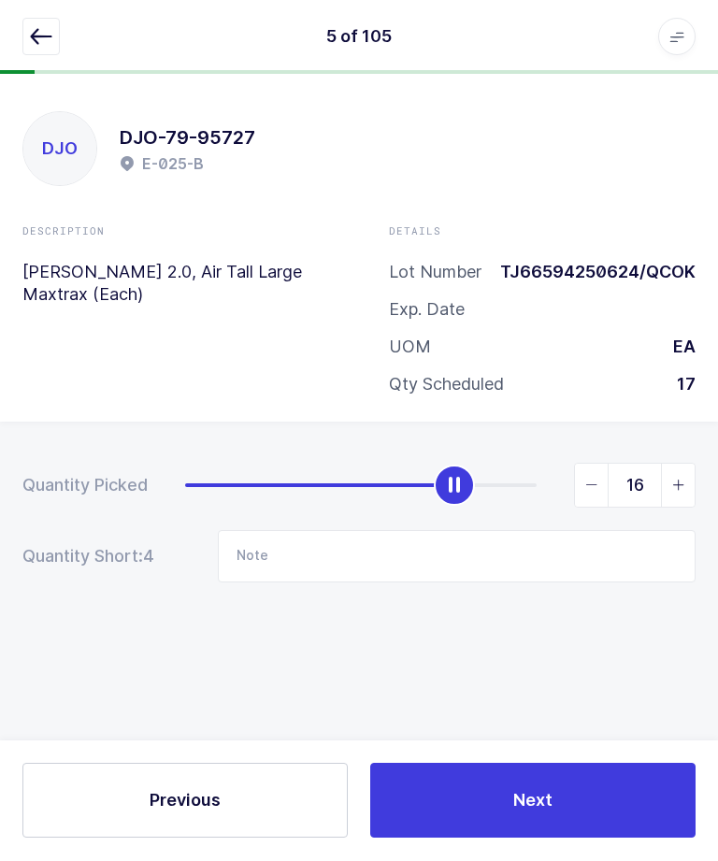
type input "17"
click at [621, 839] on button "Next" at bounding box center [532, 801] width 325 height 75
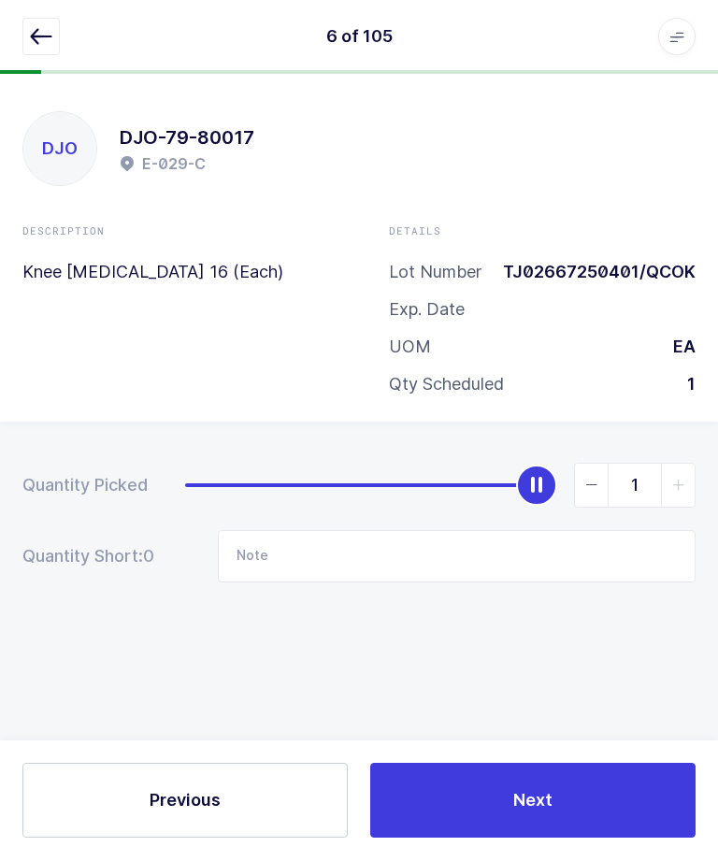
click at [40, 35] on icon "button" at bounding box center [41, 37] width 22 height 22
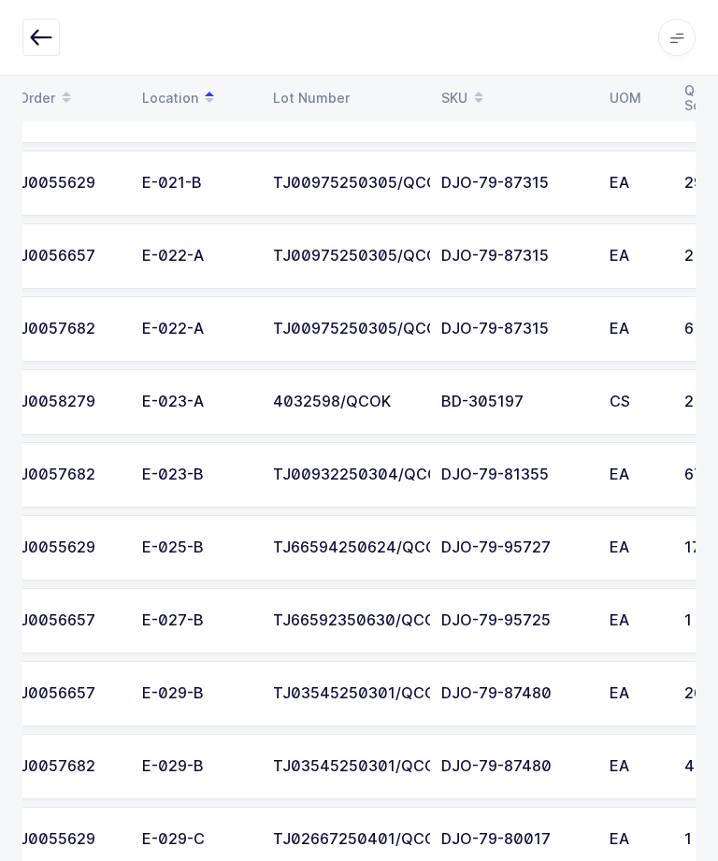
scroll to position [3303, 0]
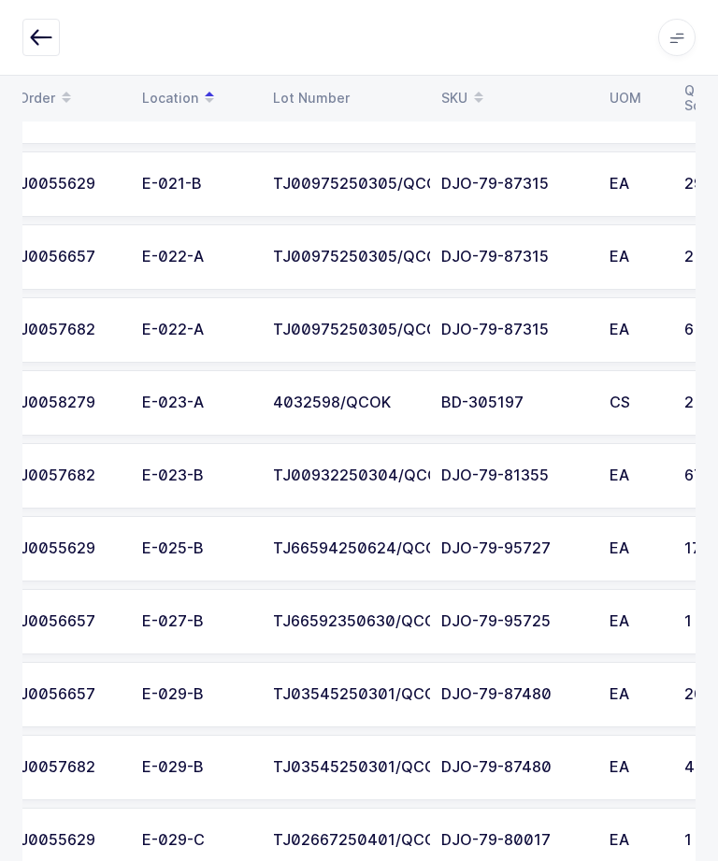
click at [196, 404] on div "E-023-A" at bounding box center [196, 403] width 108 height 17
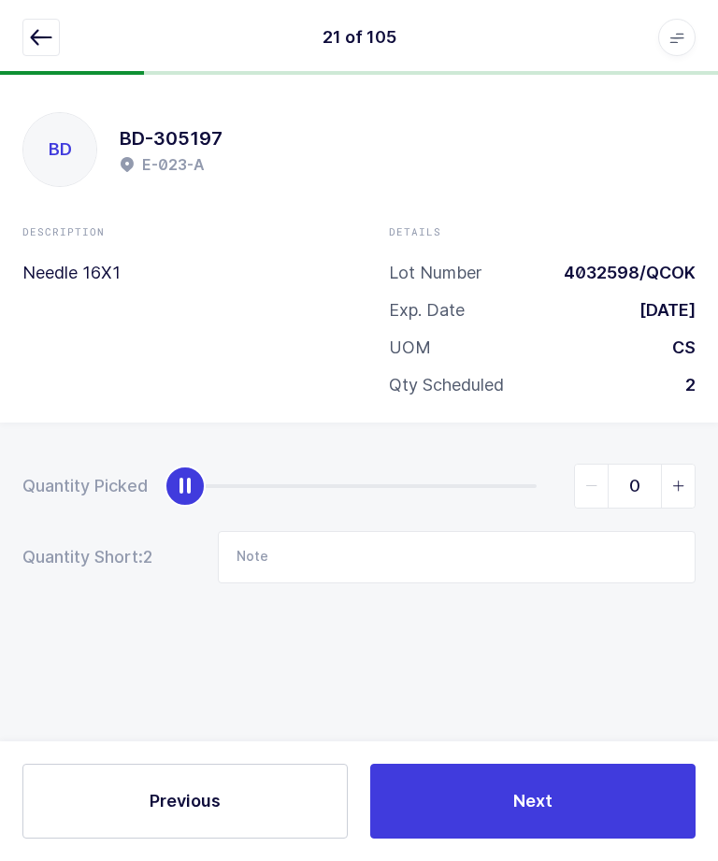
scroll to position [63, 0]
type input "2"
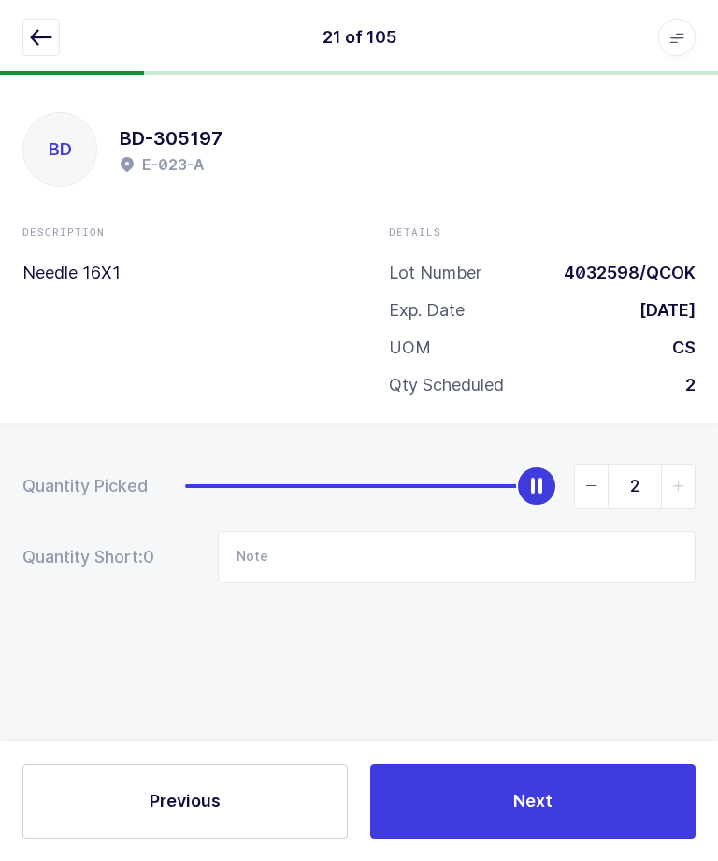
click at [534, 767] on button "Next" at bounding box center [532, 801] width 325 height 75
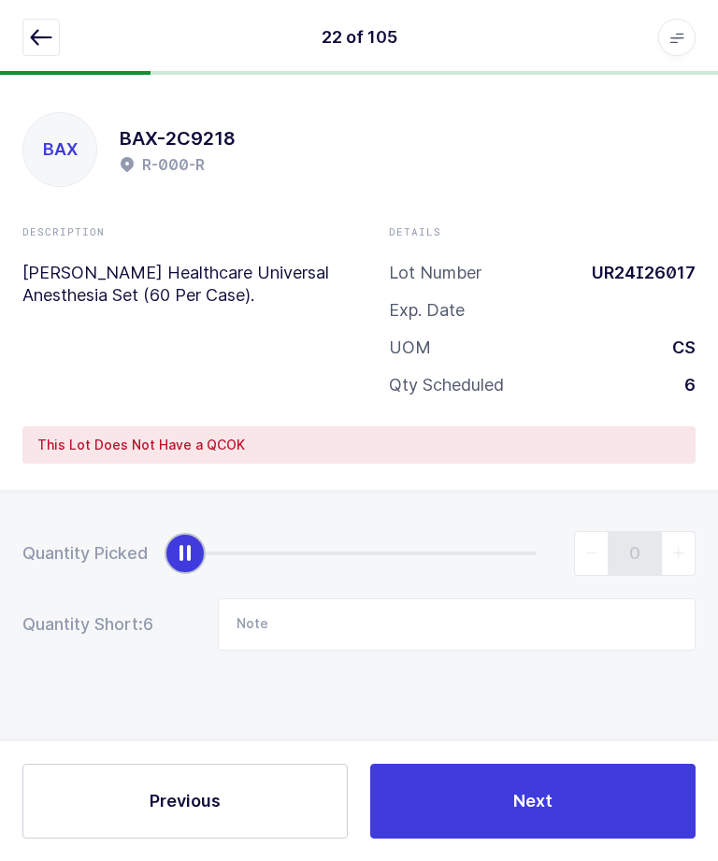
click at [27, 38] on button "button" at bounding box center [40, 37] width 37 height 37
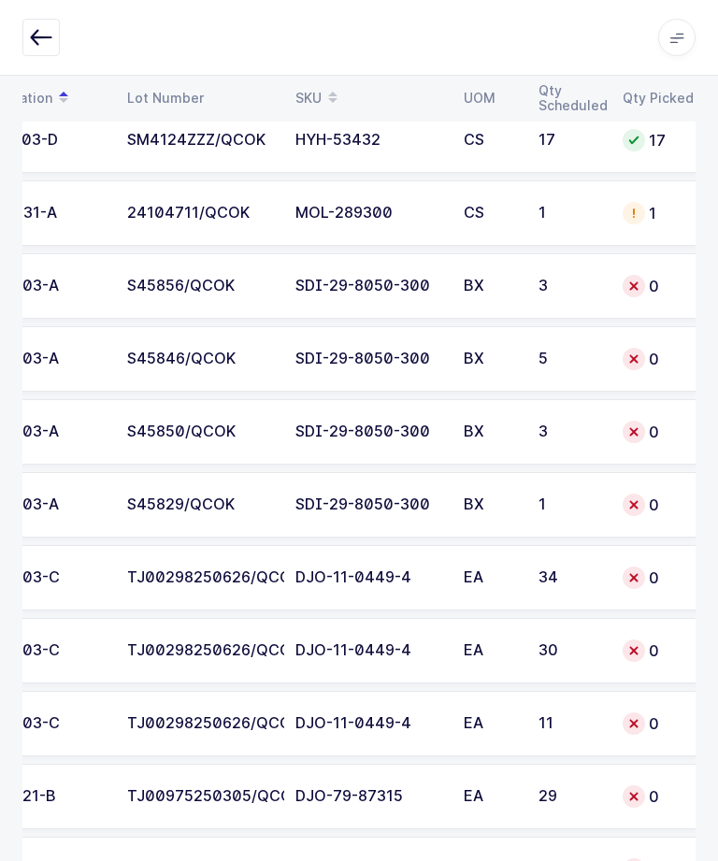
scroll to position [0, 174]
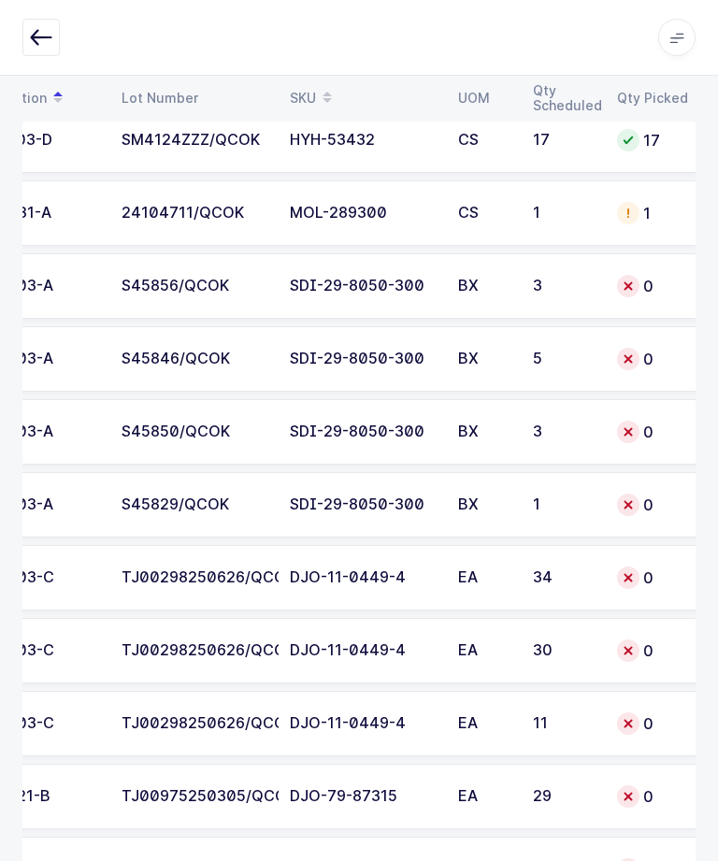
click at [199, 278] on div "S45856/QCOK" at bounding box center [195, 286] width 146 height 17
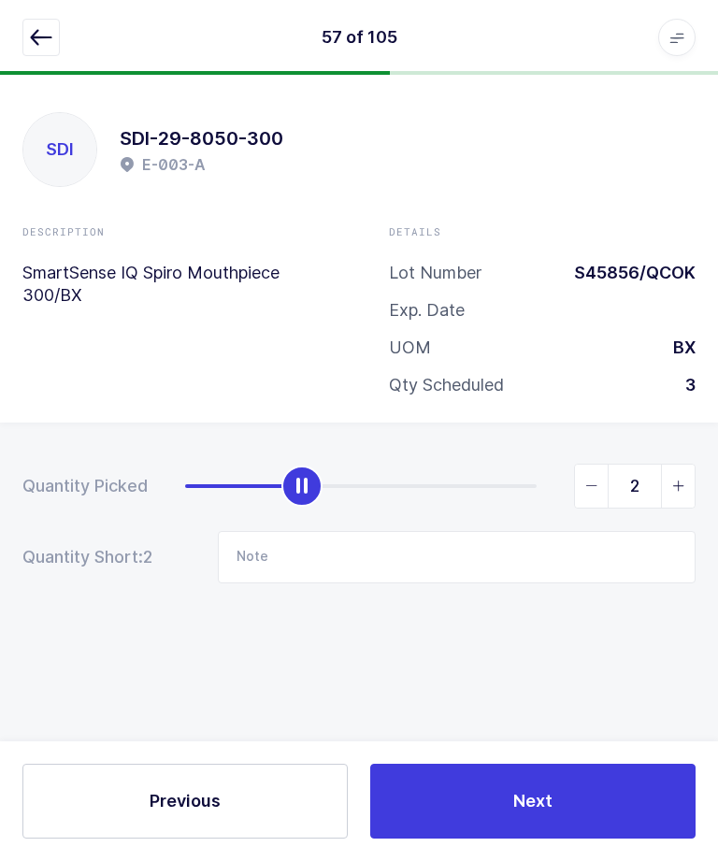
type input "3"
click at [508, 835] on button "Next" at bounding box center [532, 801] width 325 height 75
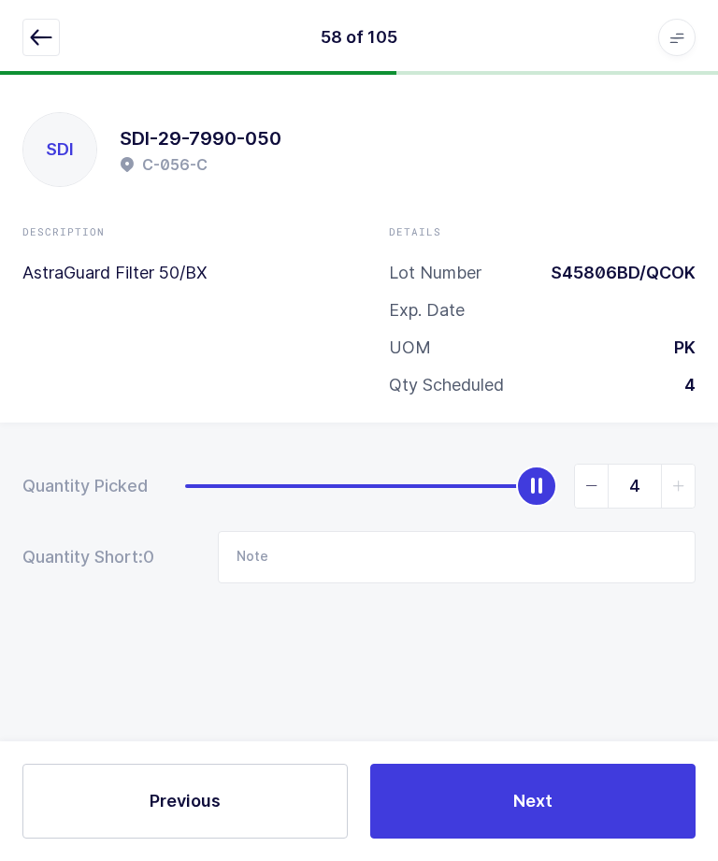
click at [22, 0] on div "58 of 105 Apps Core [GEOGRAPHIC_DATA] Admin Mission Control Purchasing [PERSON_…" at bounding box center [359, 37] width 718 height 75
click at [41, 22] on button "button" at bounding box center [40, 37] width 37 height 37
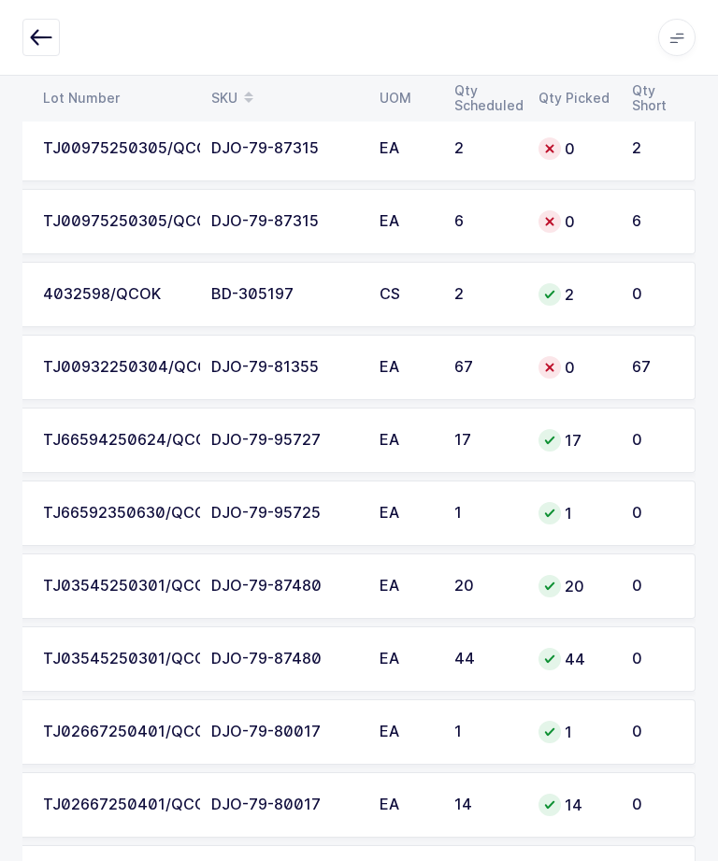
scroll to position [0, 253]
click at [433, 371] on td "EA" at bounding box center [405, 367] width 75 height 65
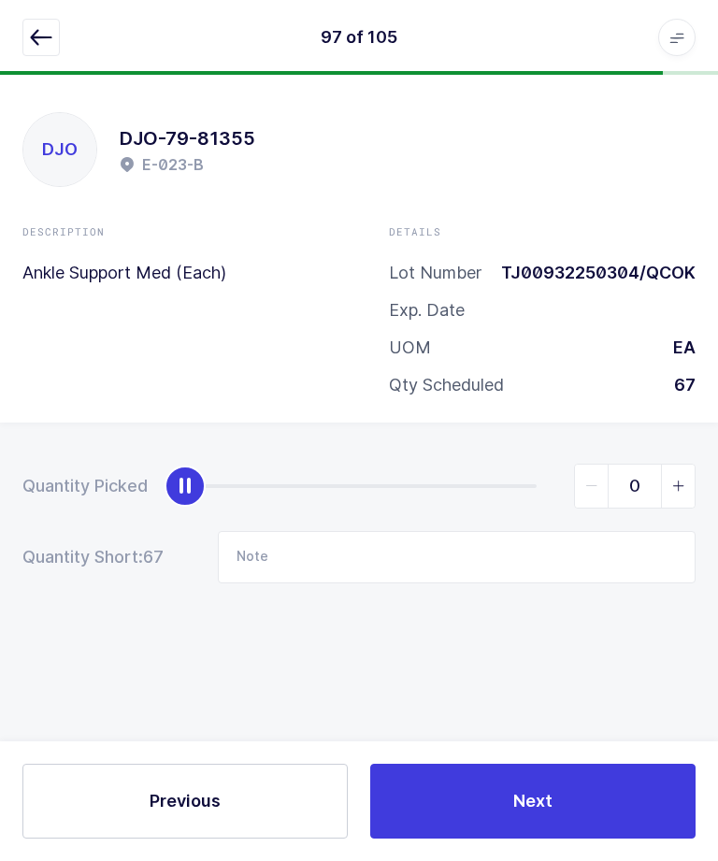
scroll to position [0, 0]
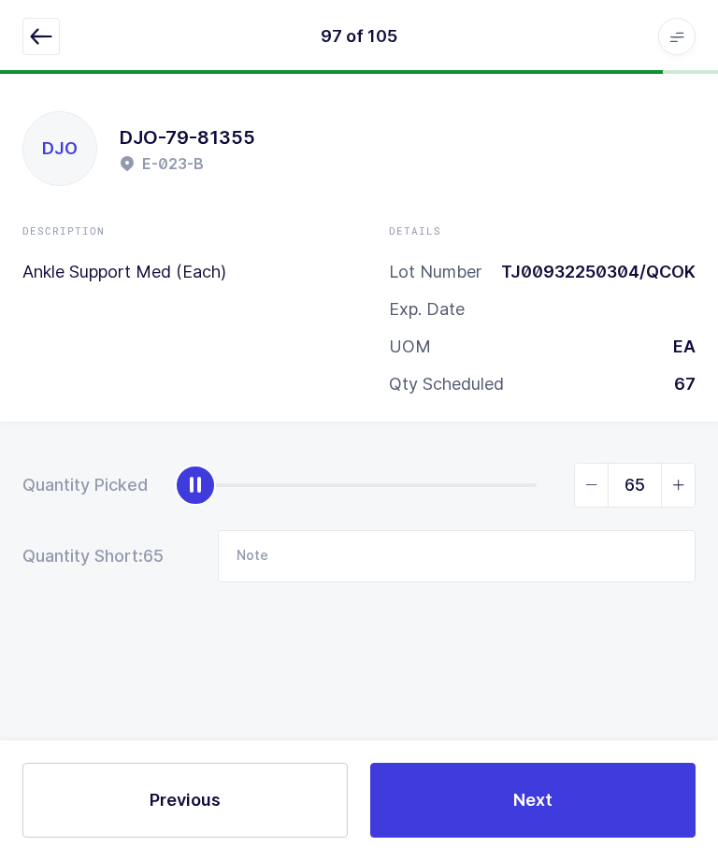
type input "67"
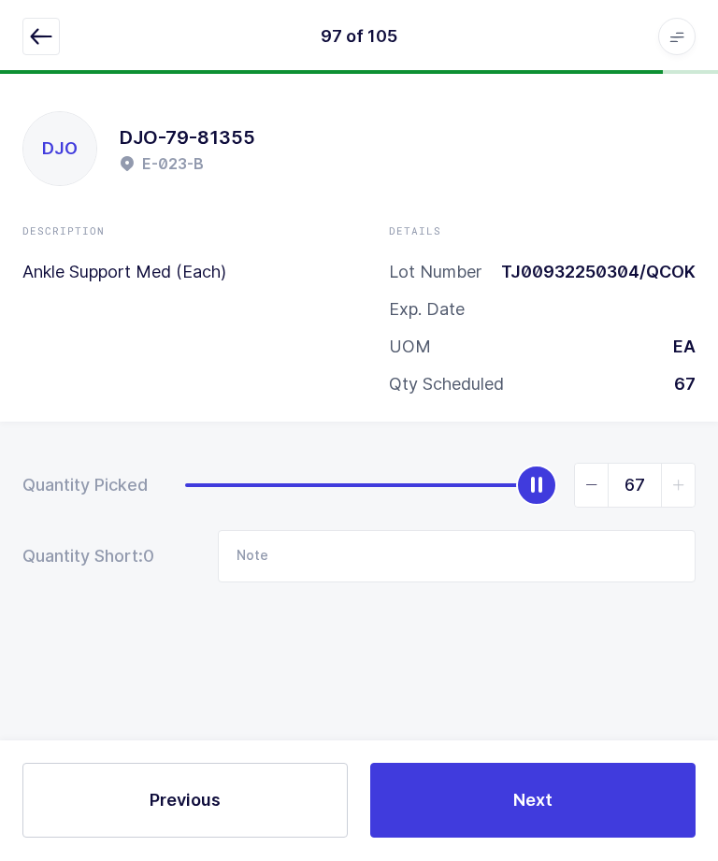
click at [490, 839] on button "Next" at bounding box center [532, 801] width 325 height 75
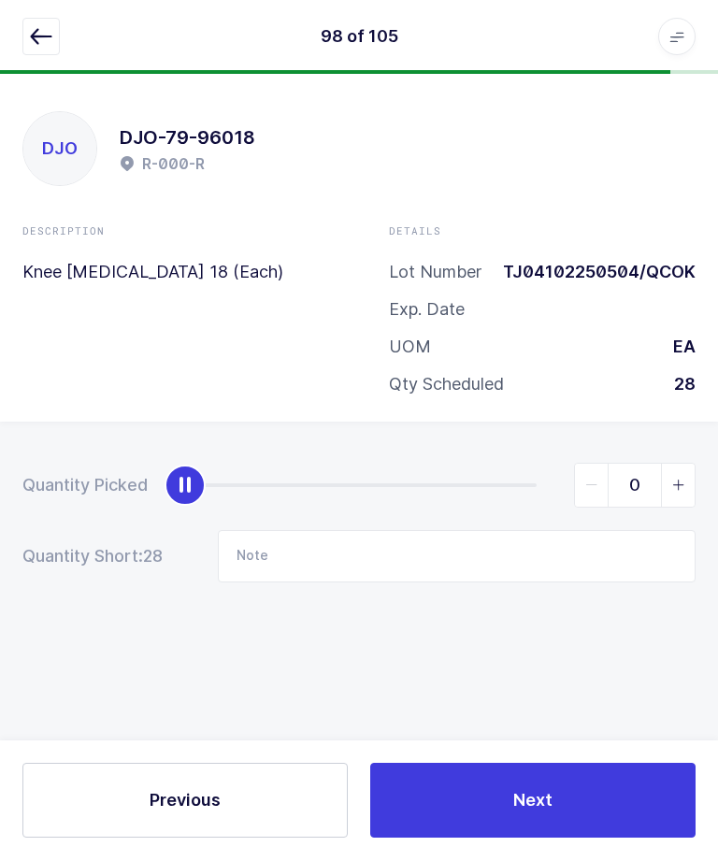
click at [43, 54] on button "button" at bounding box center [40, 37] width 37 height 37
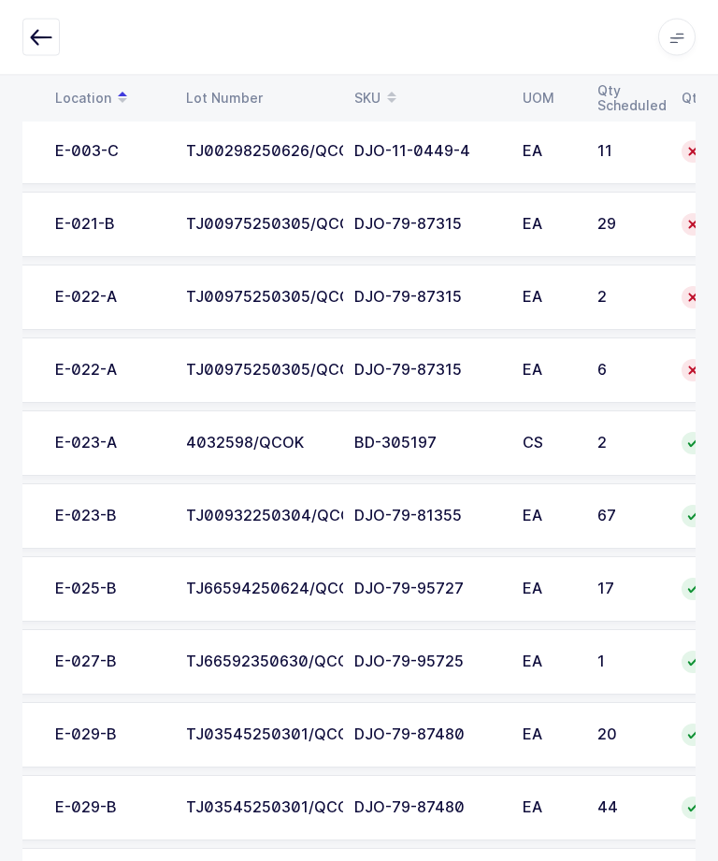
scroll to position [0, 108]
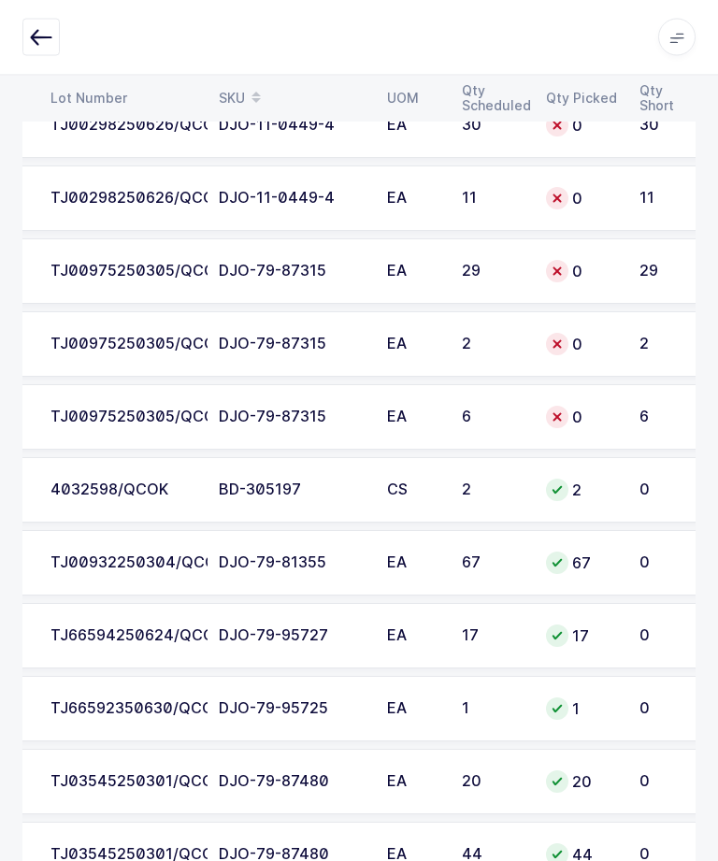
click at [522, 415] on div "6" at bounding box center [493, 418] width 62 height 17
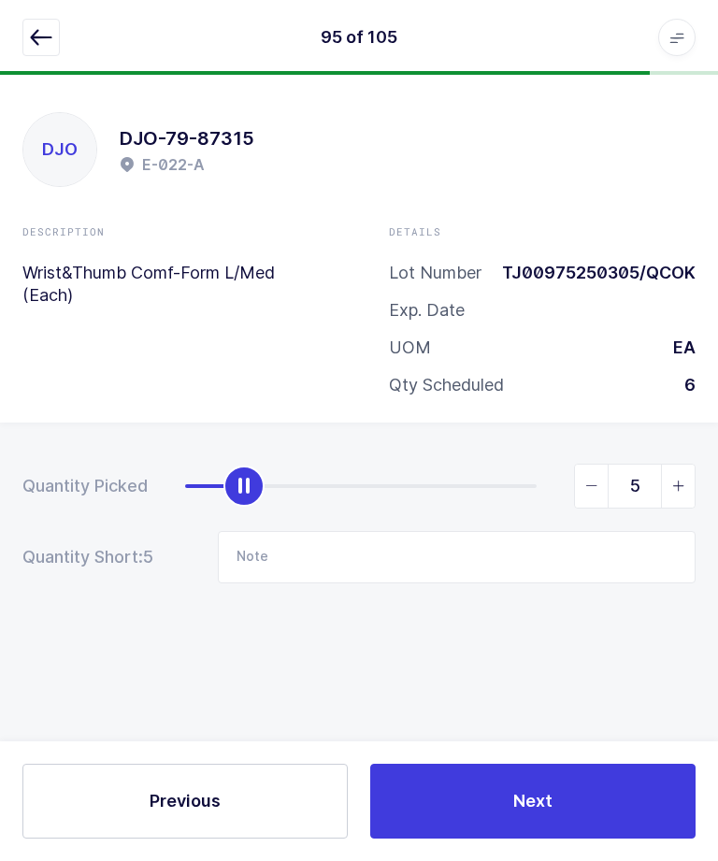
type input "6"
click at [575, 784] on button "Next" at bounding box center [532, 801] width 325 height 75
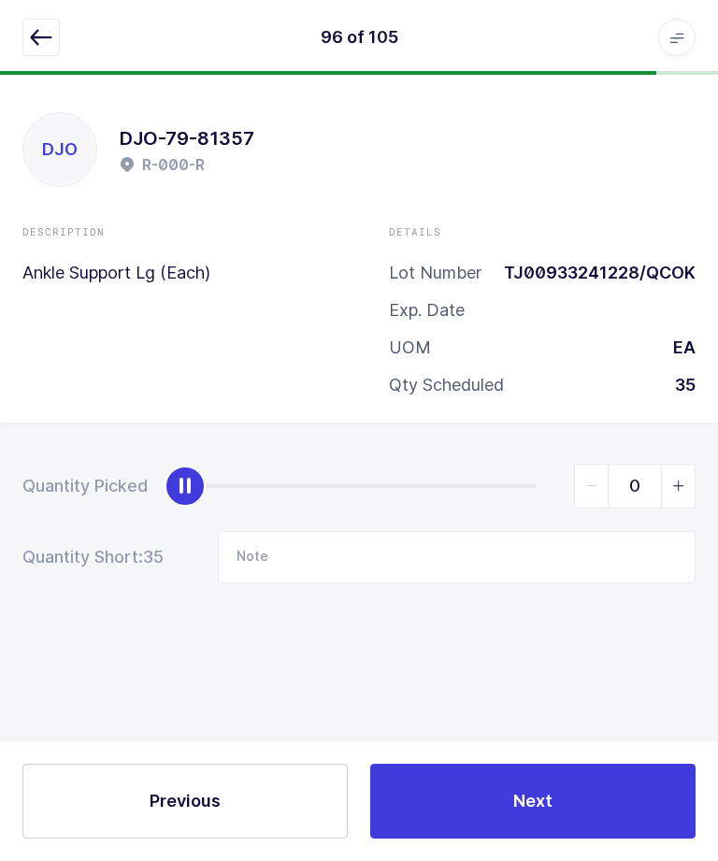
click at [31, 52] on button "button" at bounding box center [40, 37] width 37 height 37
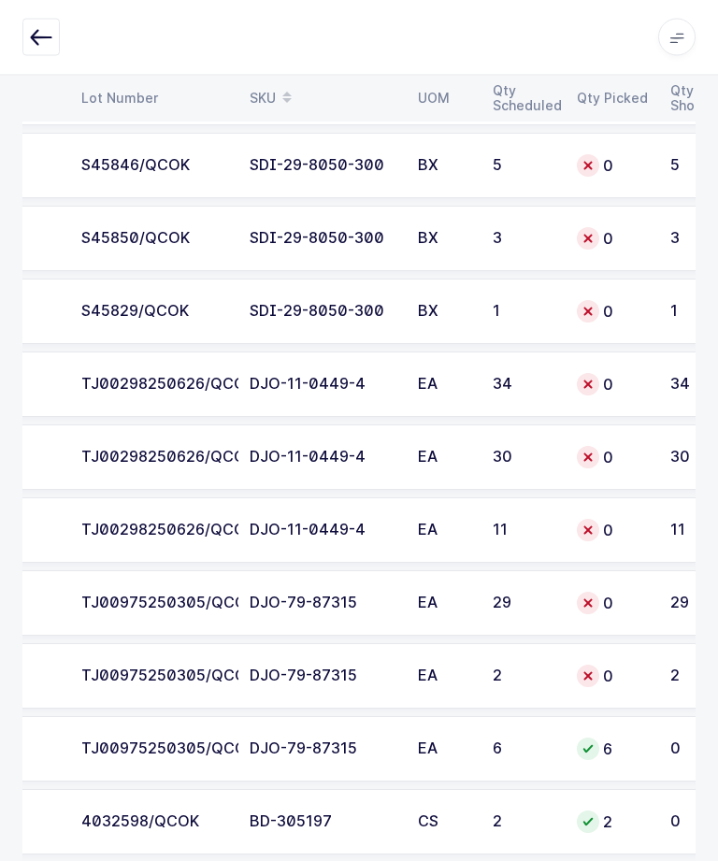
click at [633, 678] on div "0" at bounding box center [612, 677] width 71 height 22
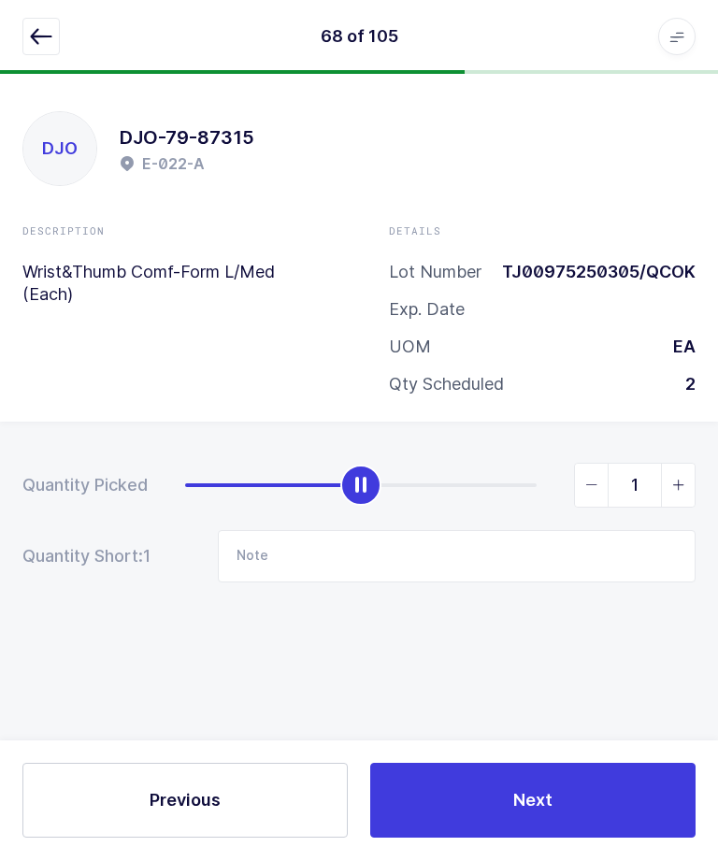
type input "2"
click at [564, 839] on button "Next" at bounding box center [532, 801] width 325 height 75
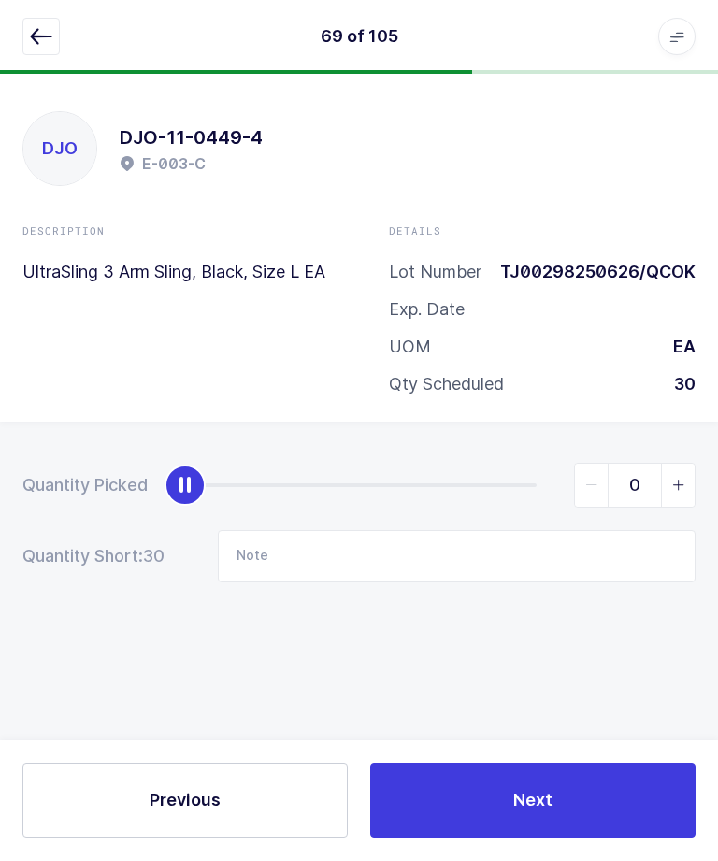
click at [11, 40] on div "69 of 105 Apps Core [GEOGRAPHIC_DATA] Admin Mission Control Purchasing [PERSON_…" at bounding box center [359, 37] width 718 height 75
click at [33, 54] on button "button" at bounding box center [40, 37] width 37 height 37
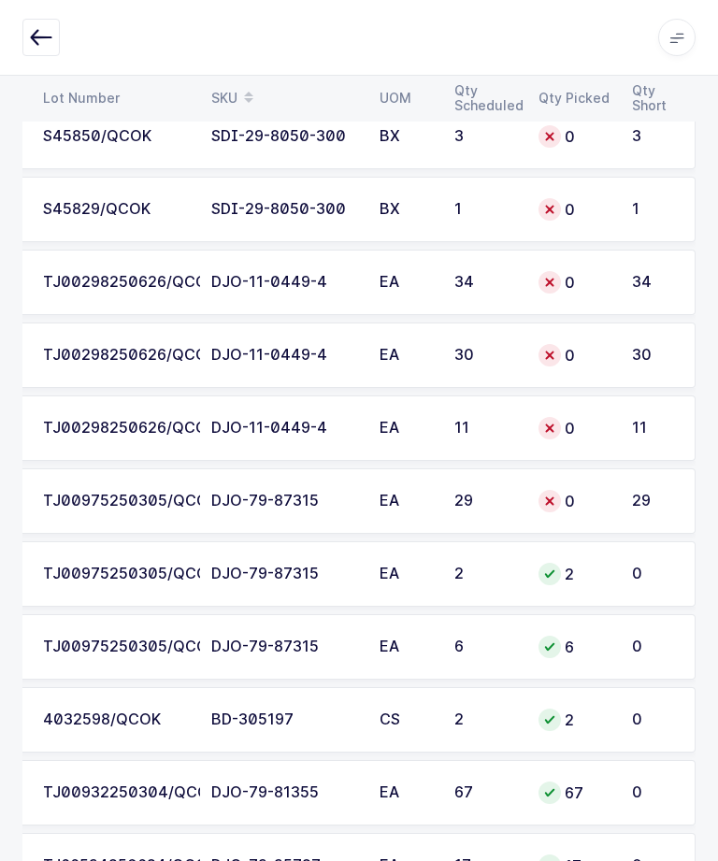
click at [183, 513] on td "TJ00975250305/QCOK" at bounding box center [116, 501] width 168 height 65
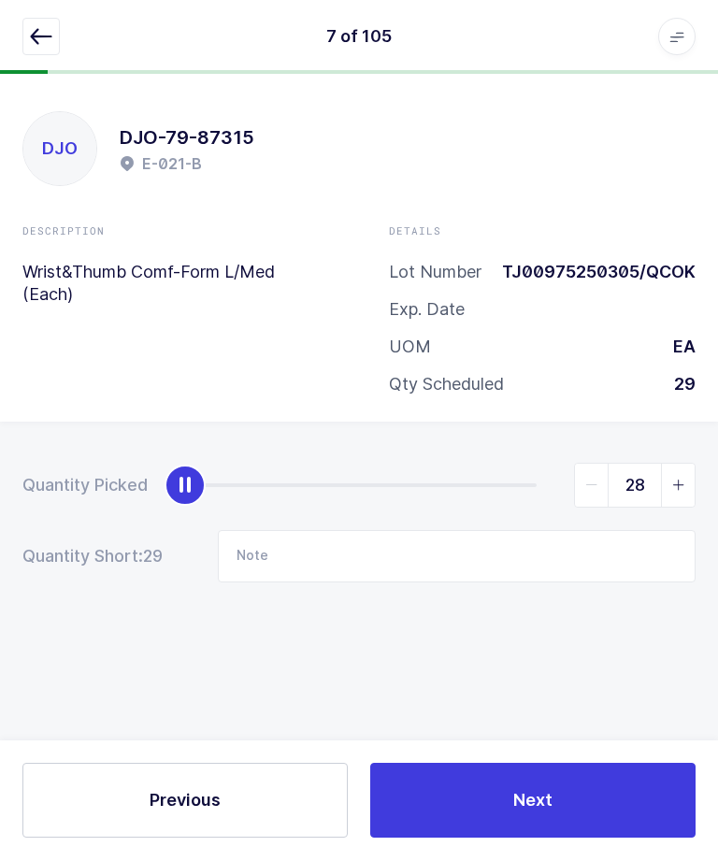
type input "29"
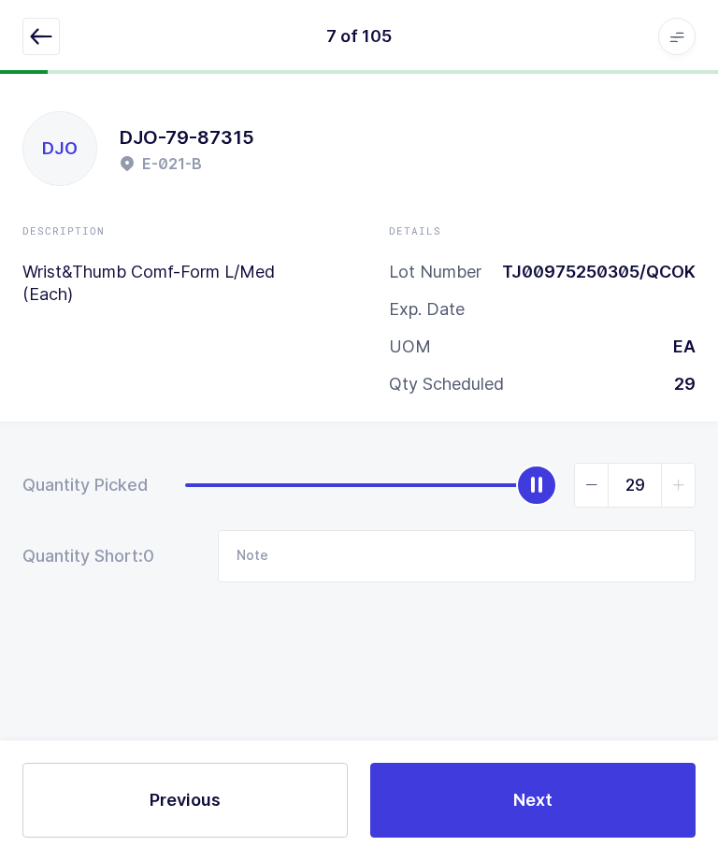
click at [535, 839] on button "Next" at bounding box center [532, 801] width 325 height 75
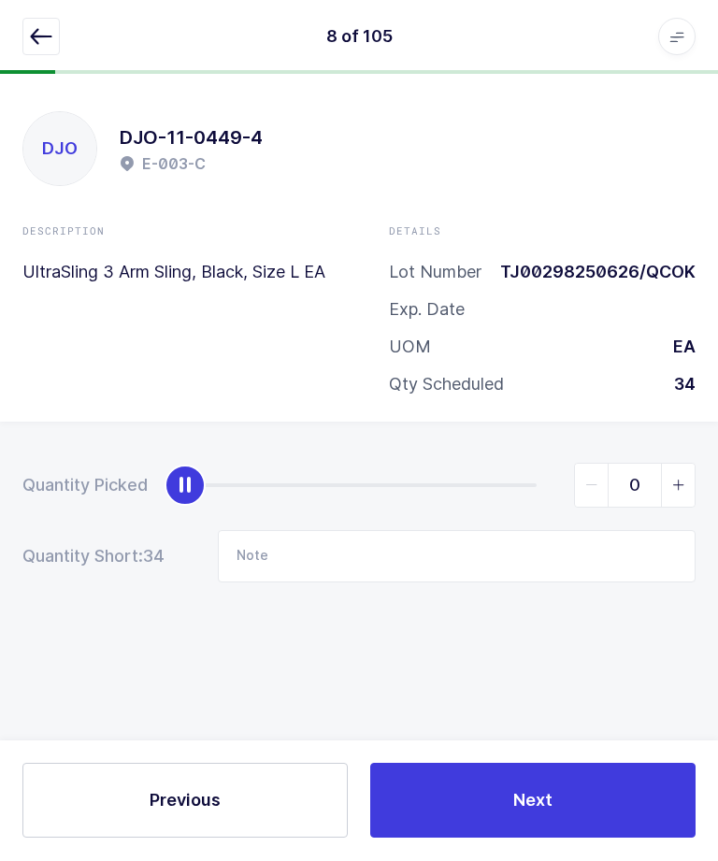
click at [30, 44] on icon "button" at bounding box center [41, 37] width 22 height 22
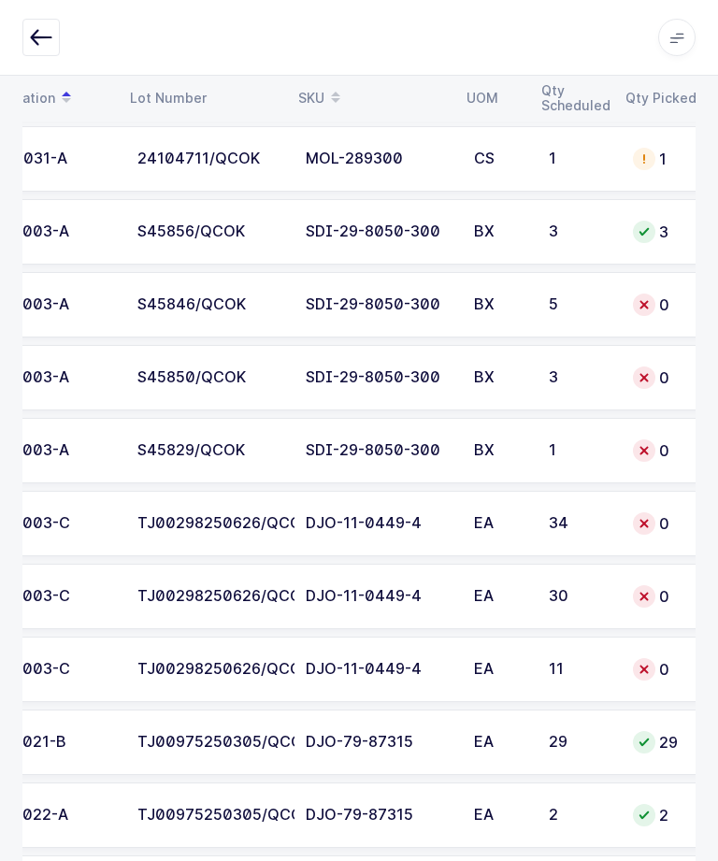
scroll to position [0, 158]
click at [616, 363] on td "3" at bounding box center [580, 377] width 84 height 65
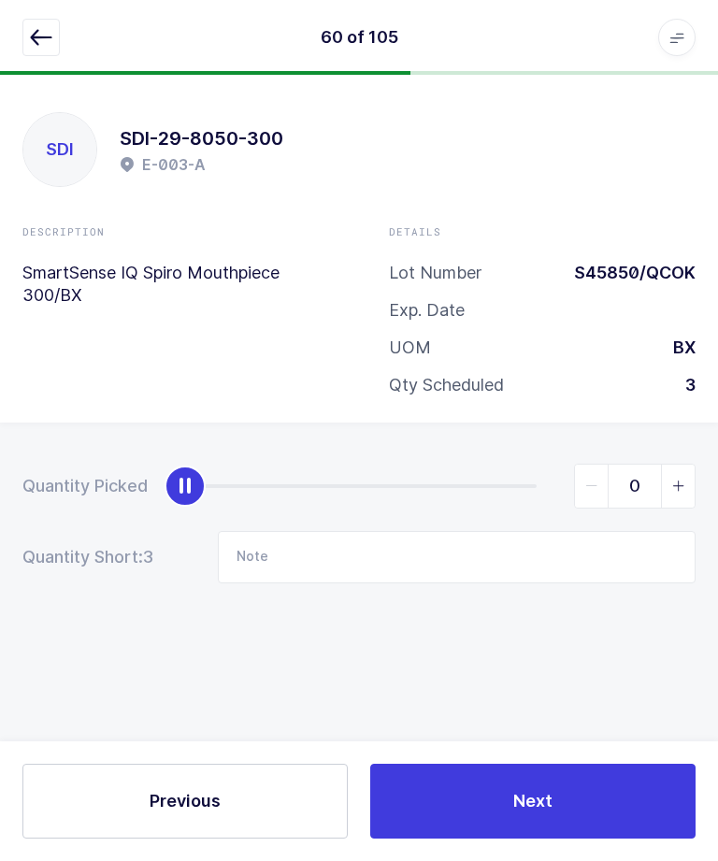
scroll to position [63, 0]
type input "3"
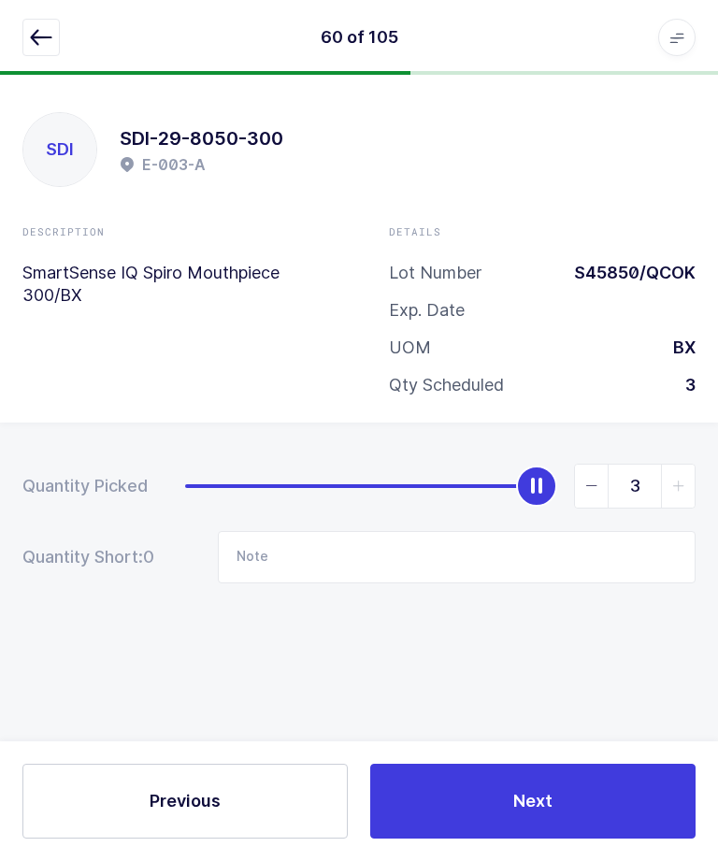
click at [573, 797] on button "Next" at bounding box center [532, 801] width 325 height 75
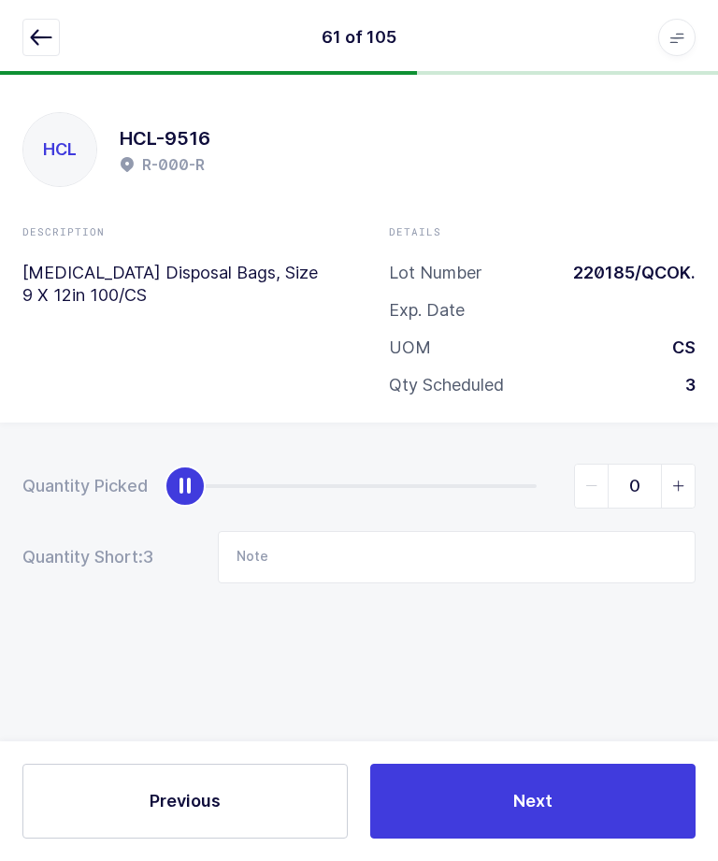
click at [49, 44] on icon "button" at bounding box center [41, 37] width 22 height 22
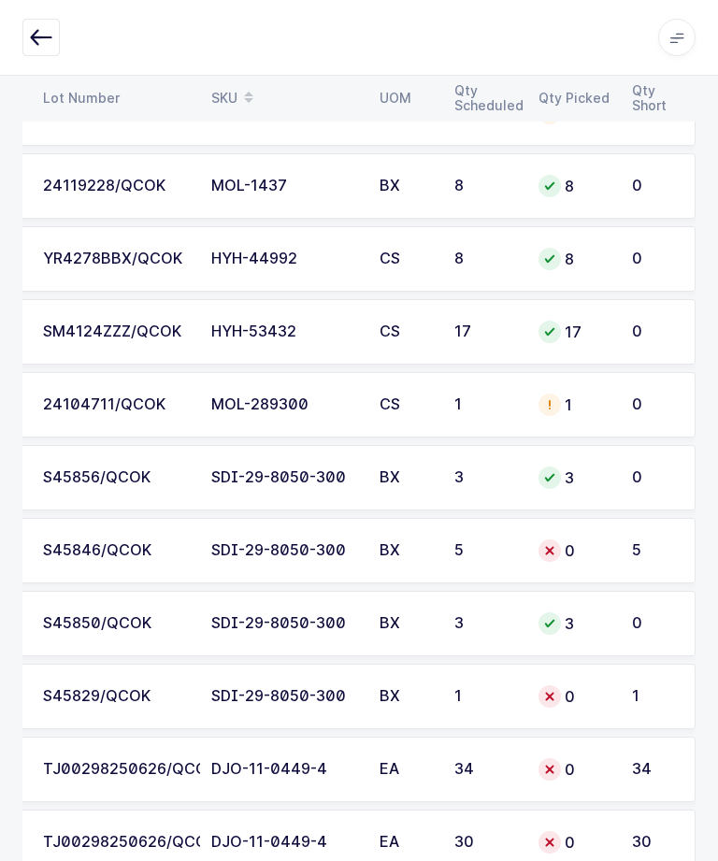
scroll to position [2490, 0]
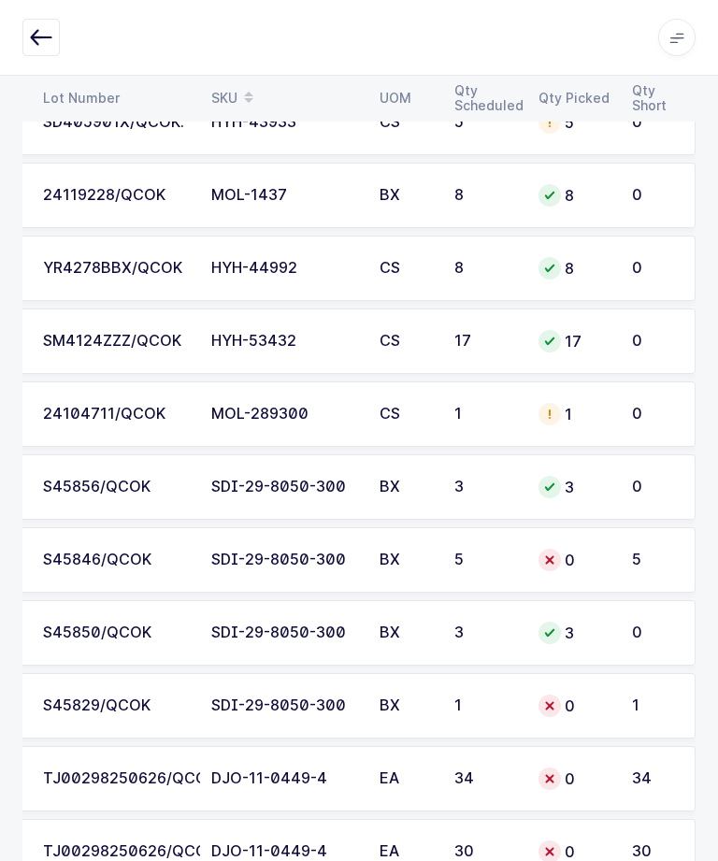
click at [597, 707] on div "0" at bounding box center [574, 706] width 71 height 22
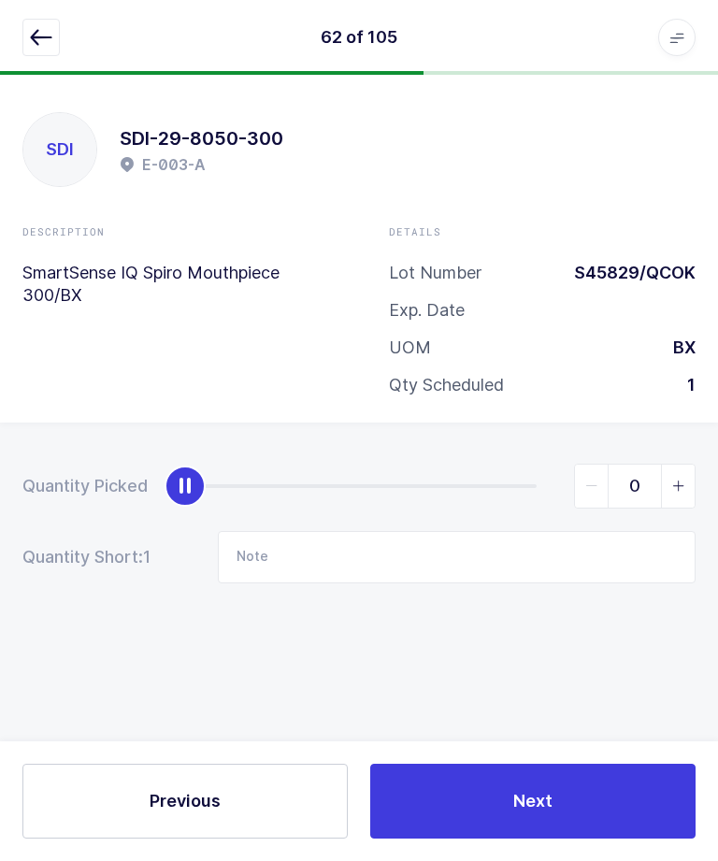
scroll to position [0, 0]
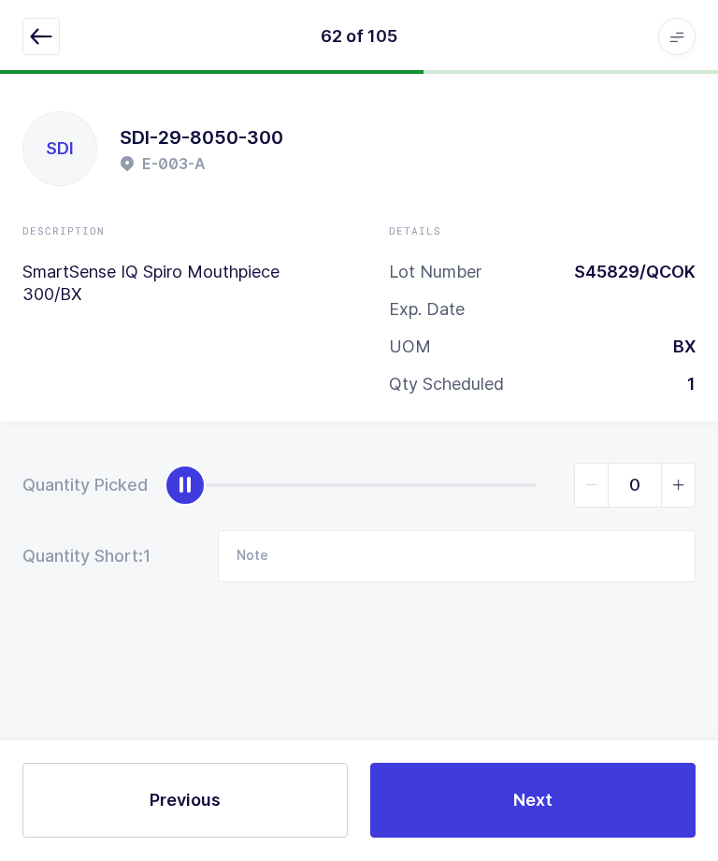
click at [682, 498] on span "slider between 0 and 1" at bounding box center [678, 486] width 34 height 43
type input "1"
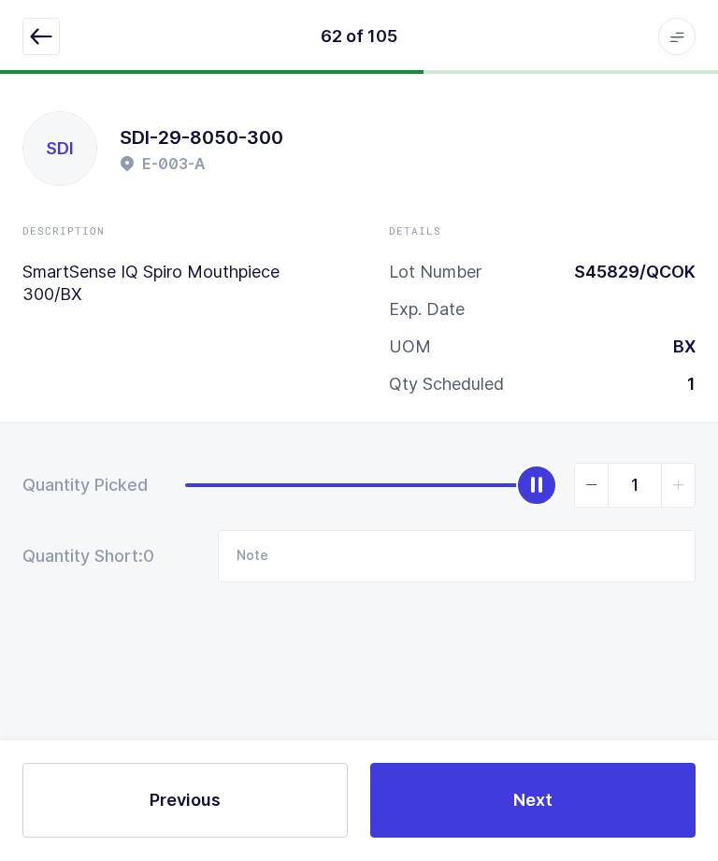
click at [716, 860] on div "Previous Next" at bounding box center [359, 802] width 718 height 120
click at [527, 839] on button "Next" at bounding box center [532, 801] width 325 height 75
click at [47, 48] on button "button" at bounding box center [40, 37] width 37 height 37
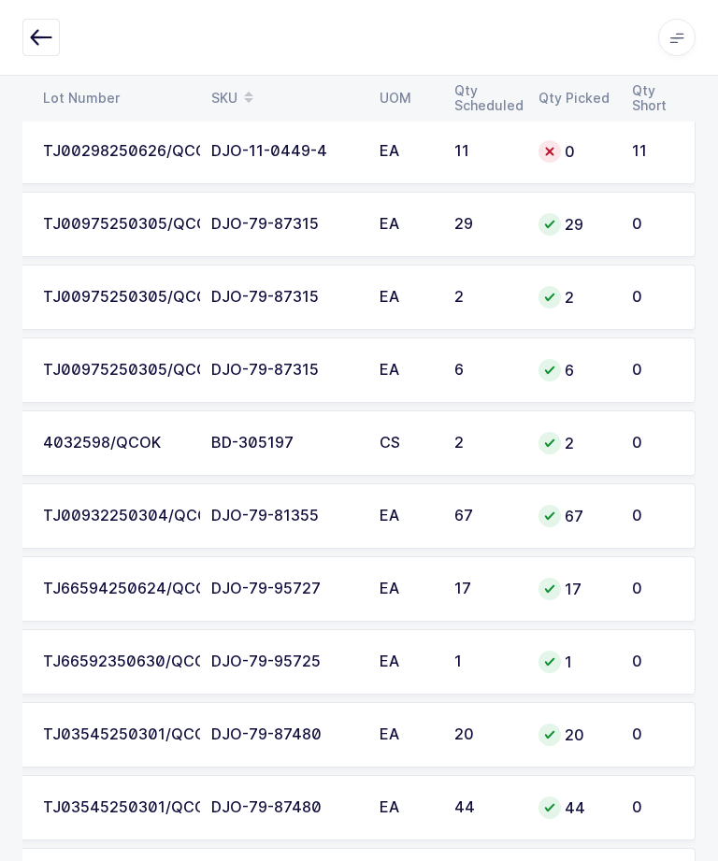
scroll to position [0, 253]
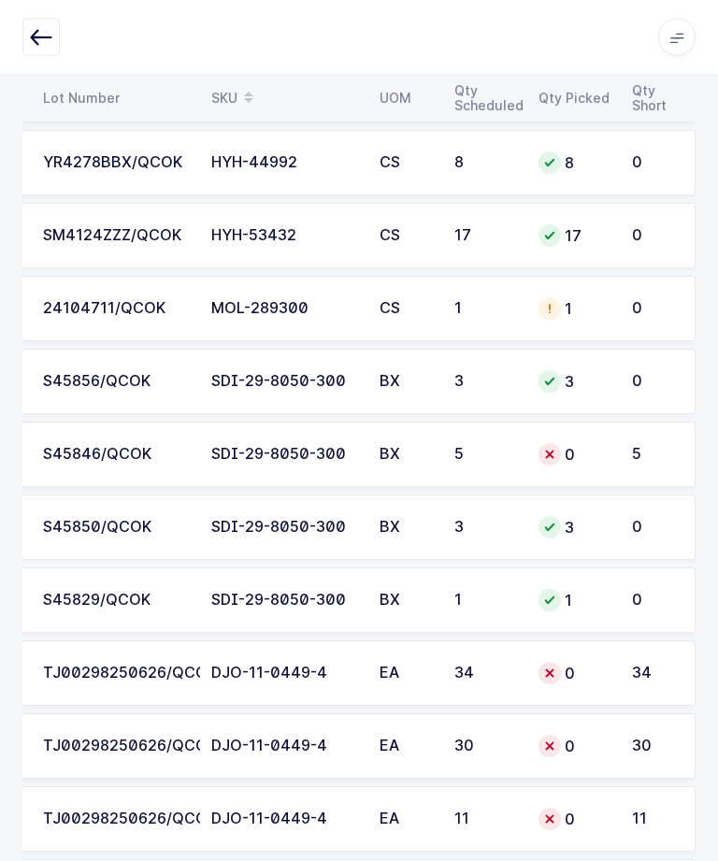
click at [568, 453] on div "0" at bounding box center [574, 455] width 71 height 22
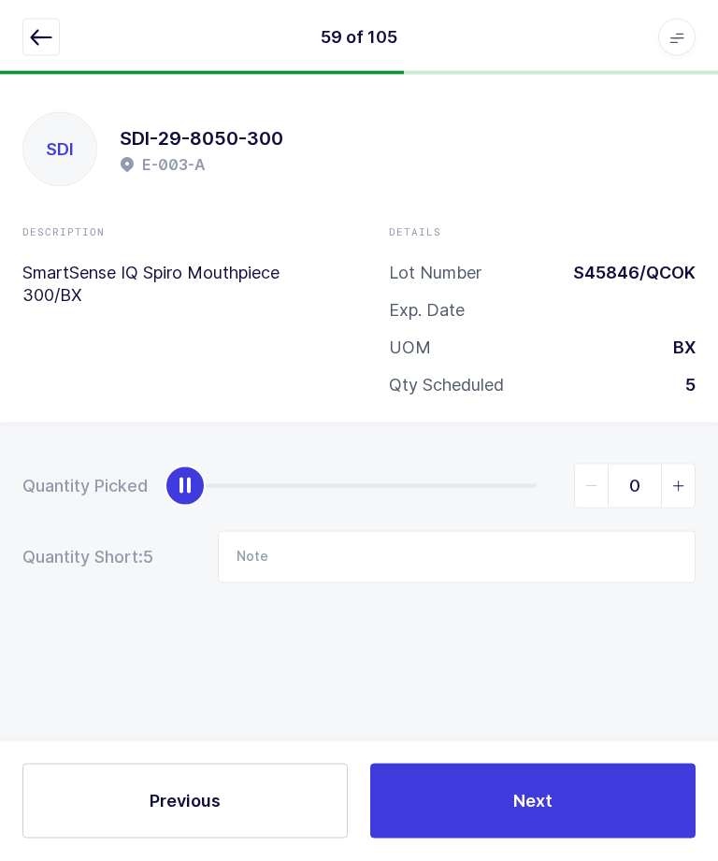
scroll to position [63, 0]
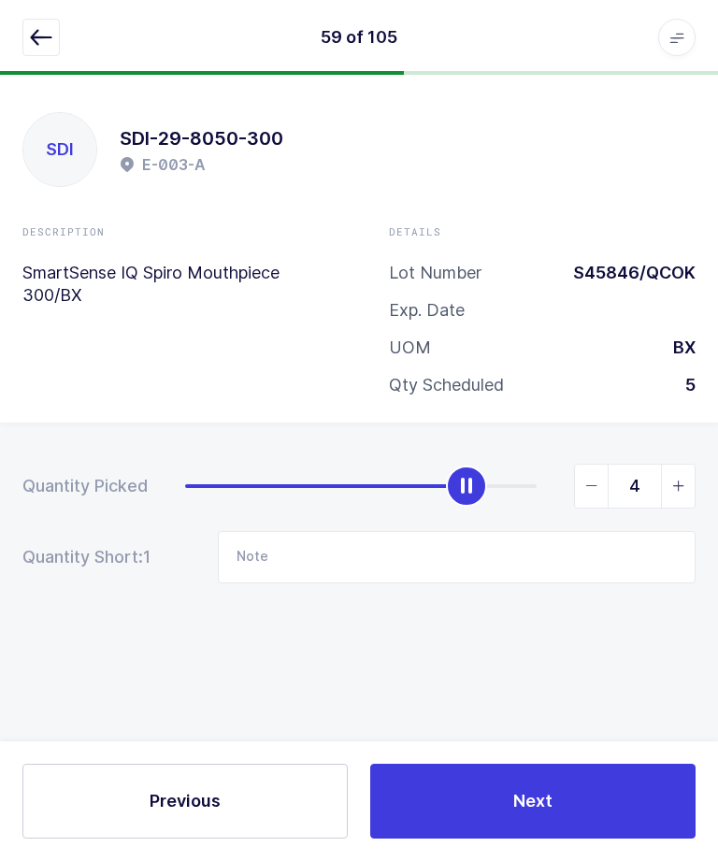
type input "5"
click at [625, 795] on button "Next" at bounding box center [532, 801] width 325 height 75
click at [37, 52] on button "button" at bounding box center [40, 37] width 37 height 37
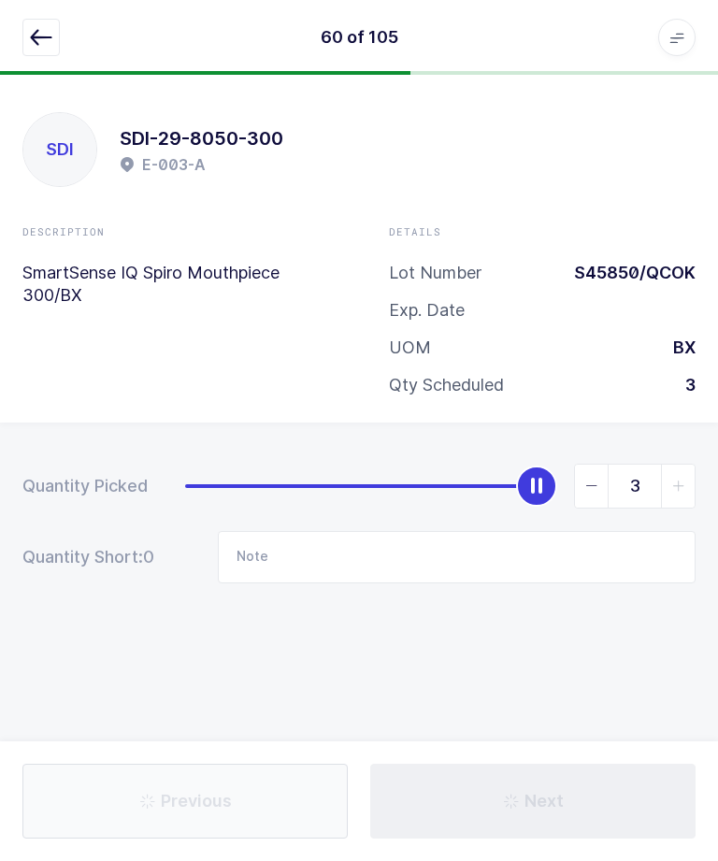
click at [43, 40] on icon "button" at bounding box center [41, 37] width 22 height 22
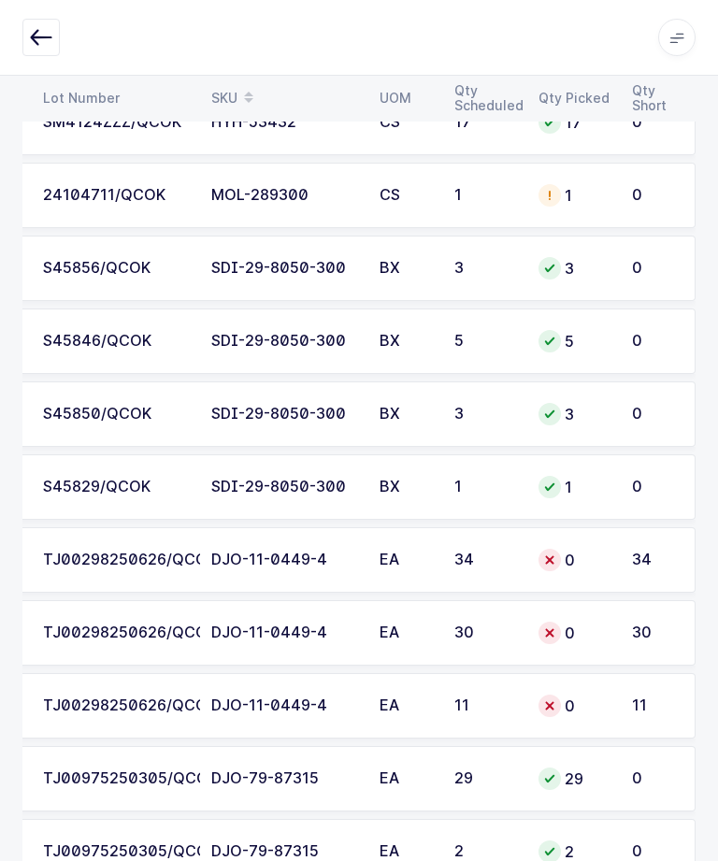
scroll to position [2683, 0]
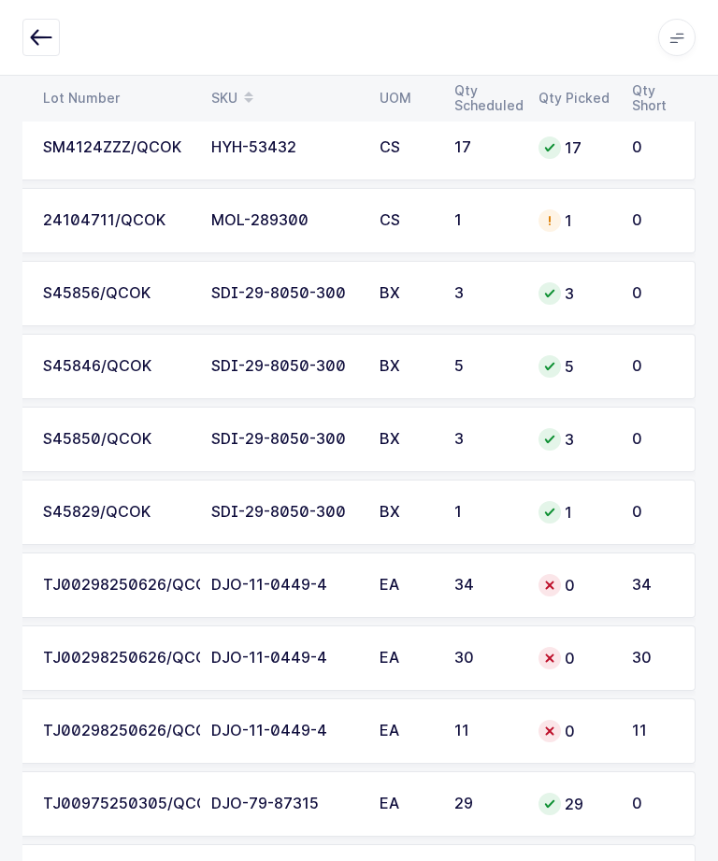
click at [570, 577] on div "0" at bounding box center [574, 585] width 71 height 22
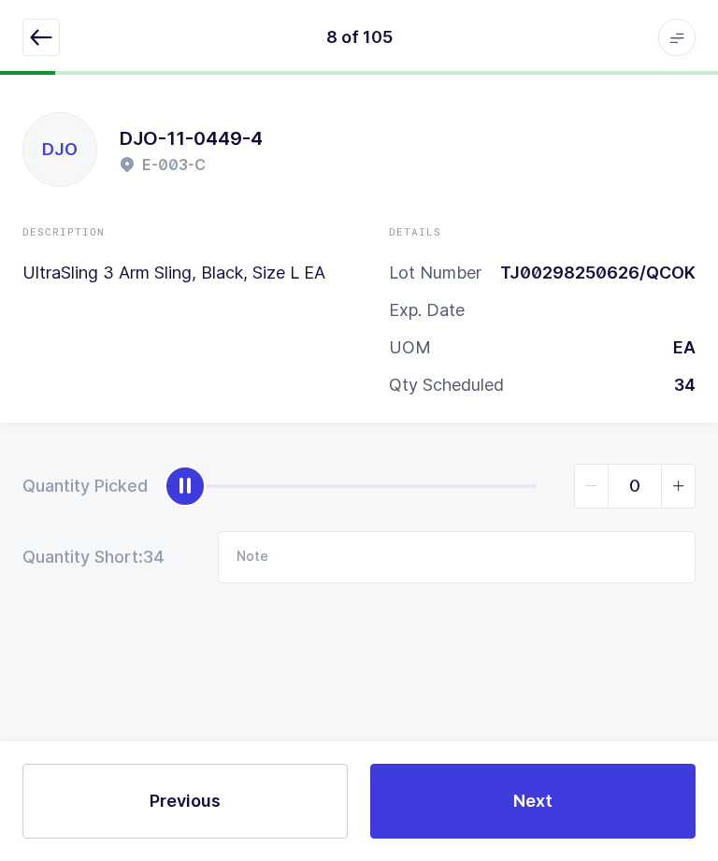
scroll to position [0, 0]
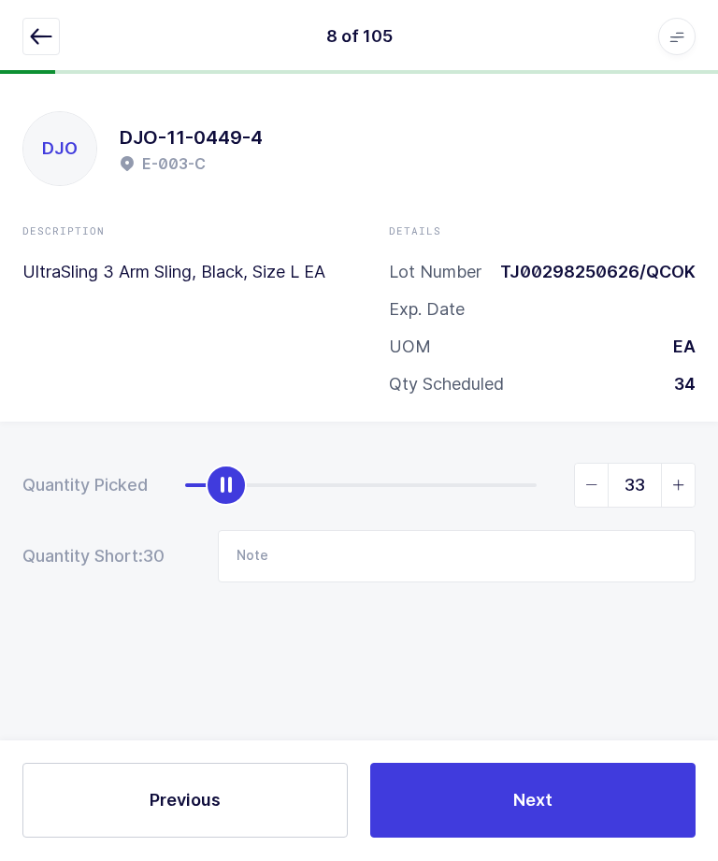
type input "34"
click at [683, 521] on form "Quantity Picked 34 Quantity Short: 0 Note" at bounding box center [358, 524] width 673 height 120
click at [532, 839] on button "Next" at bounding box center [532, 801] width 325 height 75
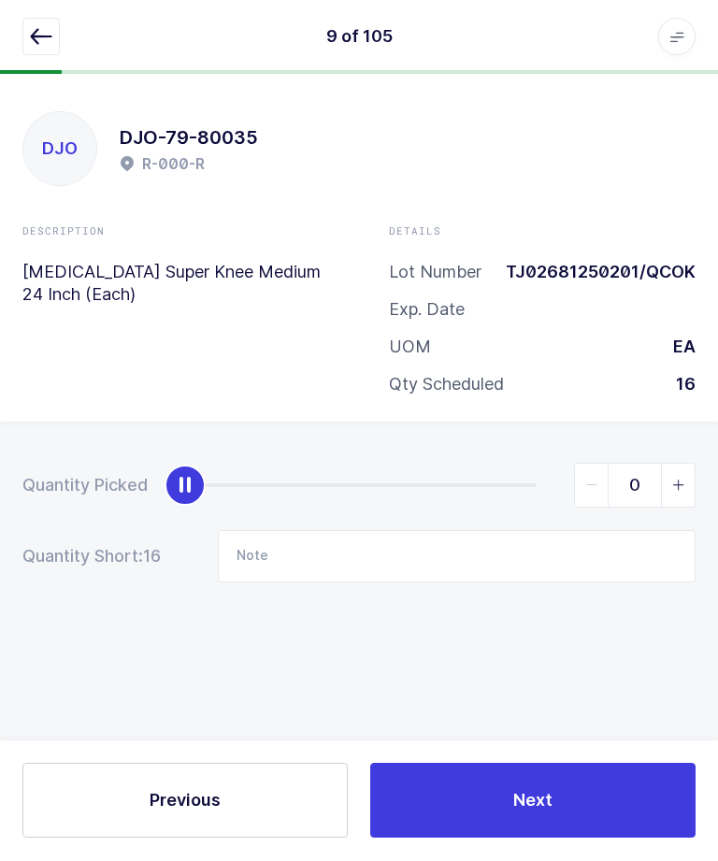
click at [41, 46] on icon "button" at bounding box center [41, 37] width 22 height 22
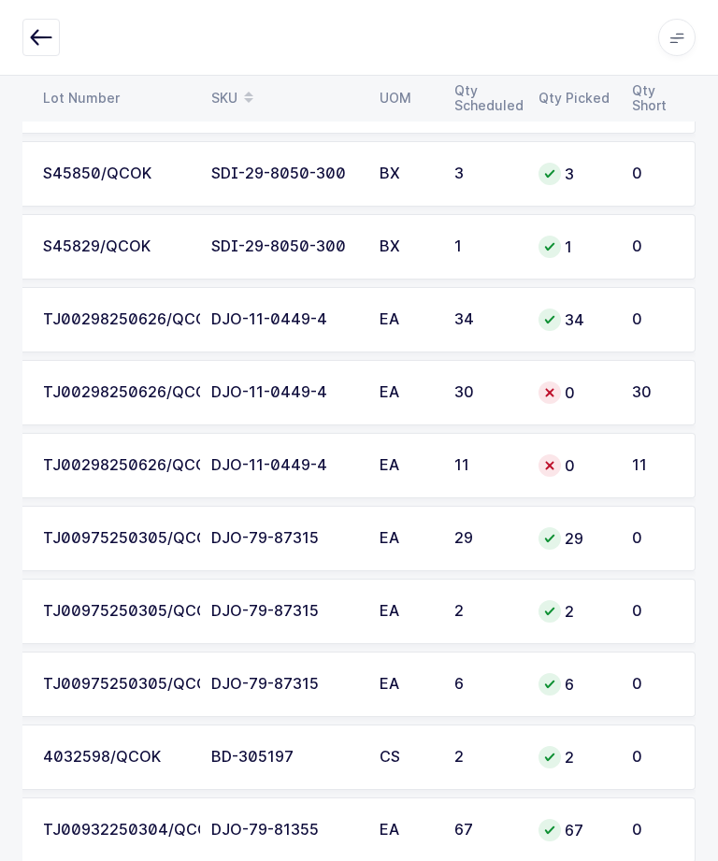
scroll to position [3021, 0]
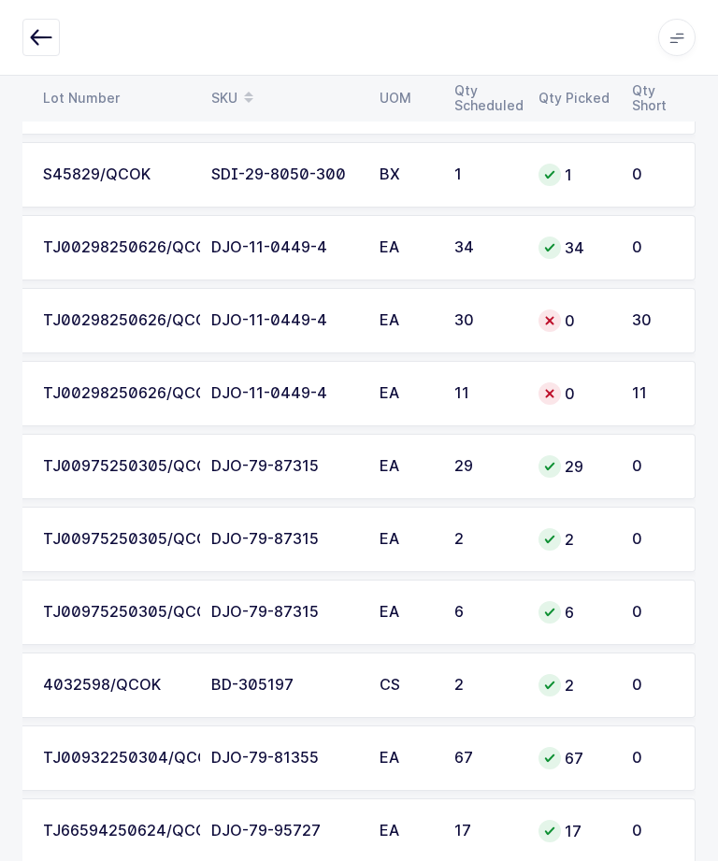
click at [608, 324] on div "0" at bounding box center [574, 321] width 71 height 22
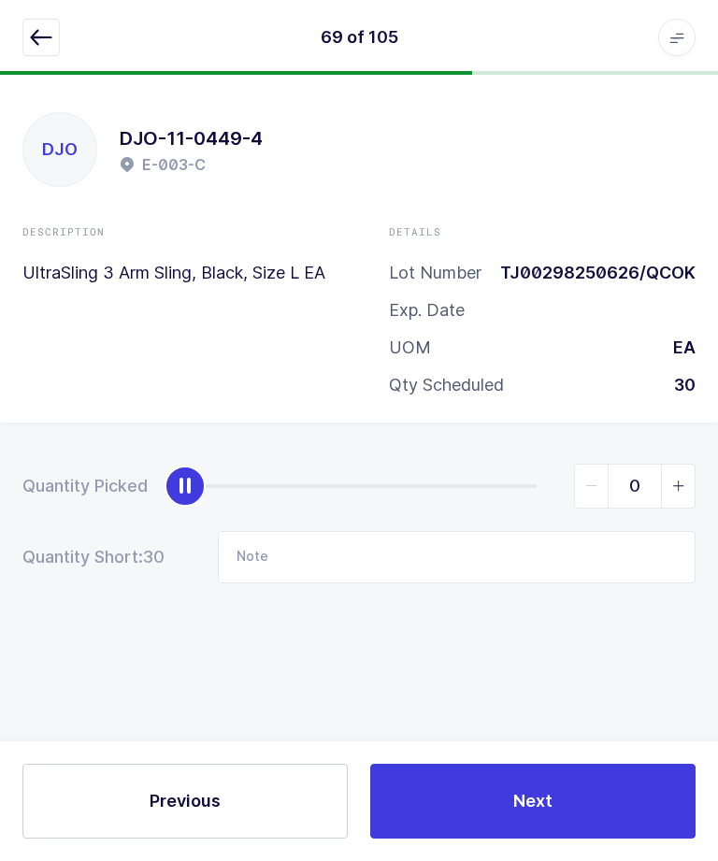
scroll to position [0, 0]
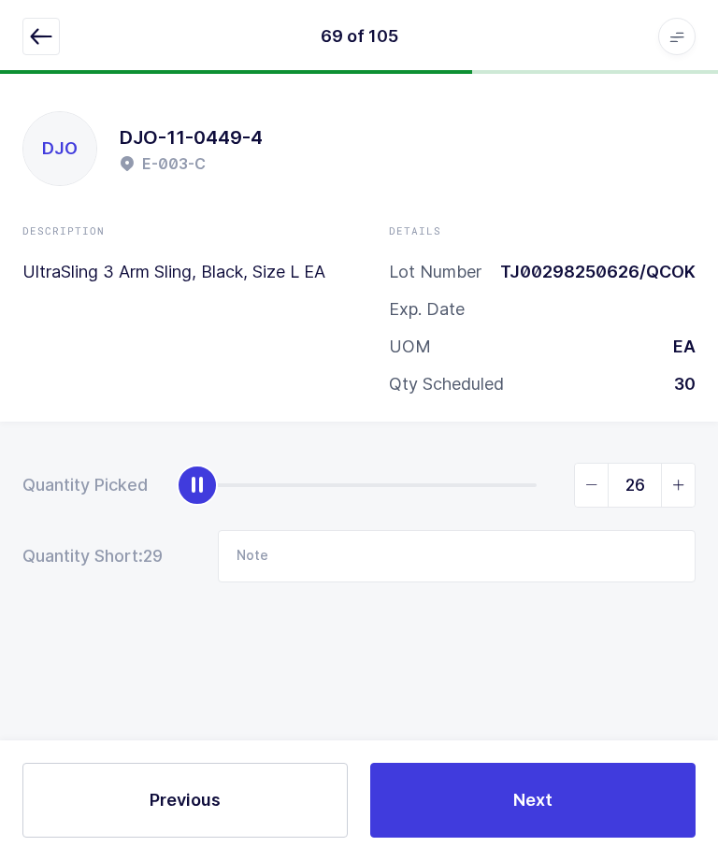
type input "30"
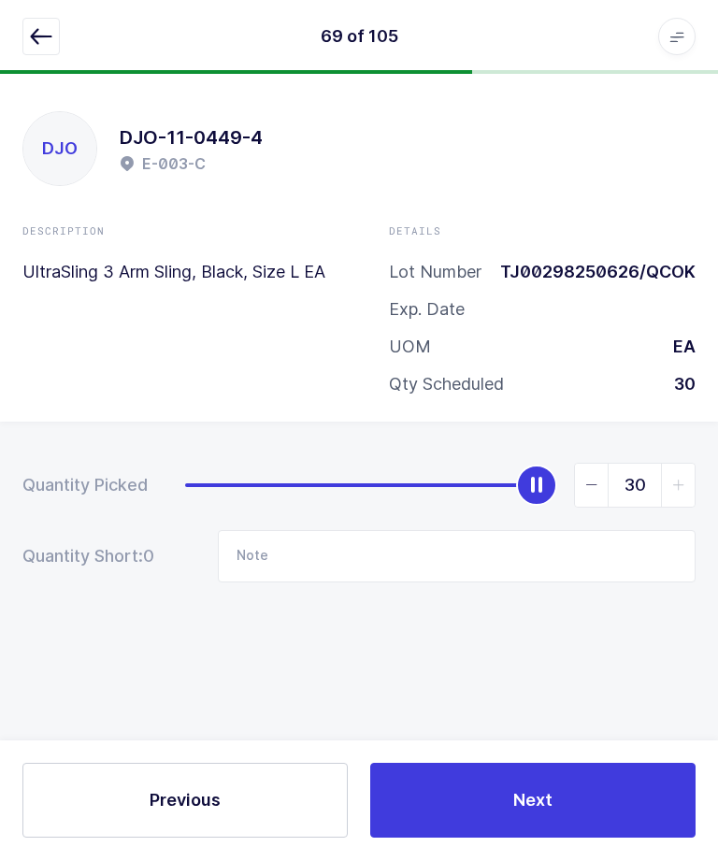
click at [590, 839] on button "Next" at bounding box center [532, 801] width 325 height 75
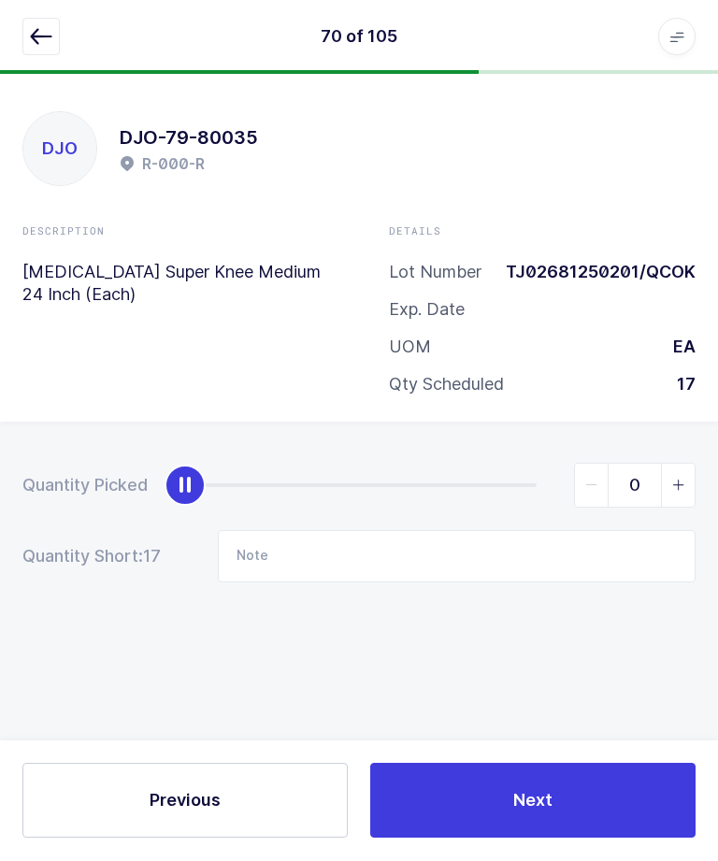
click at [57, 46] on button "button" at bounding box center [40, 37] width 37 height 37
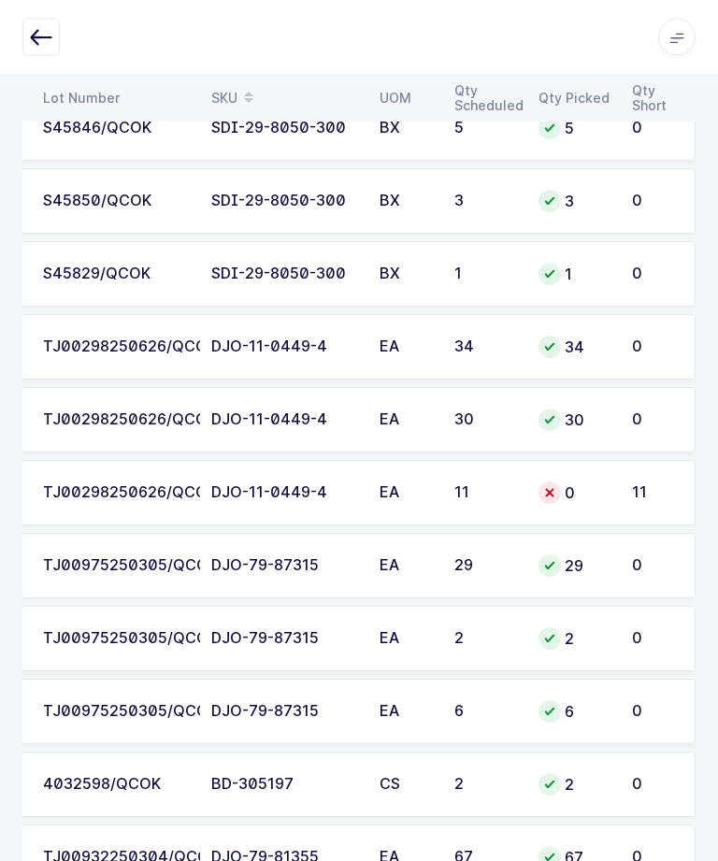
scroll to position [3027, 0]
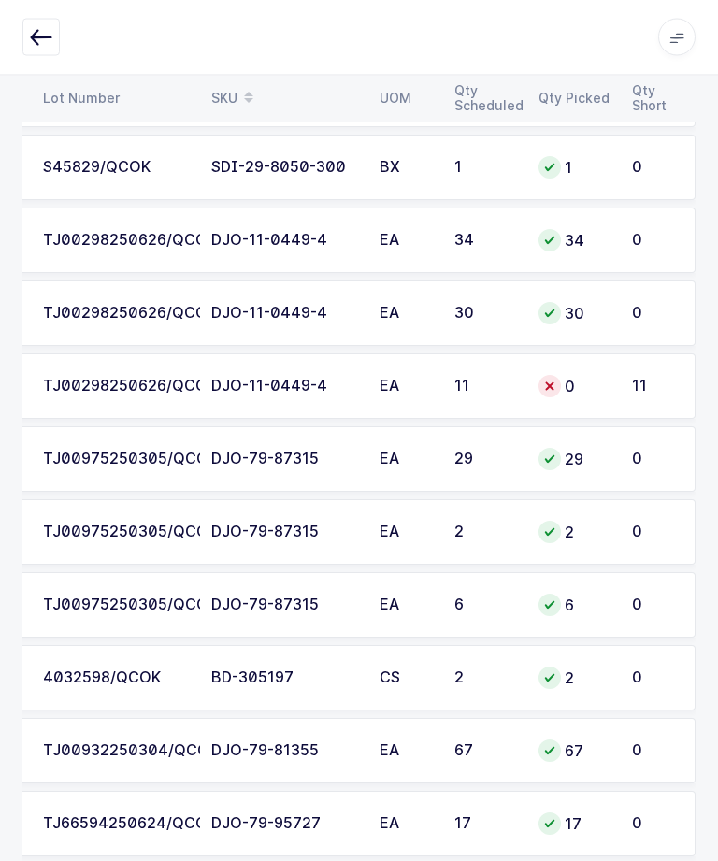
click at [563, 396] on td "0" at bounding box center [574, 386] width 94 height 65
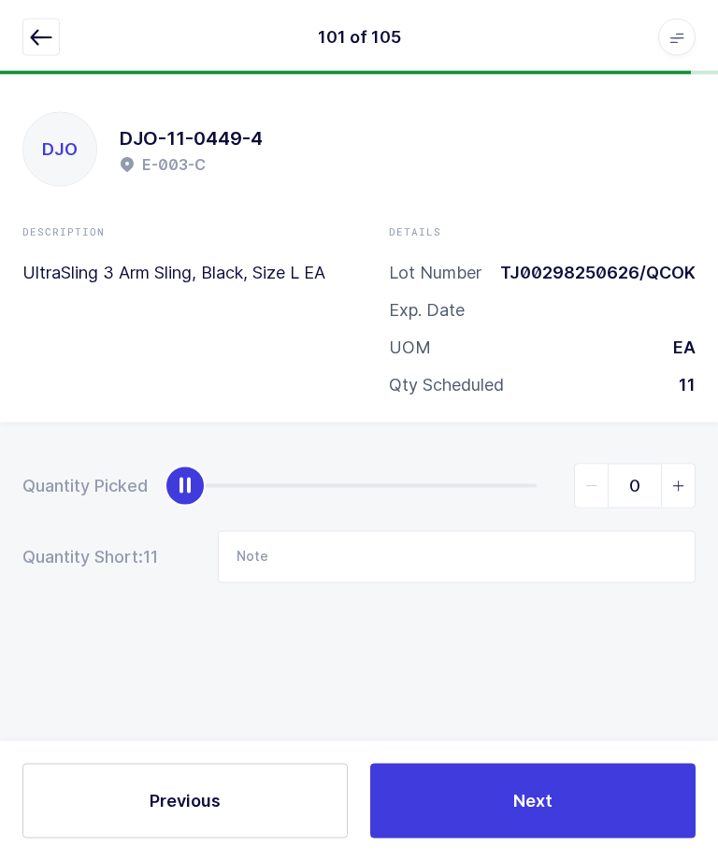
scroll to position [0, 0]
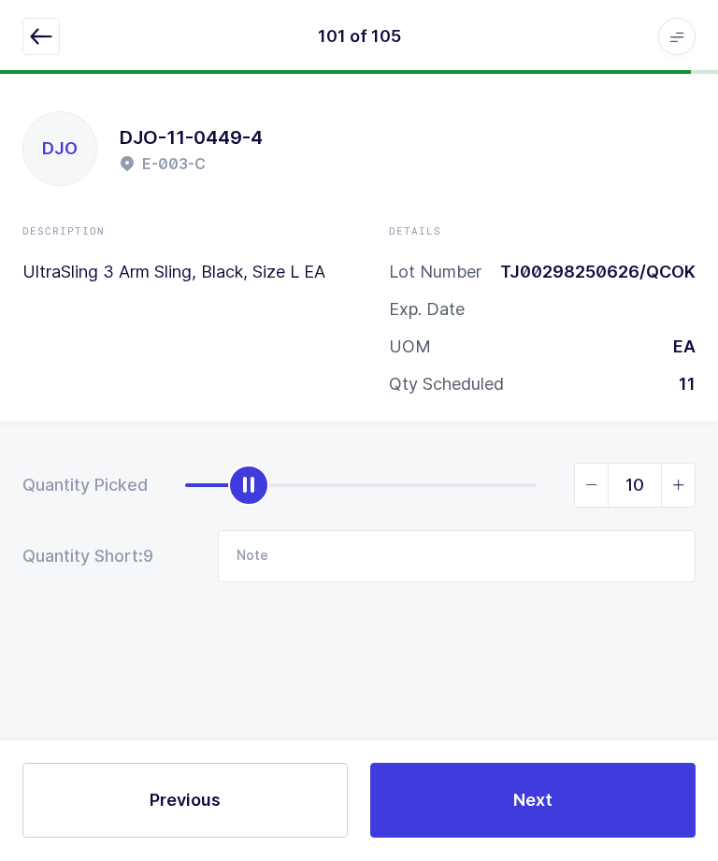
type input "11"
click at [565, 839] on button "Next" at bounding box center [532, 801] width 325 height 75
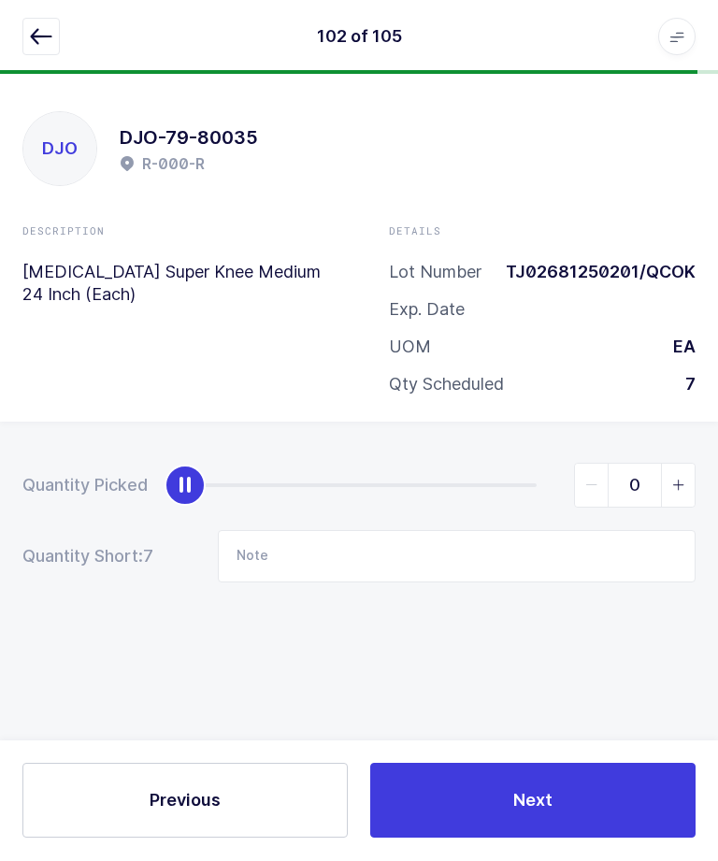
click at [47, 36] on icon "button" at bounding box center [41, 37] width 22 height 22
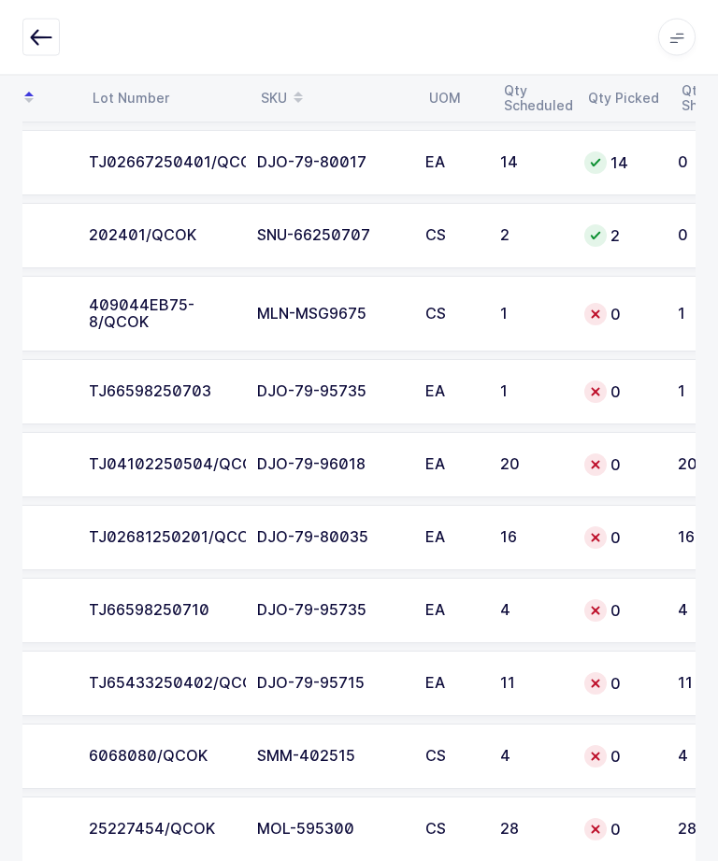
scroll to position [0, 241]
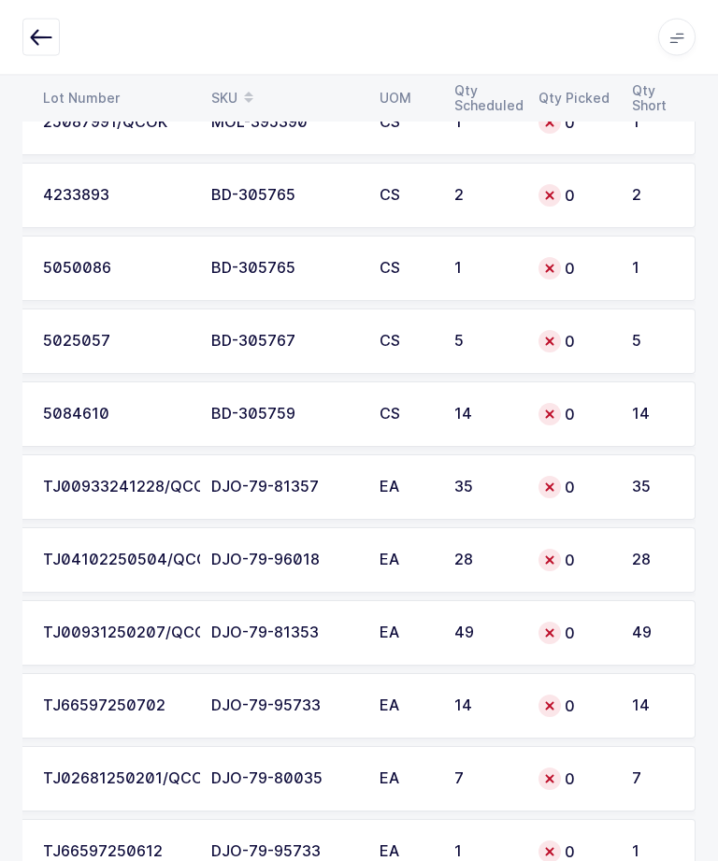
click at [588, 630] on div "0" at bounding box center [574, 634] width 71 height 22
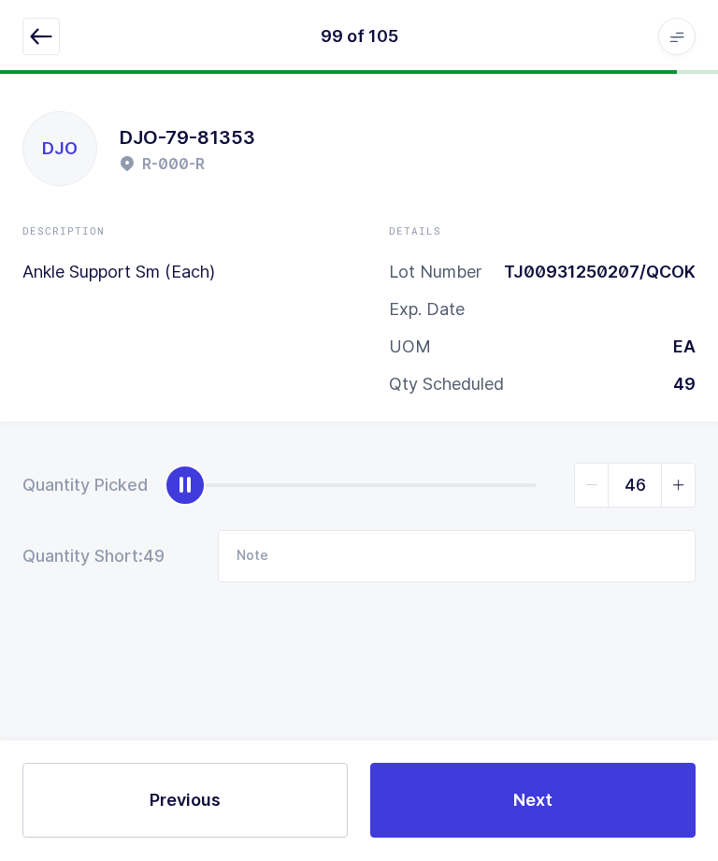
type input "49"
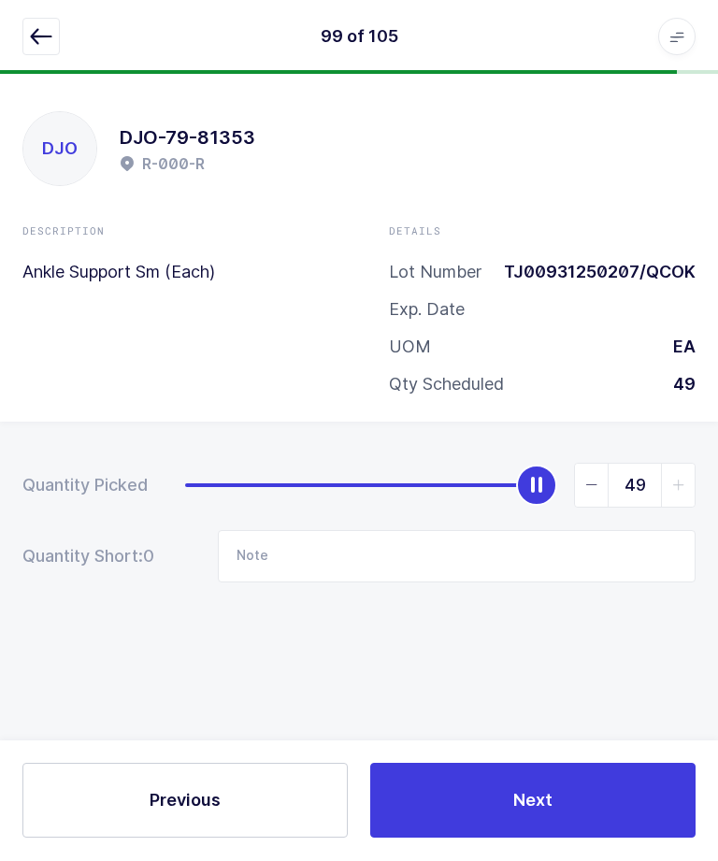
click at [601, 839] on button "Next" at bounding box center [532, 801] width 325 height 75
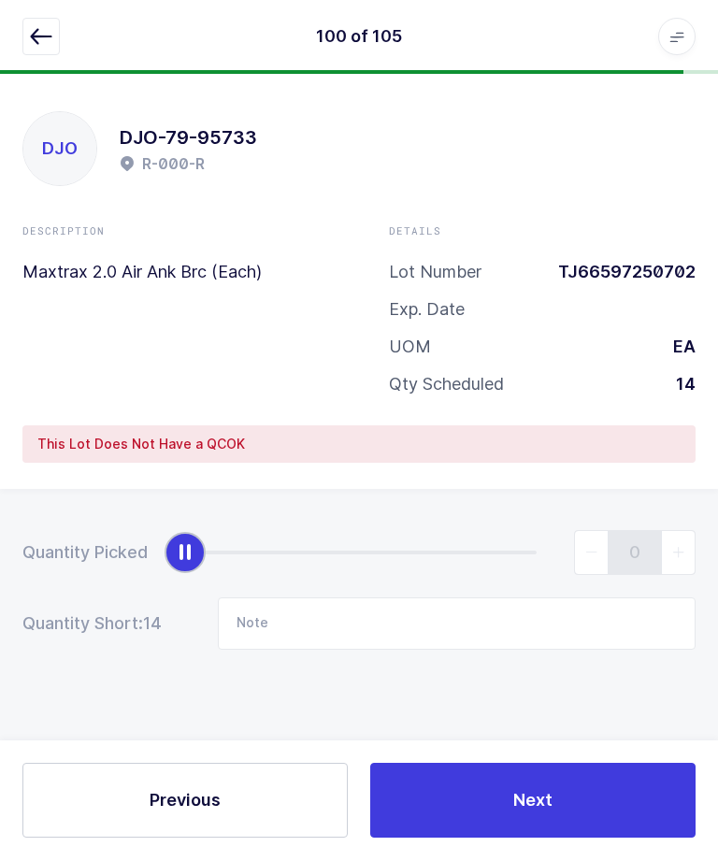
click at [46, 36] on icon "button" at bounding box center [41, 37] width 22 height 22
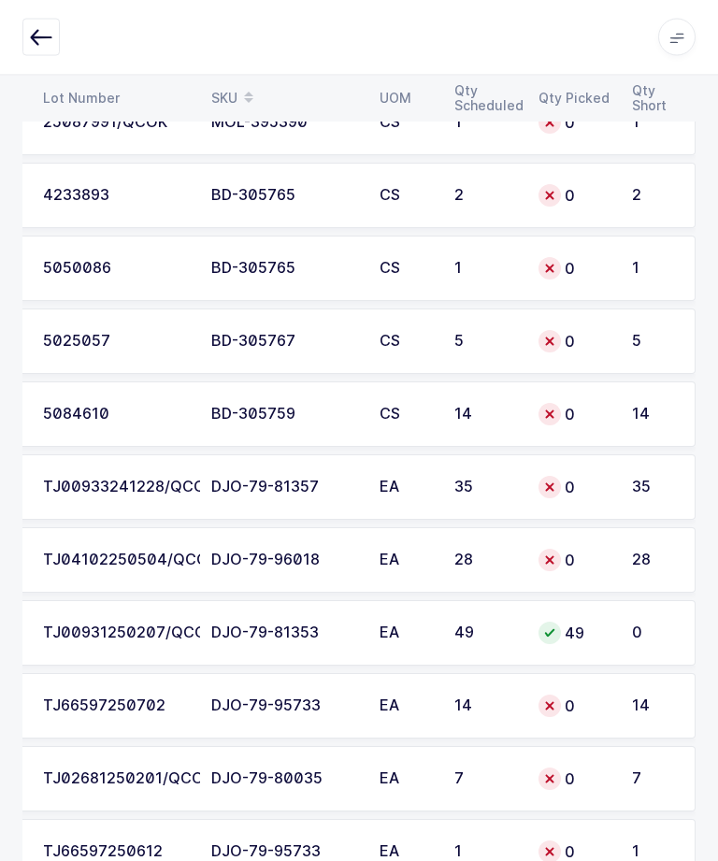
scroll to position [0, 253]
click at [100, 490] on td "TJ00933241228/QCOK" at bounding box center [116, 487] width 168 height 65
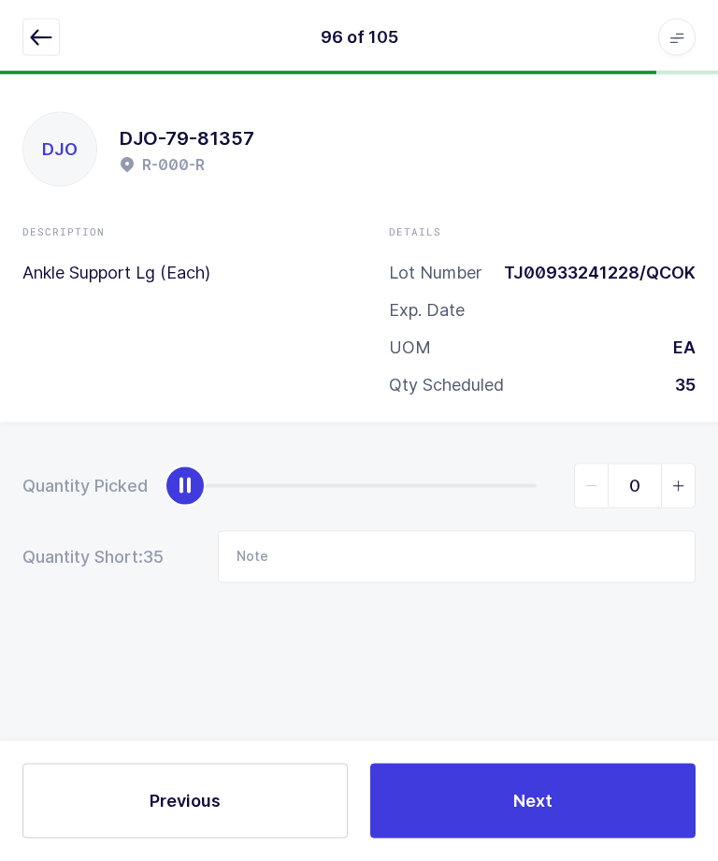
scroll to position [0, 0]
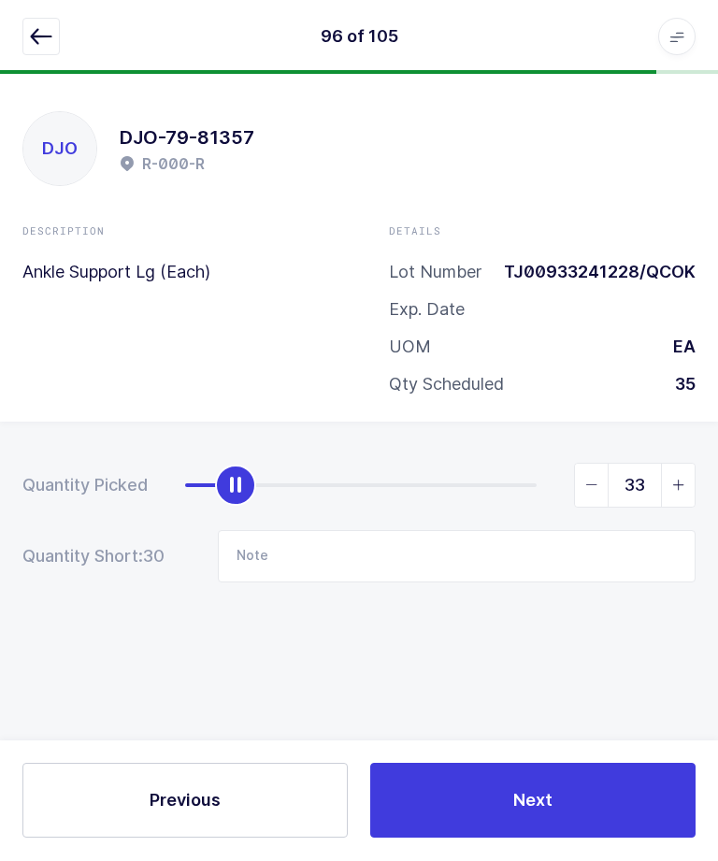
type input "35"
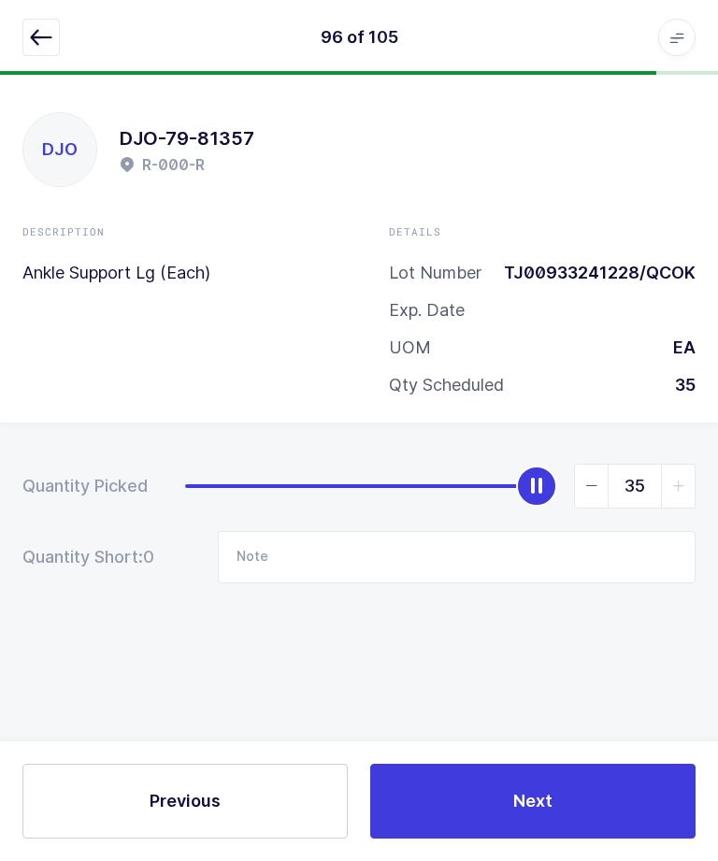
click at [585, 818] on div "Previous Next" at bounding box center [359, 802] width 718 height 120
click at [582, 839] on button "Next" at bounding box center [532, 801] width 325 height 75
click at [58, 48] on button "button" at bounding box center [40, 37] width 37 height 37
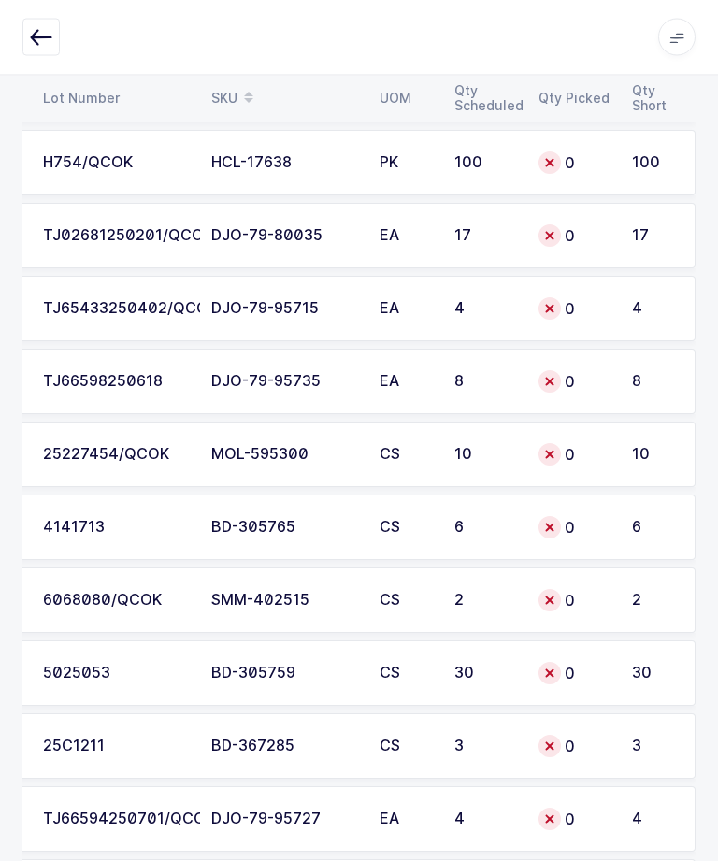
scroll to position [6097, 0]
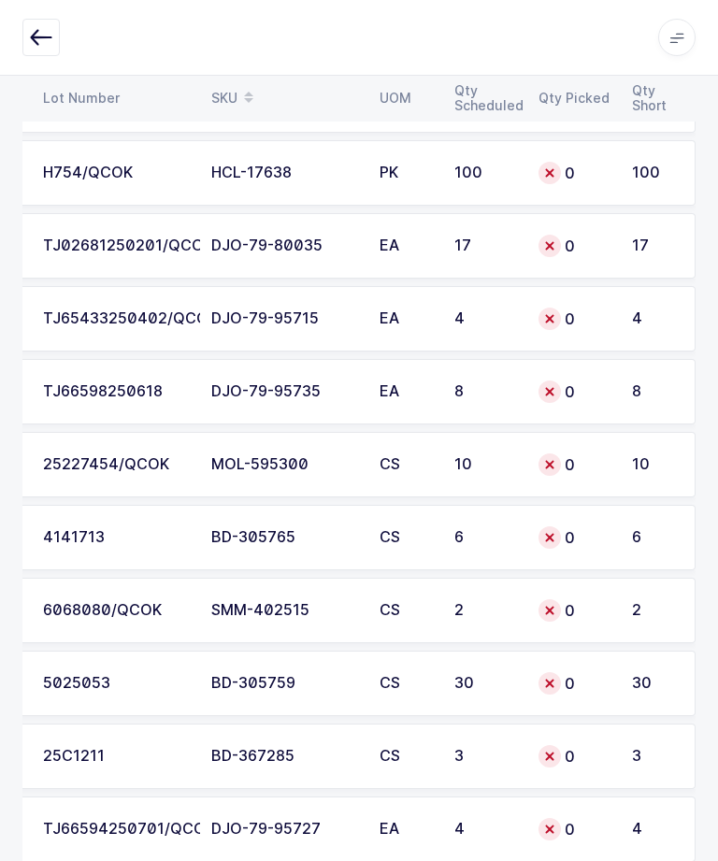
click at [94, 312] on div "TJ65433250402/QCOK" at bounding box center [116, 318] width 146 height 17
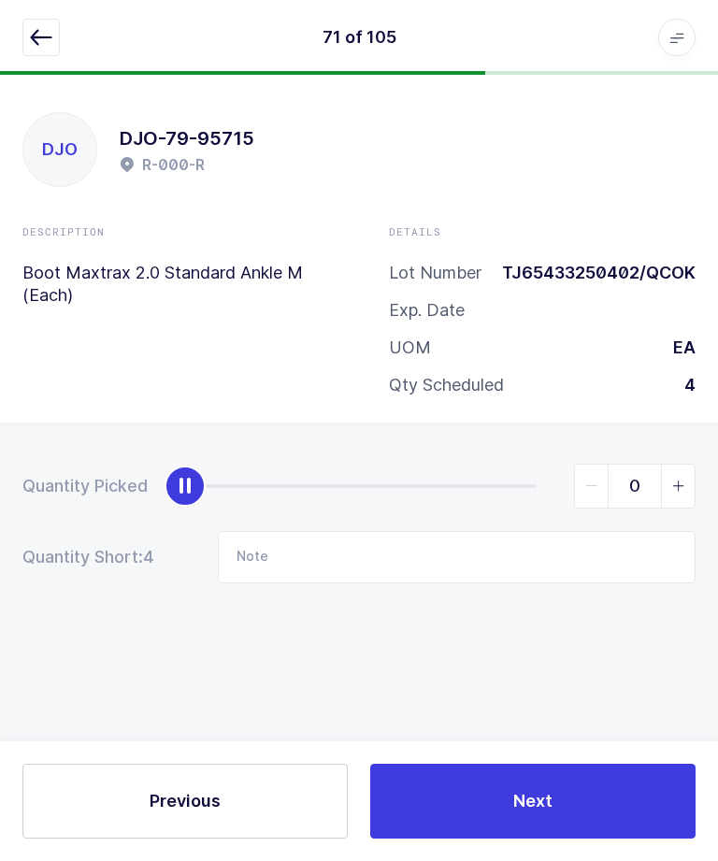
scroll to position [63, 0]
type input "4"
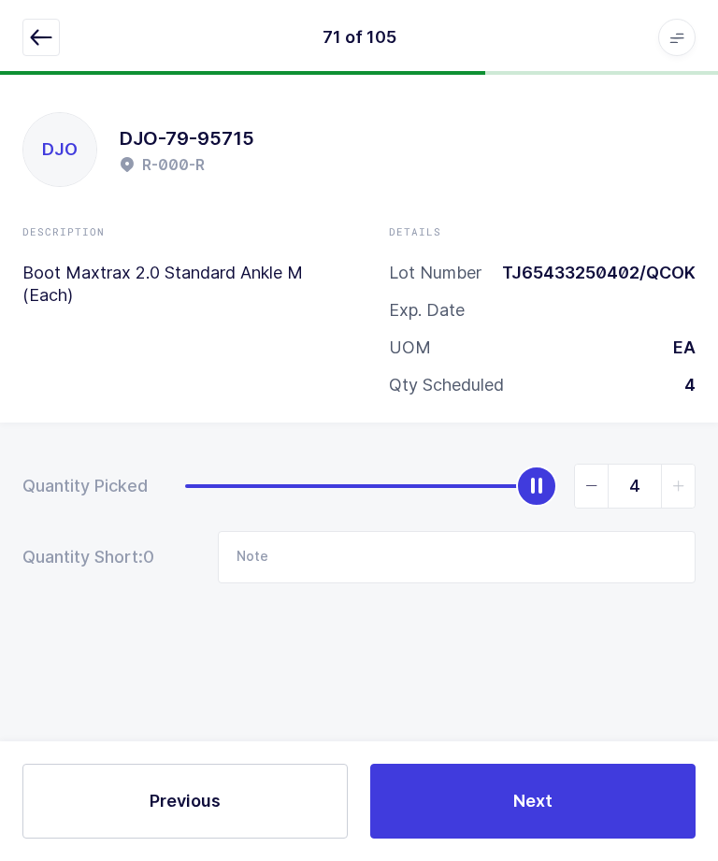
click at [0, 699] on html "71 of 105 Apps Core [GEOGRAPHIC_DATA] Admin Mission Control Purchasing [PERSON_…" at bounding box center [359, 430] width 718 height 861
click at [595, 812] on button "Next" at bounding box center [532, 801] width 325 height 75
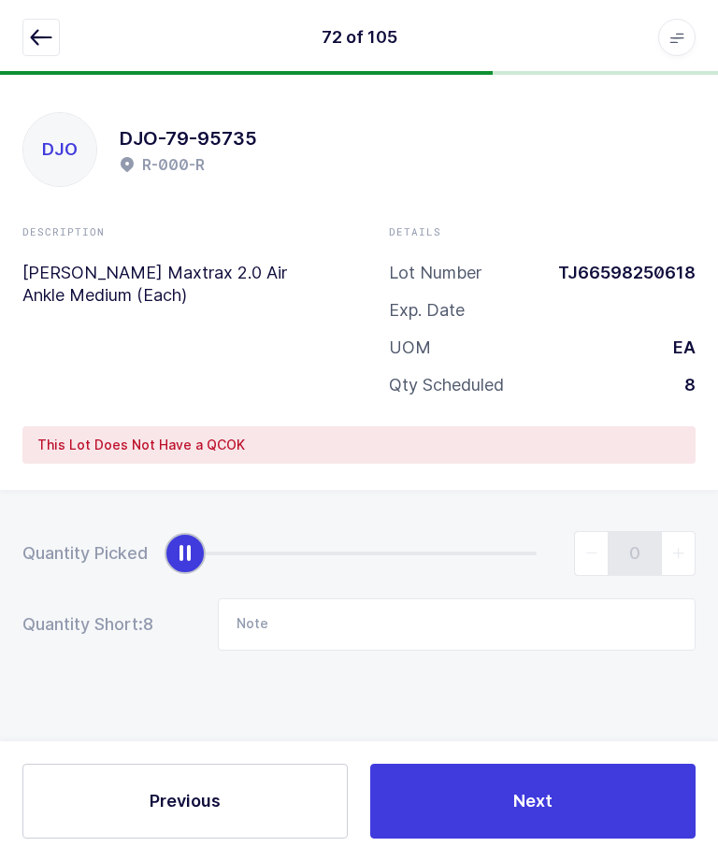
click at [46, 33] on icon "button" at bounding box center [41, 37] width 22 height 22
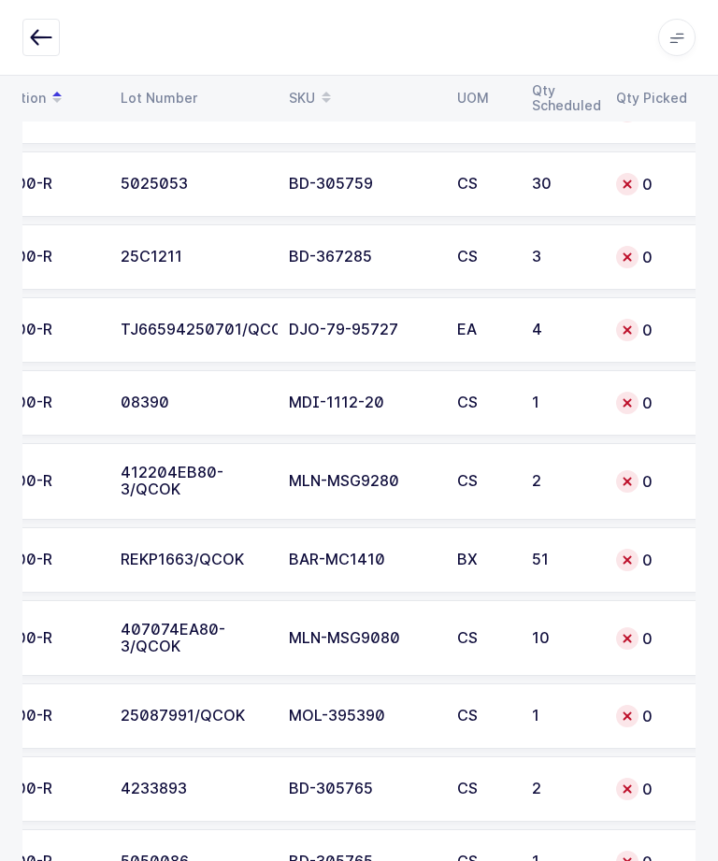
scroll to position [6597, 0]
click at [94, 323] on div "R-000-R" at bounding box center [44, 329] width 108 height 17
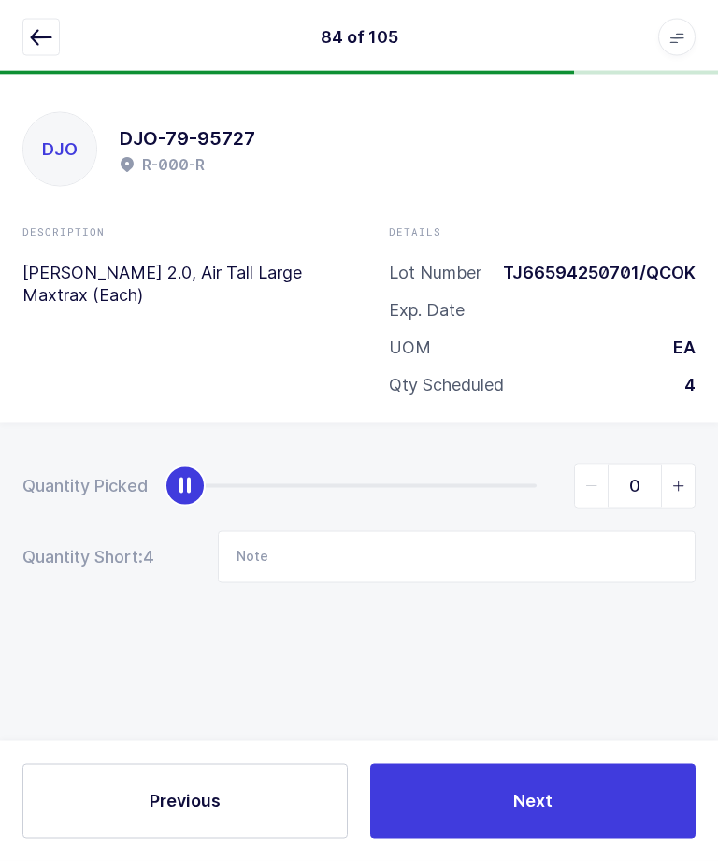
scroll to position [60, 0]
click at [686, 465] on span "slider between 0 and 4" at bounding box center [678, 486] width 34 height 43
click at [688, 465] on span "slider between 0 and 4" at bounding box center [678, 486] width 34 height 43
type input "2"
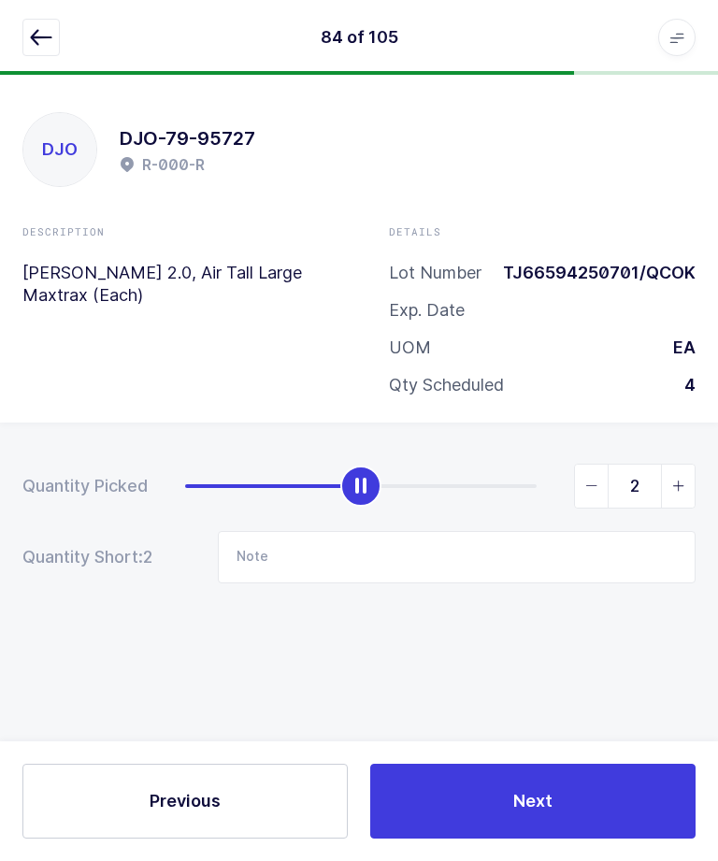
click at [586, 811] on button "Next" at bounding box center [532, 801] width 325 height 75
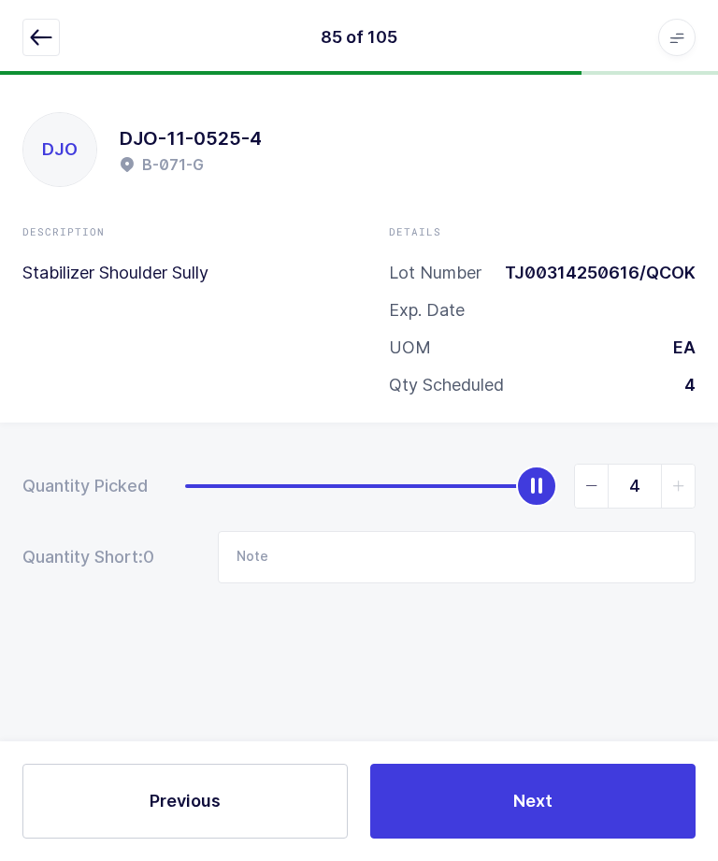
click at [56, 40] on button "button" at bounding box center [40, 37] width 37 height 37
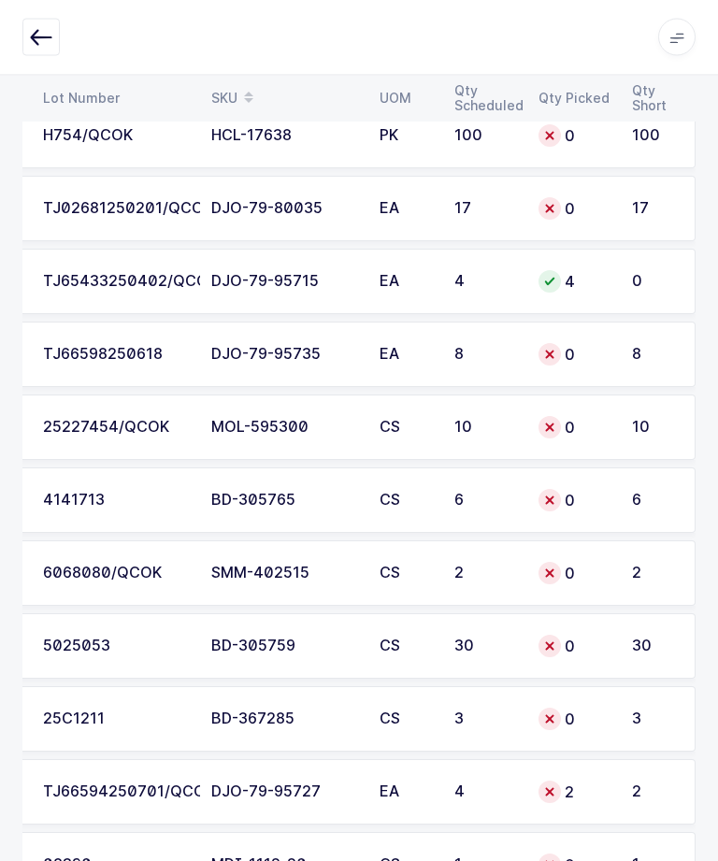
scroll to position [6127, 0]
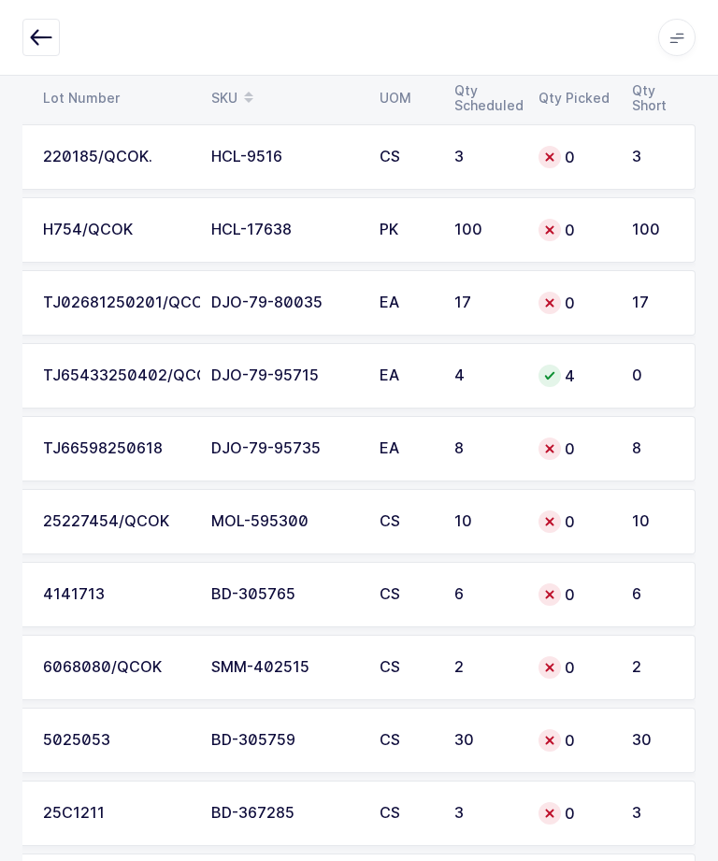
click at [628, 445] on td "8" at bounding box center [658, 448] width 75 height 65
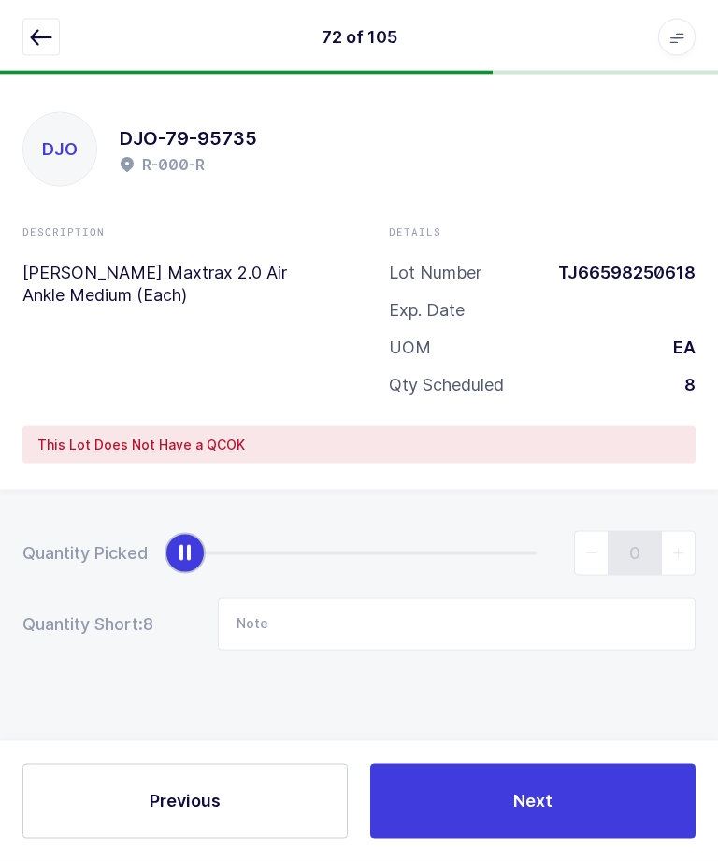
scroll to position [46, 0]
click at [43, 29] on icon "button" at bounding box center [41, 37] width 22 height 22
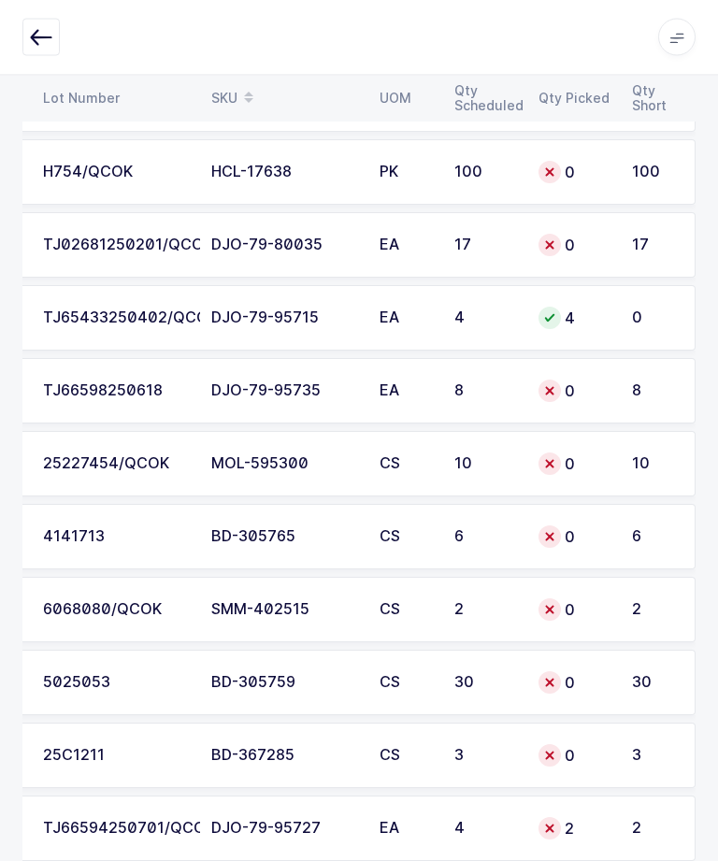
scroll to position [0, 253]
click at [607, 381] on div "0" at bounding box center [574, 392] width 71 height 22
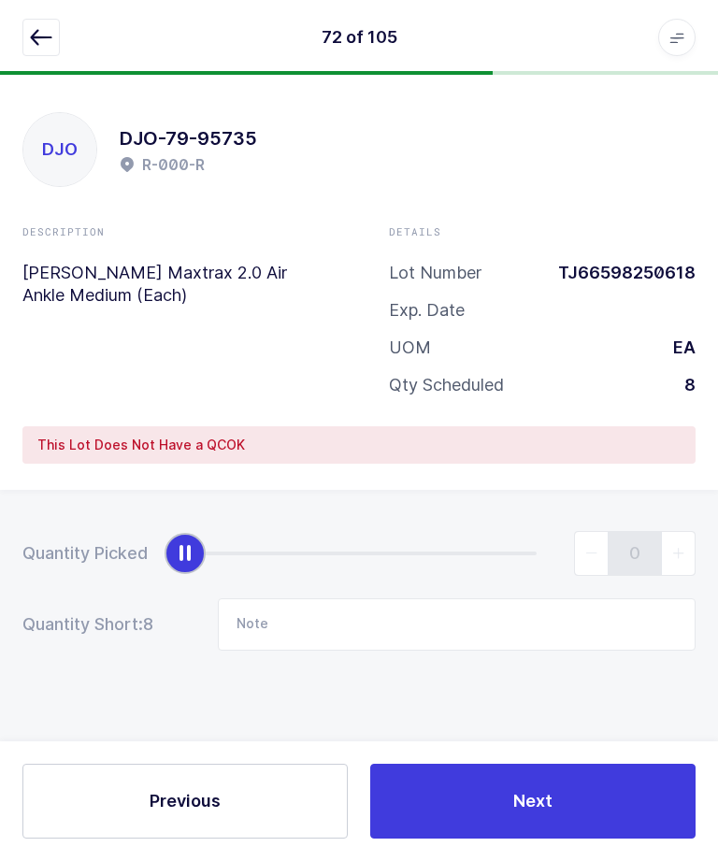
click at [51, 37] on icon "button" at bounding box center [41, 37] width 22 height 22
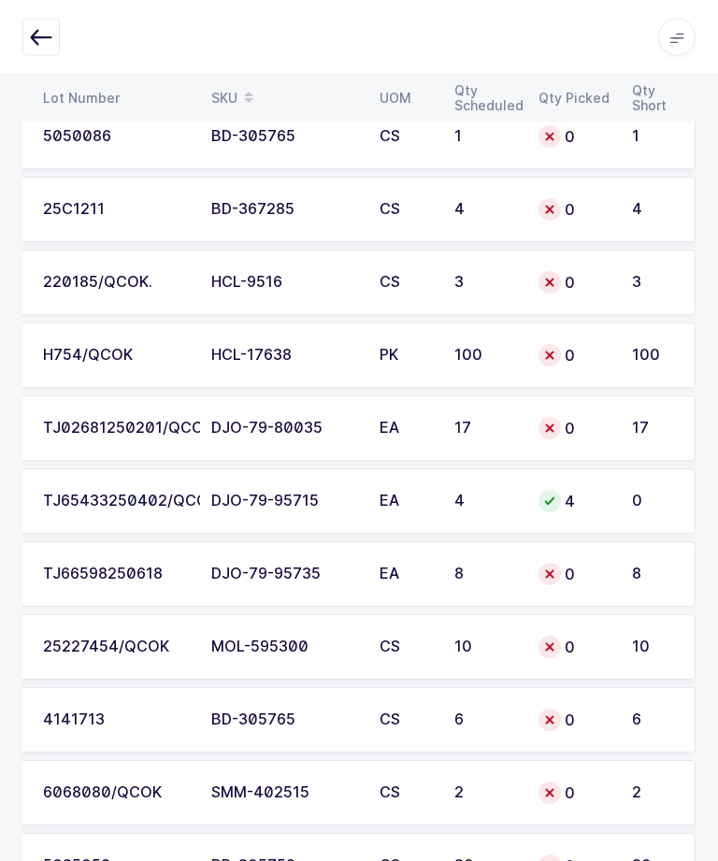
scroll to position [7189, 0]
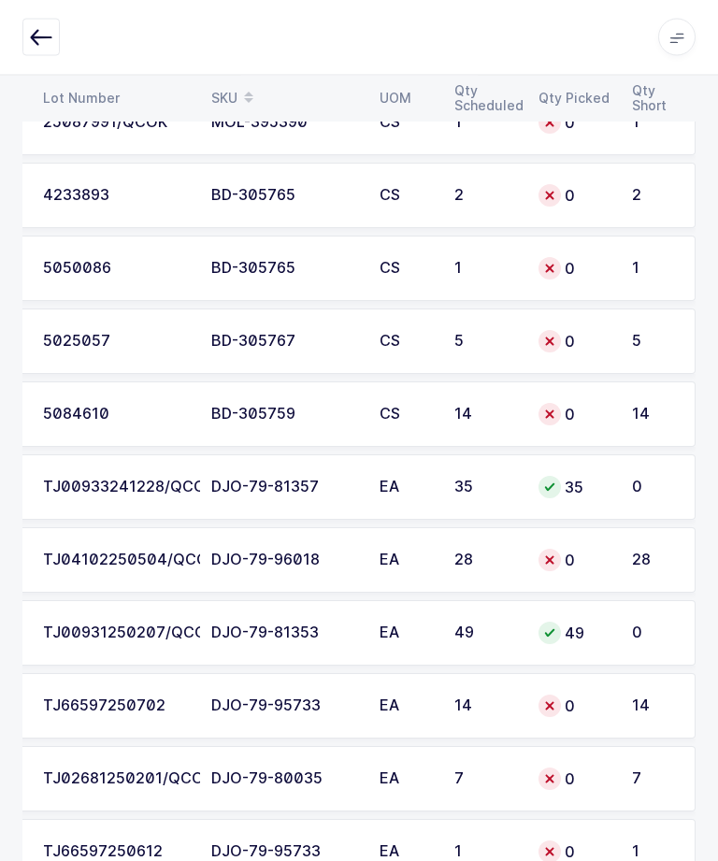
click at [645, 852] on div "1" at bounding box center [654, 852] width 44 height 17
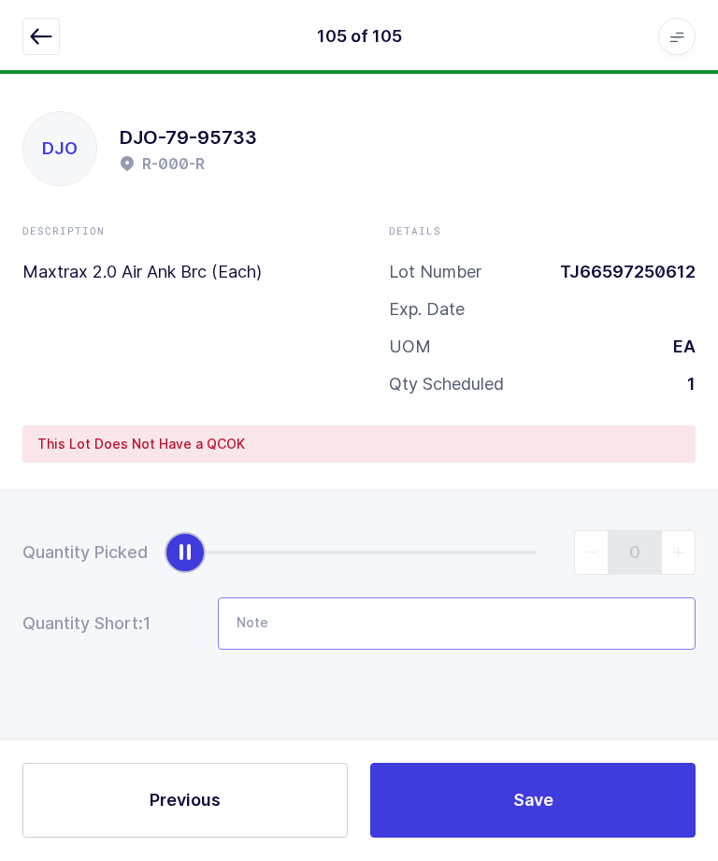
click at [512, 620] on input "Note" at bounding box center [457, 625] width 478 height 52
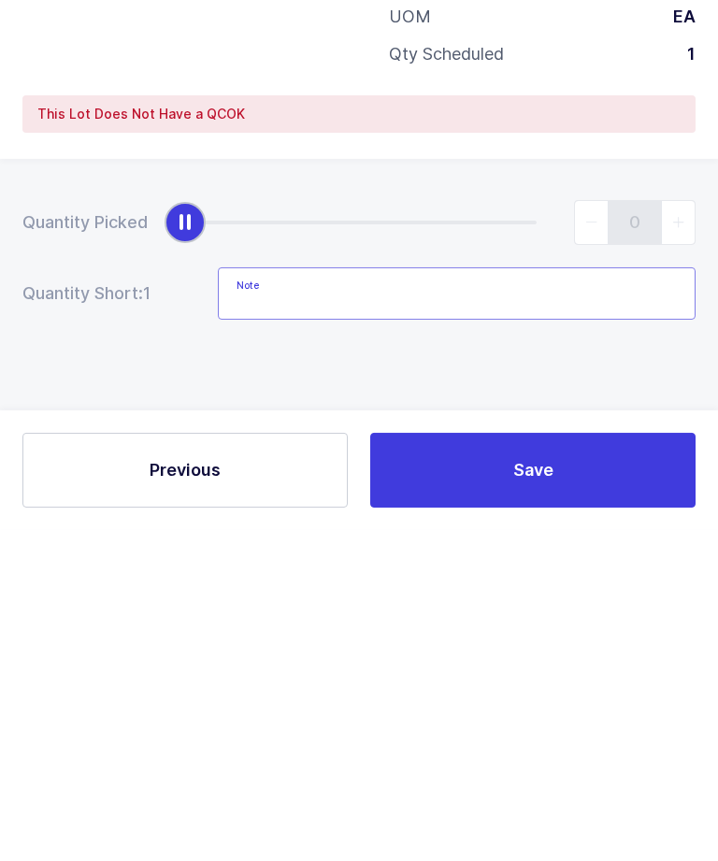
scroll to position [50, 0]
type input "Qty: 1"
click at [630, 764] on button "Save" at bounding box center [532, 801] width 325 height 75
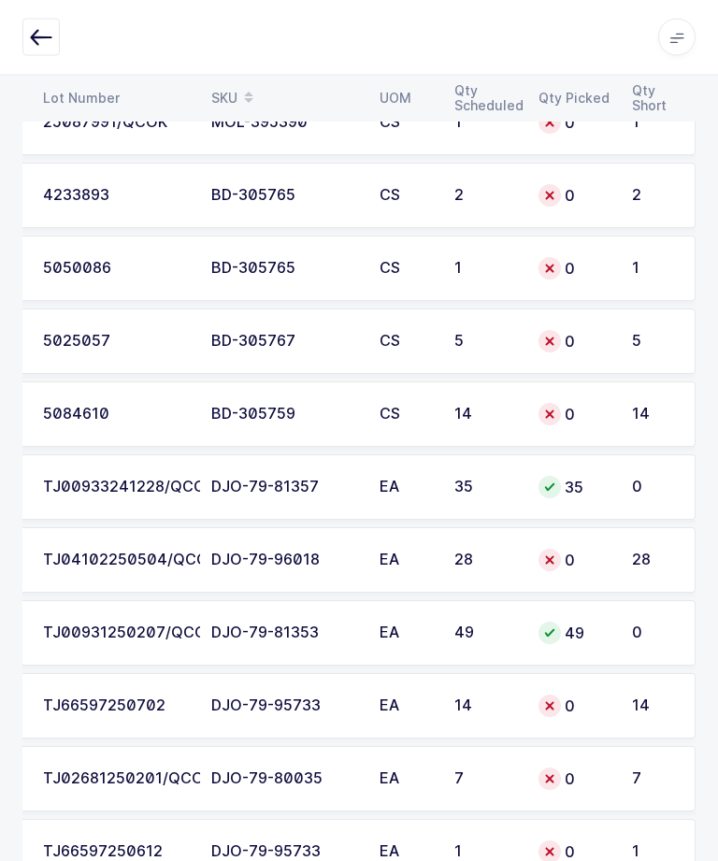
scroll to position [0, 253]
click at [626, 839] on td "1" at bounding box center [658, 852] width 75 height 65
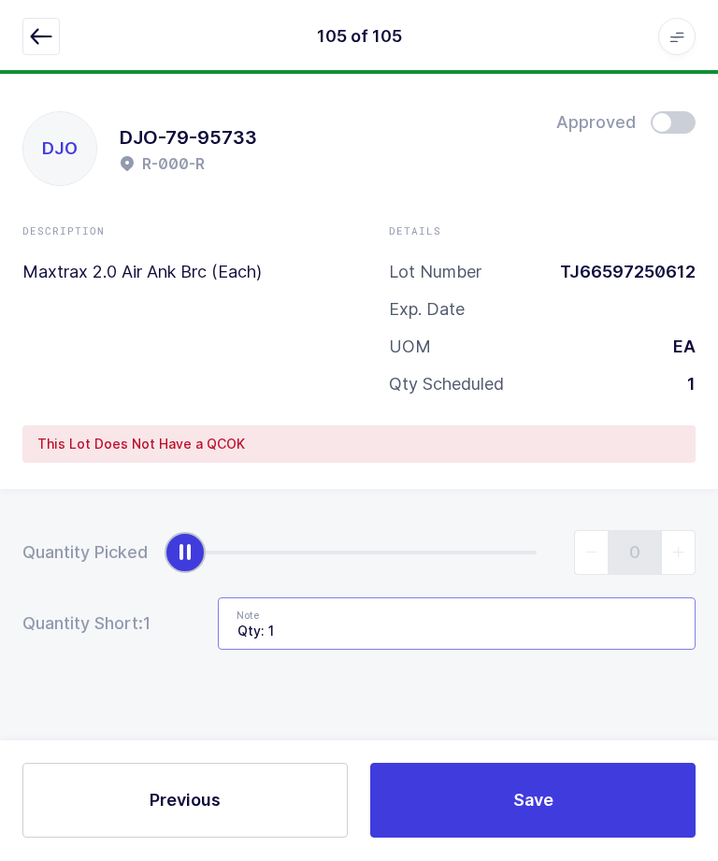
click at [527, 635] on input "Qty: 1" at bounding box center [457, 625] width 478 height 52
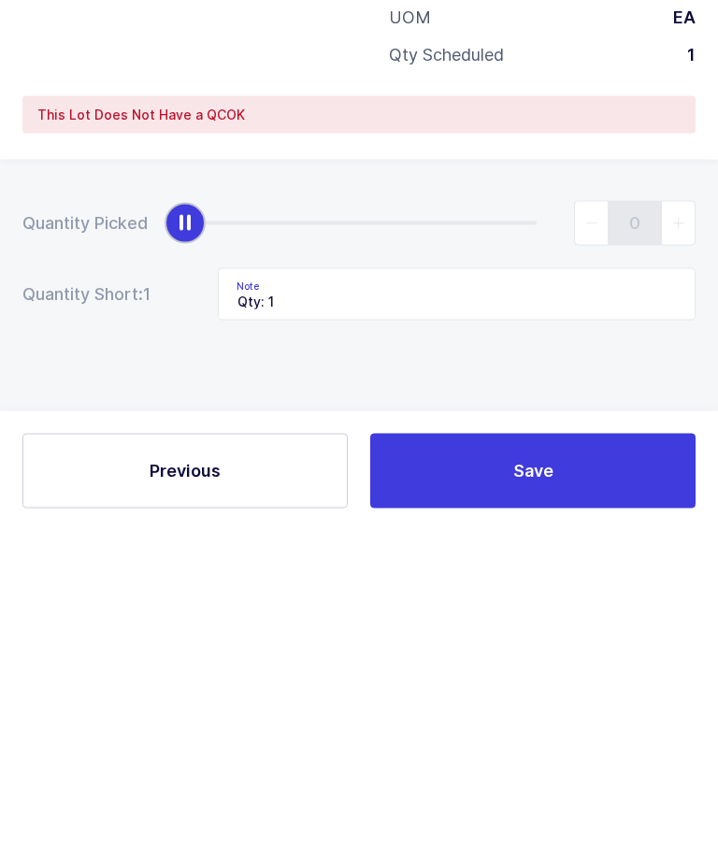
click at [637, 764] on button "Save" at bounding box center [532, 801] width 325 height 75
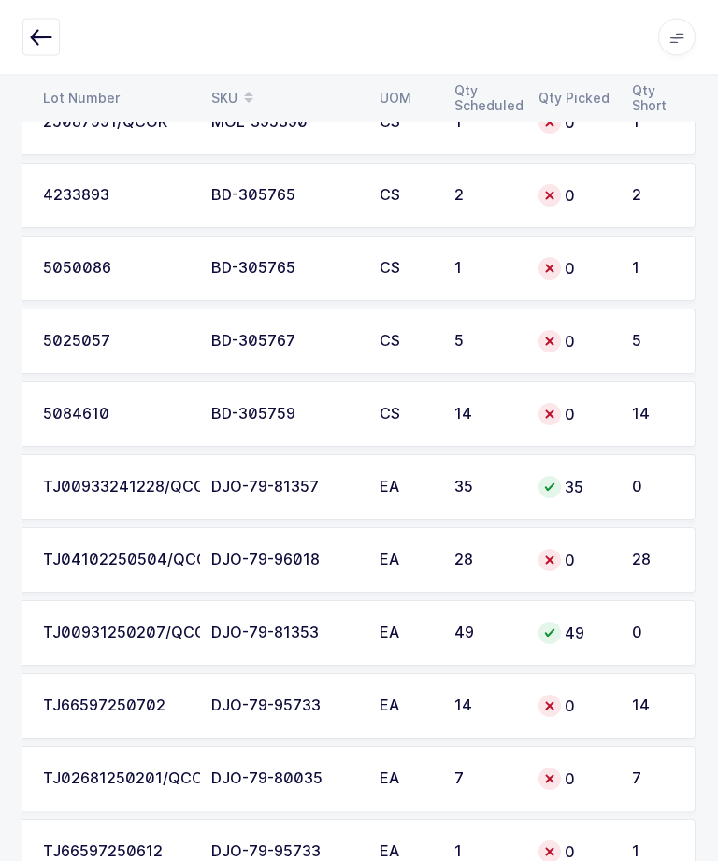
scroll to position [0, 333]
click at [560, 857] on td "0" at bounding box center [574, 852] width 94 height 65
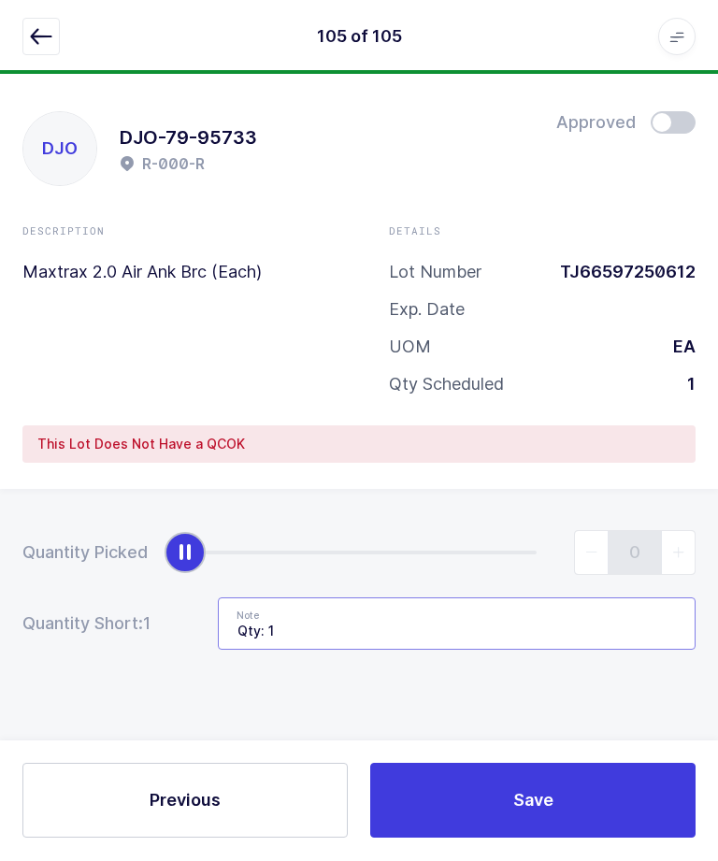
click at [533, 634] on input "Qty: 1" at bounding box center [457, 625] width 478 height 52
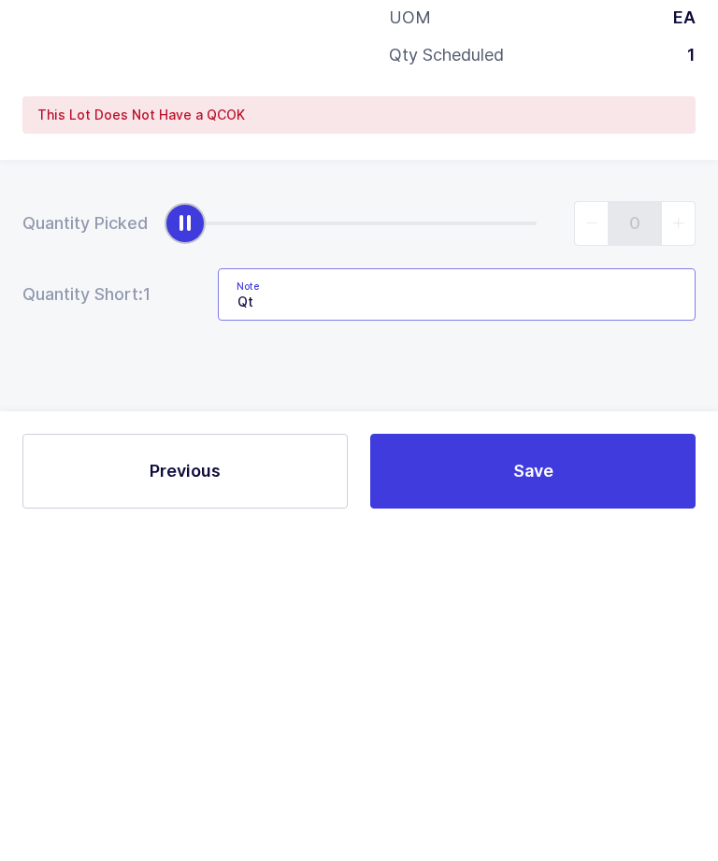
type input "Q"
click at [584, 764] on button "Save" at bounding box center [532, 801] width 325 height 75
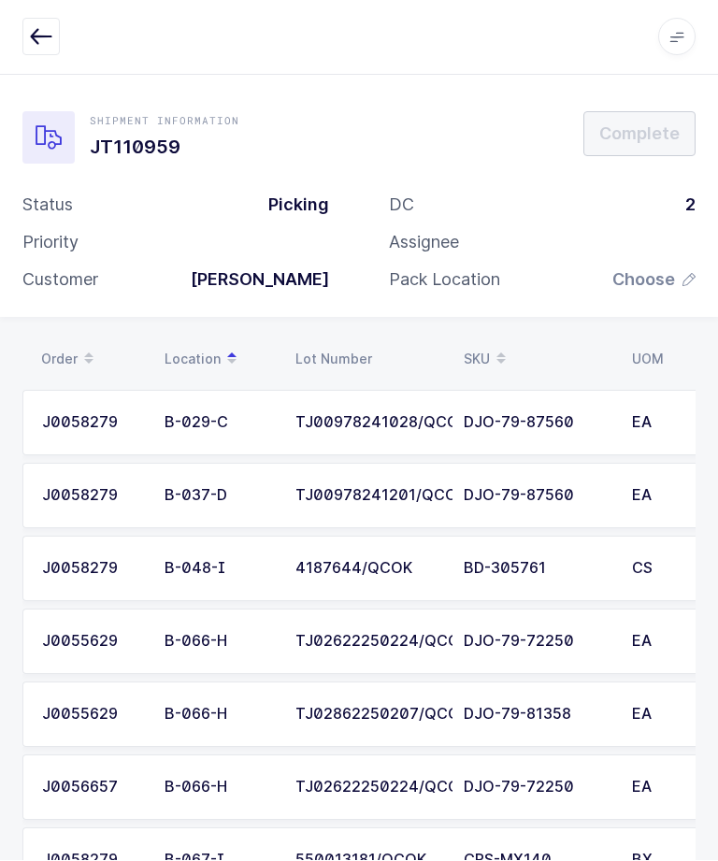
scroll to position [1, 0]
click at [48, 40] on icon "button" at bounding box center [41, 37] width 22 height 22
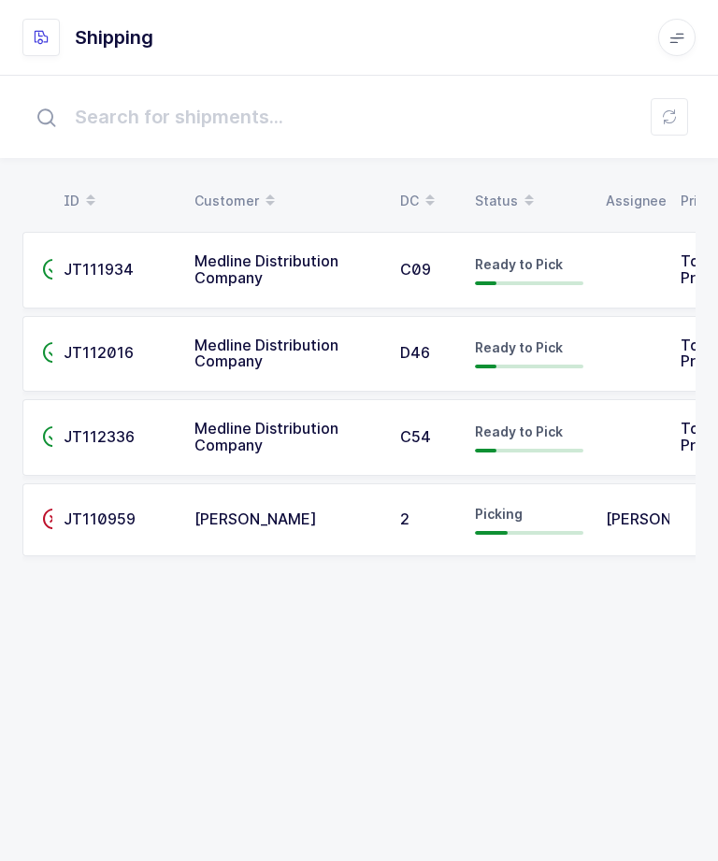
click at [543, 521] on div "Picking" at bounding box center [529, 520] width 108 height 30
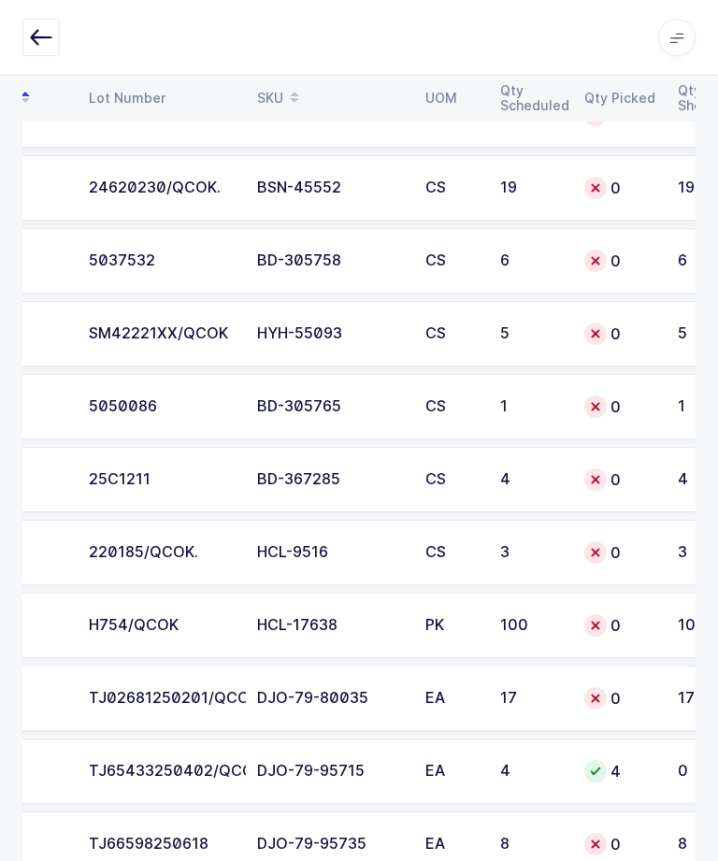
scroll to position [5643, 0]
